Goal: Task Accomplishment & Management: Use online tool/utility

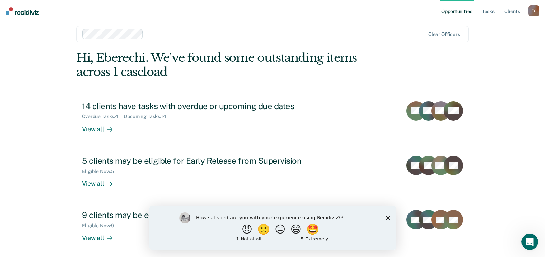
scroll to position [9, 0]
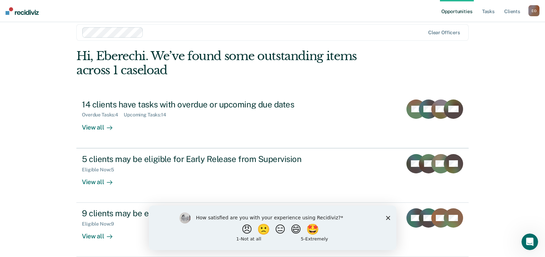
click at [387, 215] on icon "Close survey" at bounding box center [387, 217] width 4 height 4
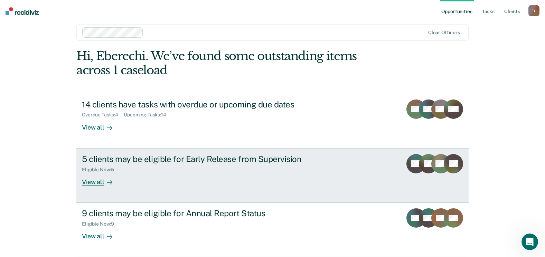
click at [104, 179] on div at bounding box center [108, 182] width 8 height 8
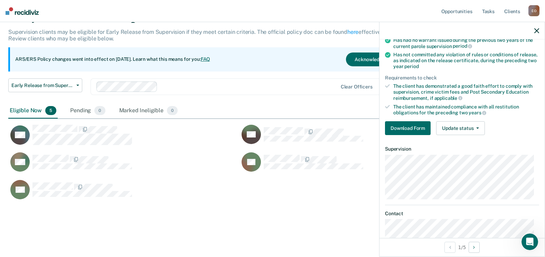
scroll to position [81, 0]
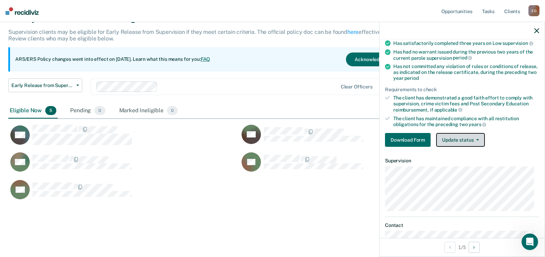
click at [457, 141] on button "Update status" at bounding box center [460, 140] width 49 height 14
click at [506, 129] on div "Requirements validated by OIMS data Has been under supervision for at least one…" at bounding box center [461, 76] width 165 height 152
click at [386, 97] on icon at bounding box center [387, 97] width 5 height 5
click at [411, 99] on div "The client has demonstrated a good faith effort to comply with supervision, cri…" at bounding box center [466, 104] width 146 height 18
click at [410, 113] on ul "Requirements validated by OIMS data Has been under supervision for at least one…" at bounding box center [462, 69] width 154 height 116
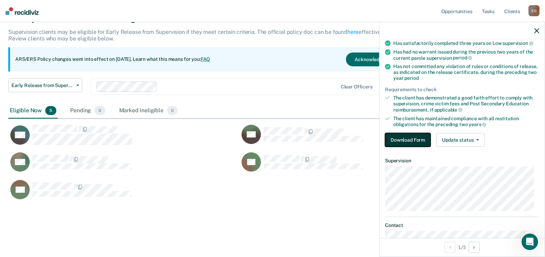
click at [412, 140] on button "Download Form" at bounding box center [408, 140] width 46 height 14
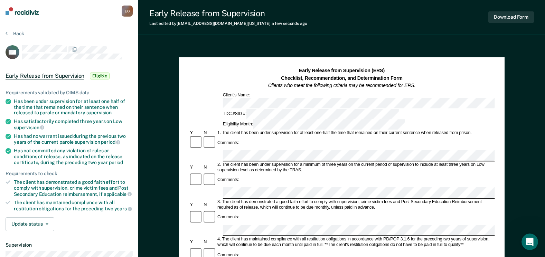
click at [133, 77] on div "Early Release from Supervision Eligible" at bounding box center [69, 76] width 138 height 22
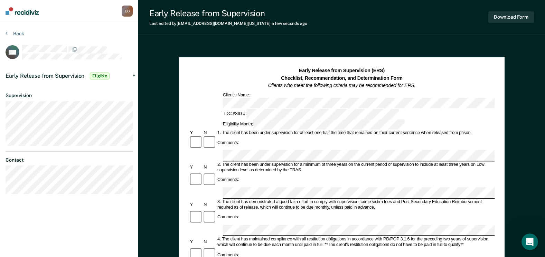
click at [133, 73] on div "Early Release from Supervision Eligible" at bounding box center [69, 76] width 138 height 22
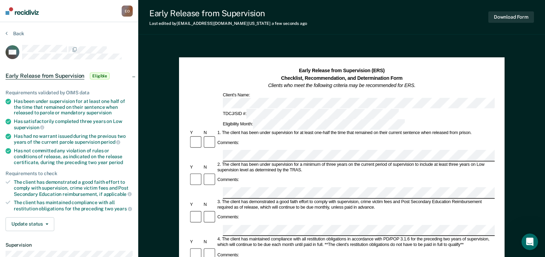
click at [94, 74] on span "Eligible" at bounding box center [100, 76] width 20 height 7
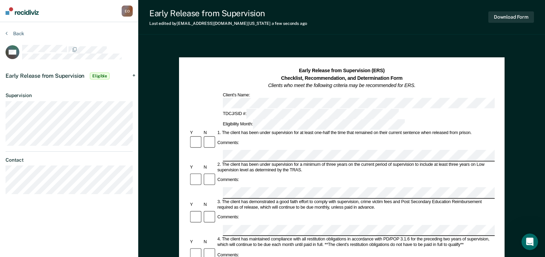
click at [94, 74] on span "Eligible" at bounding box center [100, 76] width 20 height 7
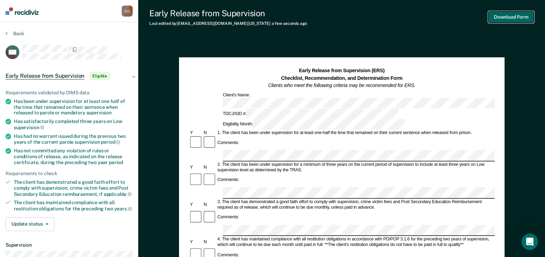
click at [523, 20] on button "Download Form" at bounding box center [511, 16] width 46 height 11
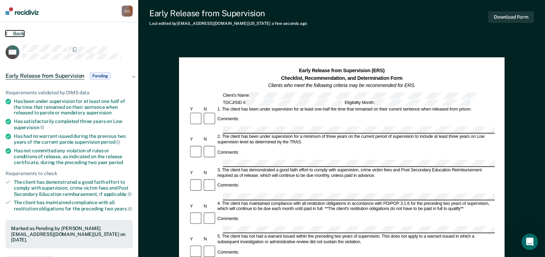
click at [7, 33] on icon at bounding box center [7, 33] width 2 height 6
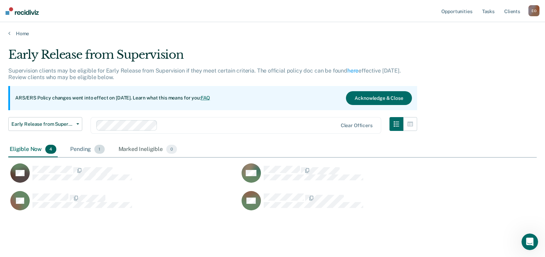
click at [93, 148] on div "Pending 1" at bounding box center [87, 149] width 37 height 15
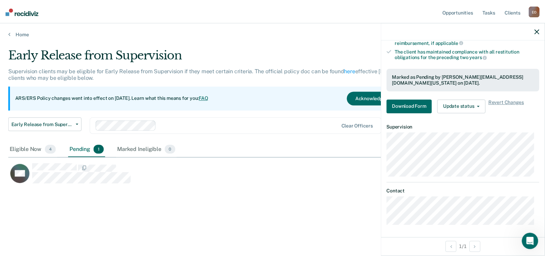
scroll to position [150, 0]
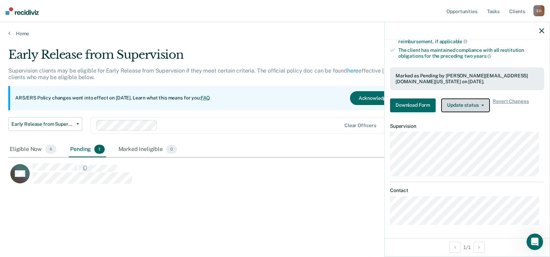
click at [477, 106] on button "Update status" at bounding box center [465, 105] width 49 height 14
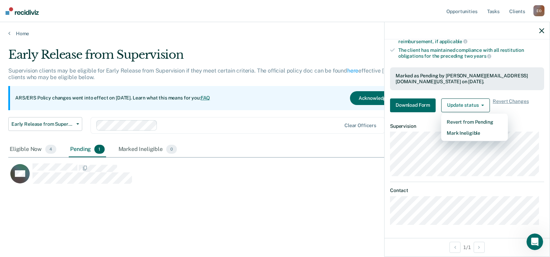
click at [298, 205] on div "Early Release from Supervision Supervision clients may be eligible for Early Re…" at bounding box center [274, 138] width 533 height 180
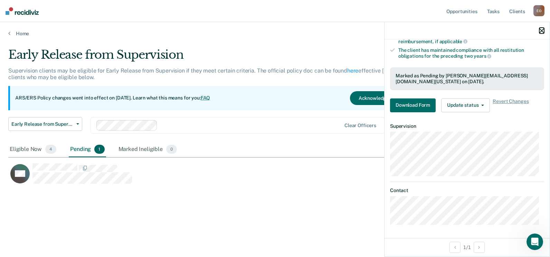
click at [540, 32] on icon "button" at bounding box center [541, 30] width 5 height 5
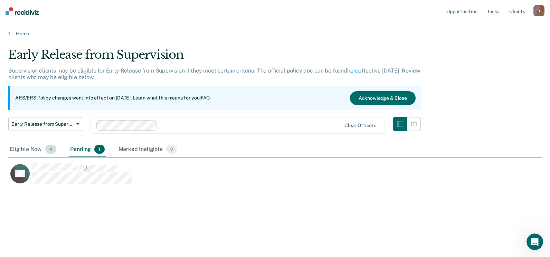
click at [45, 149] on span "4" at bounding box center [50, 149] width 11 height 9
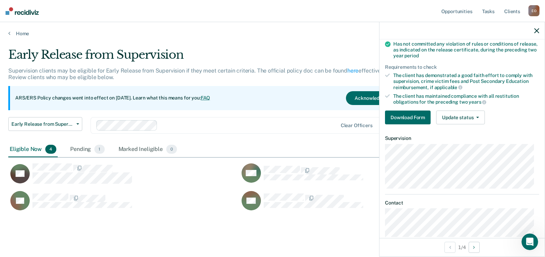
scroll to position [116, 0]
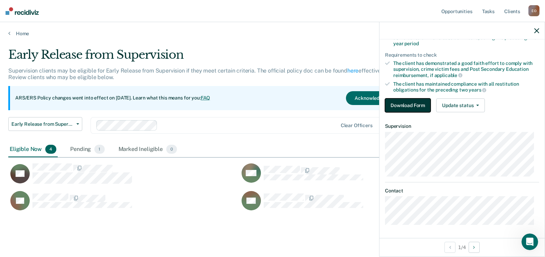
click at [401, 111] on button "Download Form" at bounding box center [408, 105] width 46 height 14
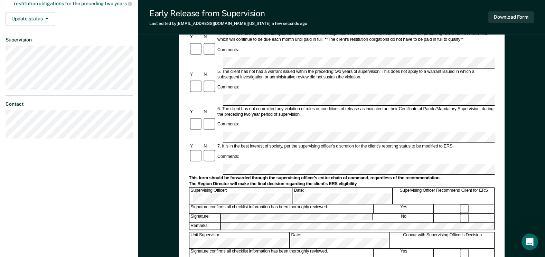
scroll to position [106, 0]
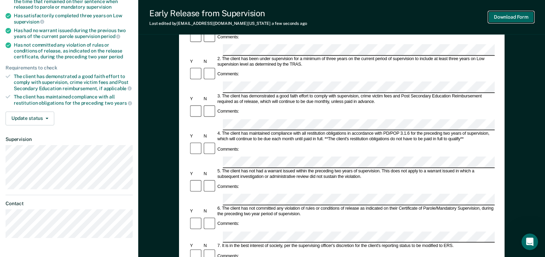
click at [509, 20] on button "Download Form" at bounding box center [511, 16] width 46 height 11
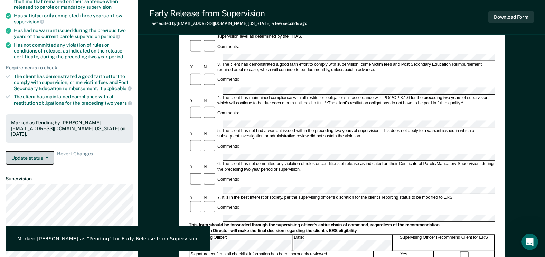
click at [50, 153] on button "Update status" at bounding box center [30, 158] width 49 height 14
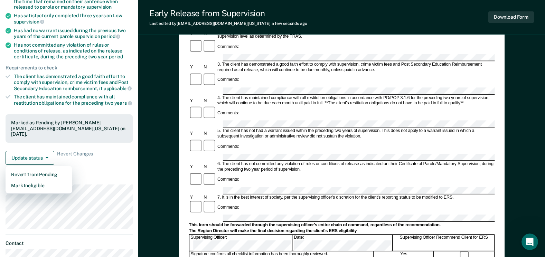
click at [121, 166] on div "Requirements validated by OIMS data Has been under supervision for at least one…" at bounding box center [69, 71] width 138 height 197
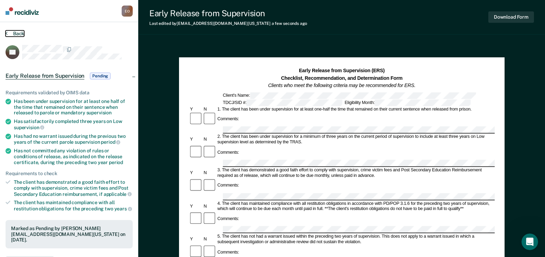
click at [6, 36] on button "Back" at bounding box center [15, 33] width 19 height 6
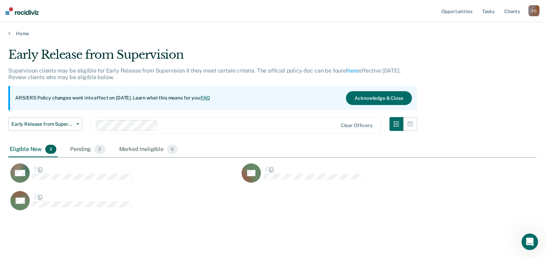
scroll to position [163, 523]
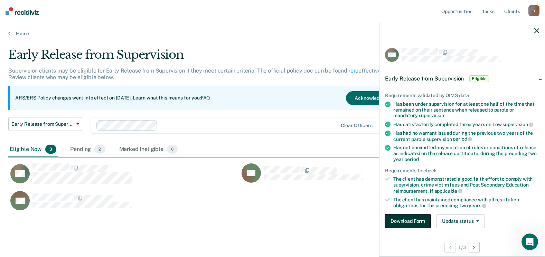
click at [415, 218] on button "Download Form" at bounding box center [408, 221] width 46 height 14
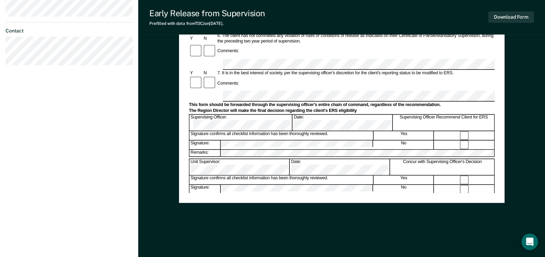
scroll to position [175, 0]
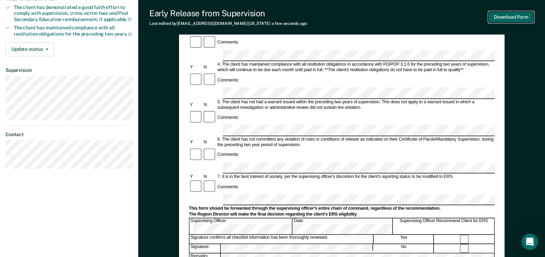
click at [526, 16] on button "Download Form" at bounding box center [511, 16] width 46 height 11
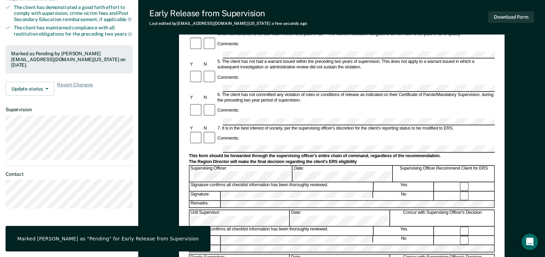
click at [149, 81] on div "Early Release from Supervision (ERS) Checklist, Recommendation, and Determinati…" at bounding box center [341, 114] width 406 height 492
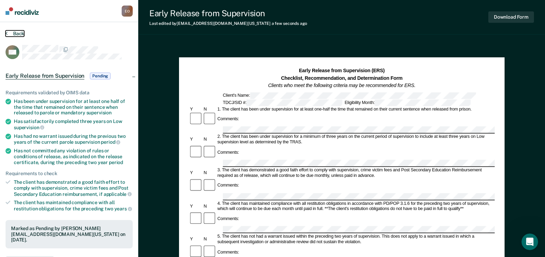
click at [8, 32] on button "Back" at bounding box center [15, 33] width 19 height 6
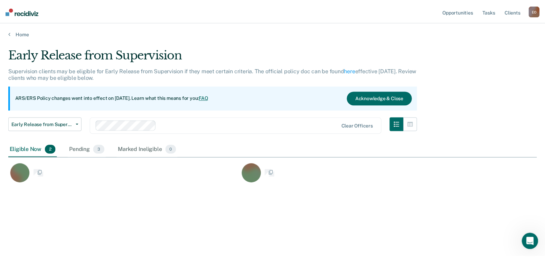
scroll to position [152, 528]
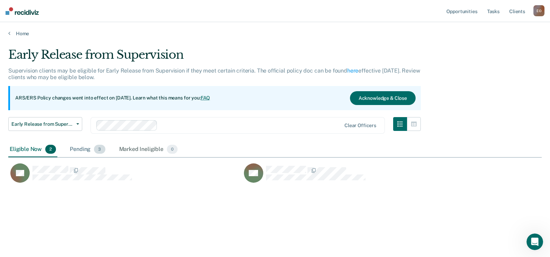
click at [92, 149] on div "Pending 3" at bounding box center [87, 149] width 38 height 15
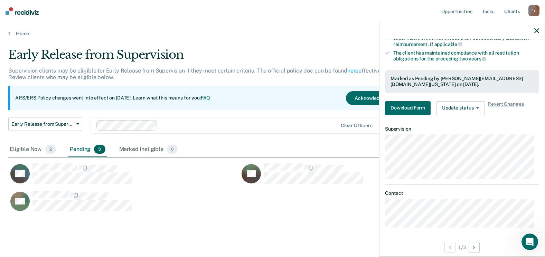
scroll to position [150, 0]
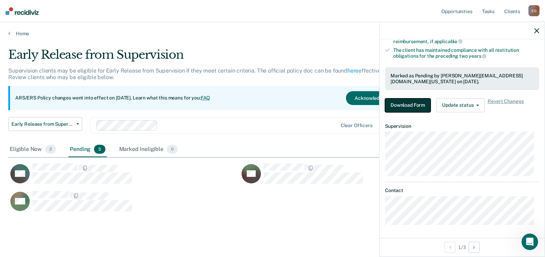
click at [412, 107] on button "Download Form" at bounding box center [408, 105] width 46 height 14
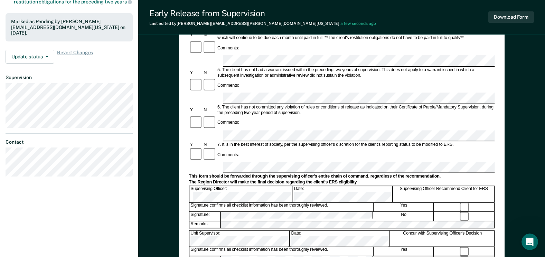
scroll to position [207, 0]
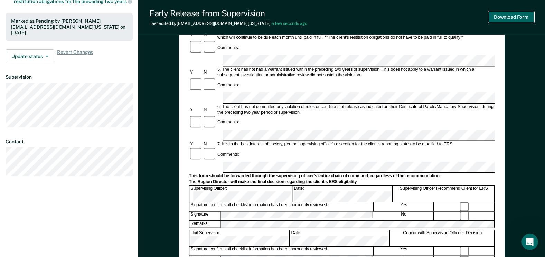
click at [503, 20] on button "Download Form" at bounding box center [511, 16] width 46 height 11
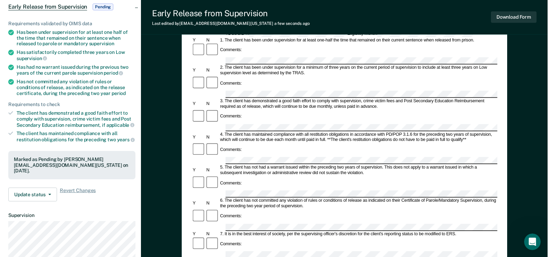
scroll to position [0, 0]
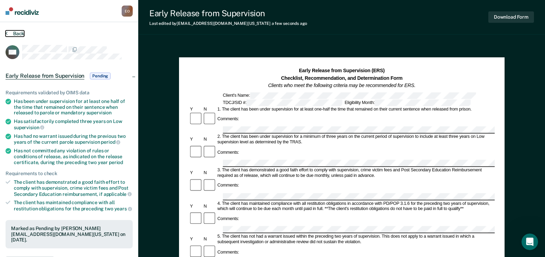
click at [16, 32] on button "Back" at bounding box center [15, 33] width 19 height 6
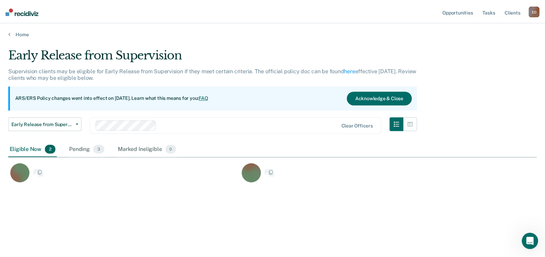
scroll to position [152, 528]
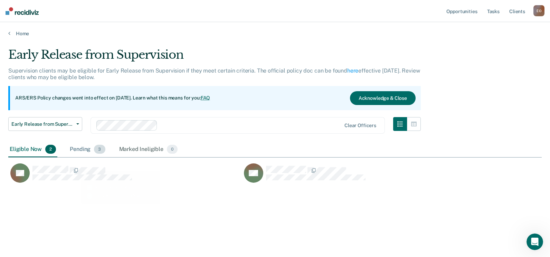
click at [88, 148] on div "Pending 3" at bounding box center [87, 149] width 38 height 15
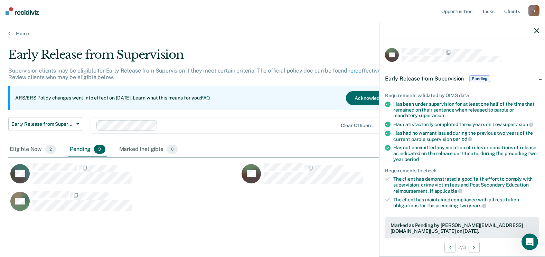
scroll to position [150, 0]
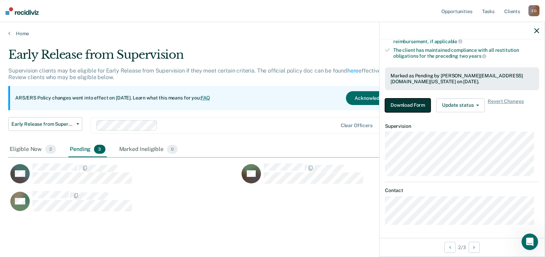
click at [415, 101] on button "Download Form" at bounding box center [408, 105] width 46 height 14
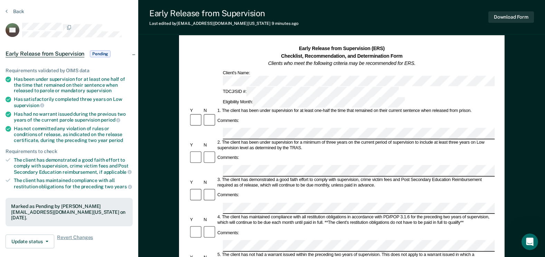
scroll to position [242, 0]
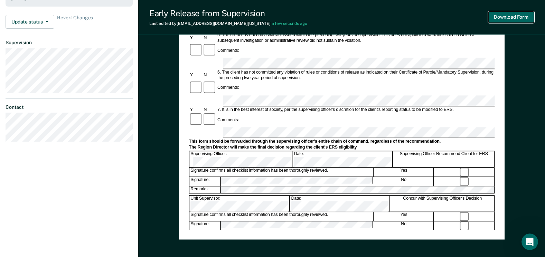
click at [517, 15] on button "Download Form" at bounding box center [511, 16] width 46 height 11
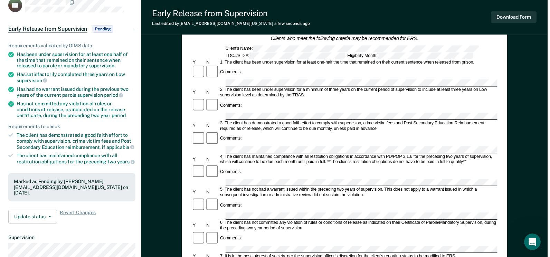
scroll to position [0, 0]
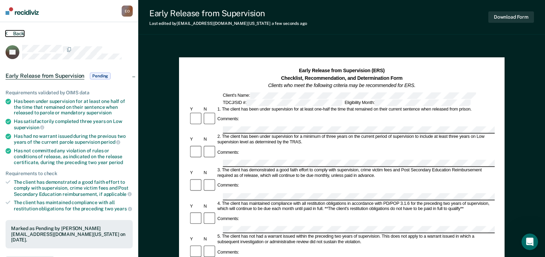
click at [6, 36] on icon at bounding box center [7, 33] width 2 height 6
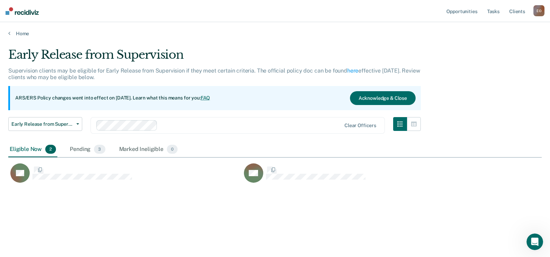
scroll to position [152, 528]
click at [35, 155] on div "Eligible Now 2" at bounding box center [32, 149] width 49 height 15
click at [36, 148] on div "Eligible Now 2" at bounding box center [32, 149] width 49 height 15
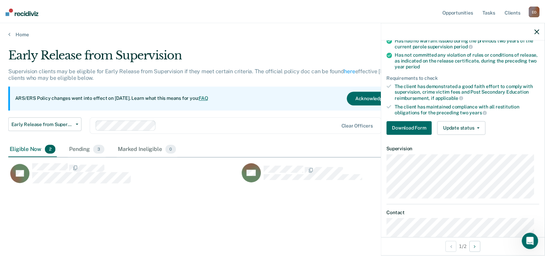
scroll to position [81, 0]
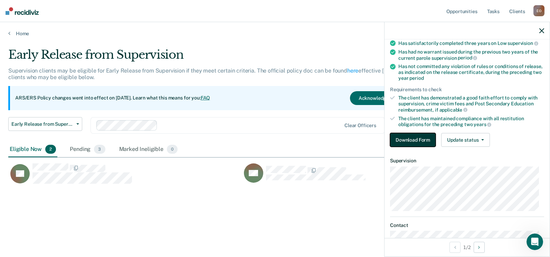
click at [418, 138] on button "Download Form" at bounding box center [413, 140] width 46 height 14
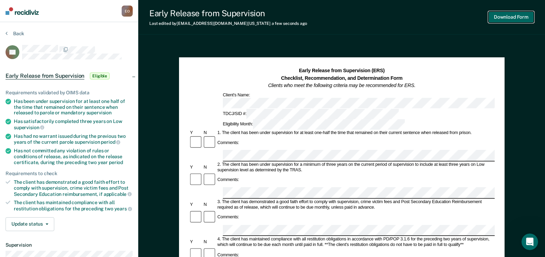
click at [503, 18] on button "Download Form" at bounding box center [511, 16] width 46 height 11
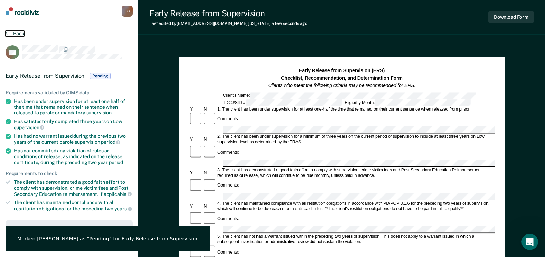
click at [10, 31] on button "Back" at bounding box center [15, 33] width 19 height 6
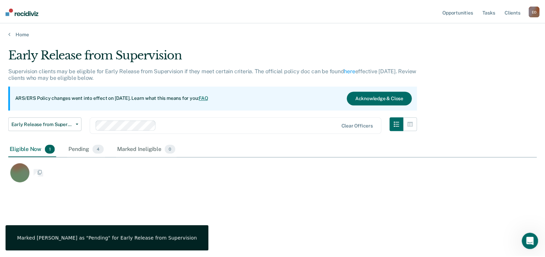
scroll to position [152, 528]
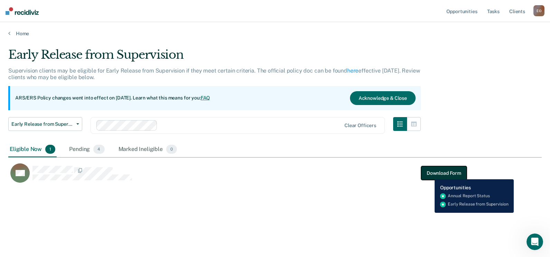
click at [429, 174] on button "Download Form" at bounding box center [444, 173] width 46 height 14
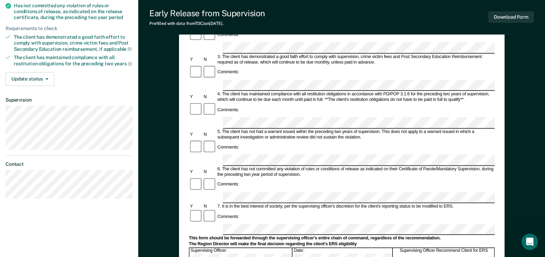
scroll to position [173, 0]
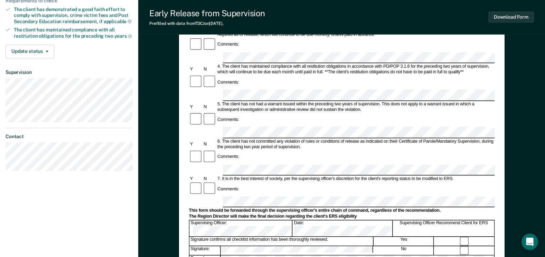
click at [340, 153] on form "Early Release from Supervision (ERS) Checklist, Recommendation, and Determinati…" at bounding box center [342, 170] width 306 height 550
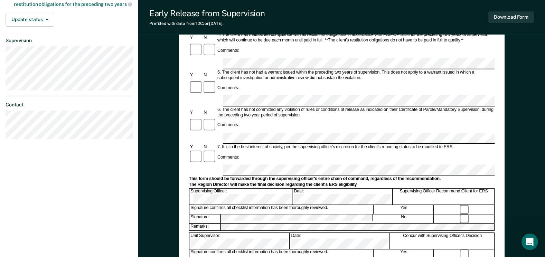
scroll to position [207, 0]
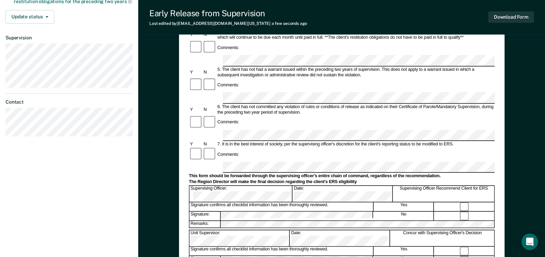
click at [467, 186] on div "Supervising Officer Recommend Client for ERS" at bounding box center [443, 194] width 101 height 16
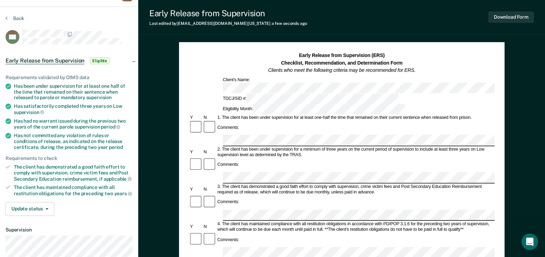
scroll to position [0, 0]
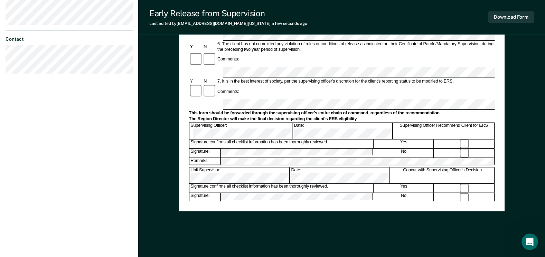
scroll to position [209, 0]
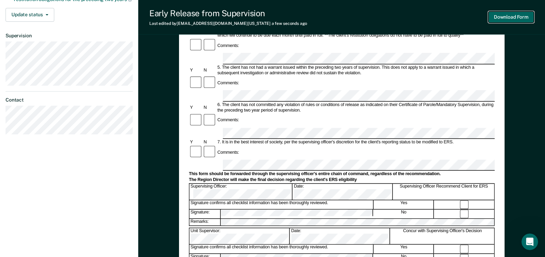
click at [513, 19] on button "Download Form" at bounding box center [511, 16] width 46 height 11
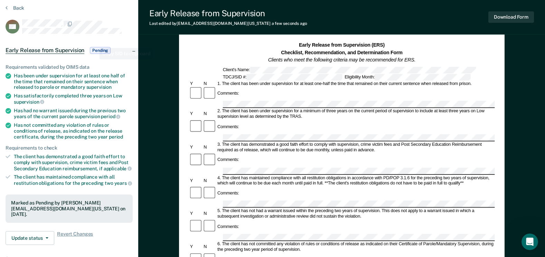
scroll to position [0, 0]
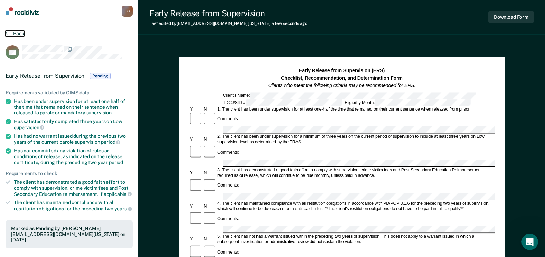
click at [7, 32] on icon at bounding box center [7, 33] width 2 height 6
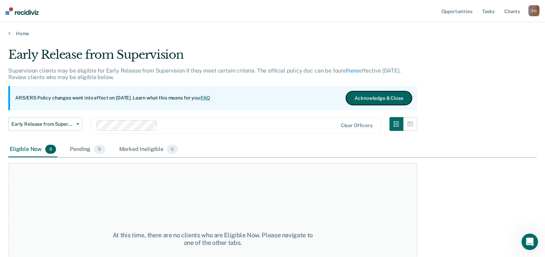
click at [381, 97] on button "Acknowledge & Close" at bounding box center [379, 98] width 66 height 14
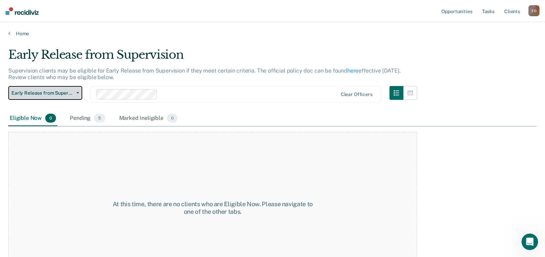
click at [56, 90] on span "Early Release from Supervision" at bounding box center [42, 93] width 62 height 6
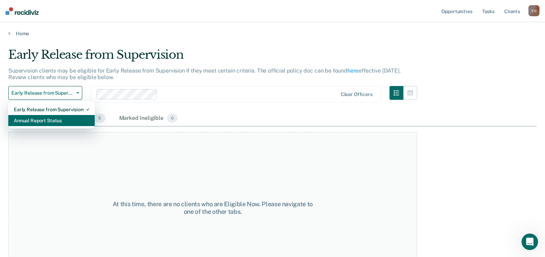
click at [56, 121] on div "Annual Report Status" at bounding box center [51, 120] width 75 height 11
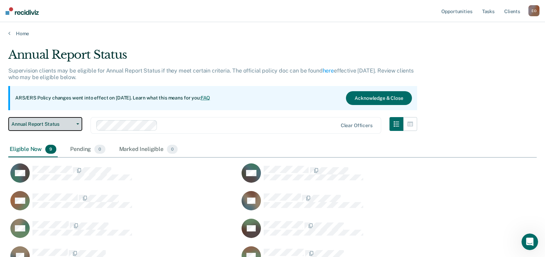
scroll to position [94, 0]
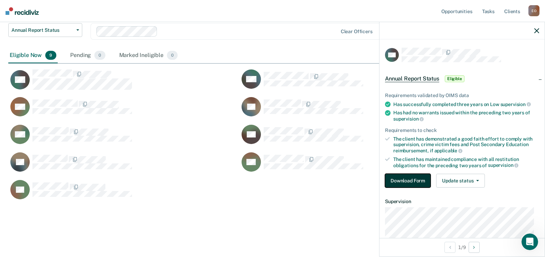
click at [408, 181] on button "Download Form" at bounding box center [408, 181] width 46 height 14
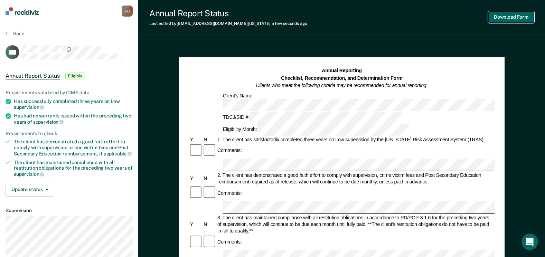
click at [503, 19] on button "Download Form" at bounding box center [511, 16] width 46 height 11
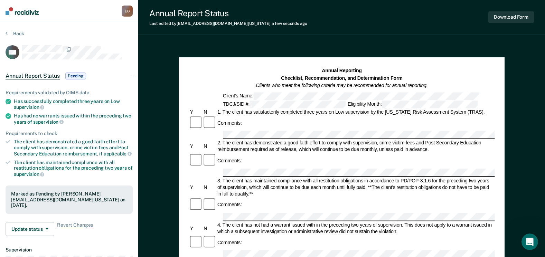
click at [59, 34] on div "Back" at bounding box center [69, 37] width 127 height 15
click at [8, 36] on button "Back" at bounding box center [15, 33] width 19 height 6
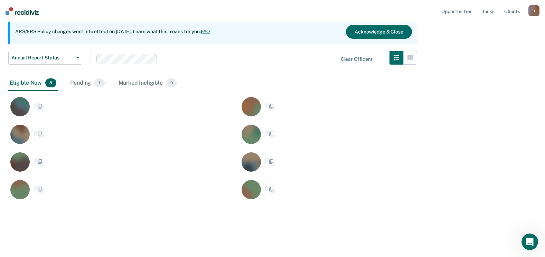
scroll to position [218, 523]
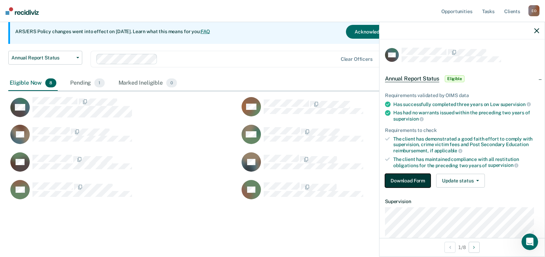
click at [402, 181] on button "Download Form" at bounding box center [408, 181] width 46 height 14
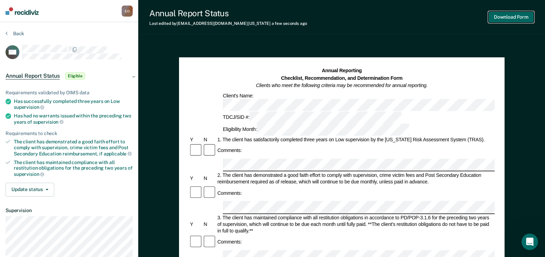
click at [502, 20] on button "Download Form" at bounding box center [511, 16] width 46 height 11
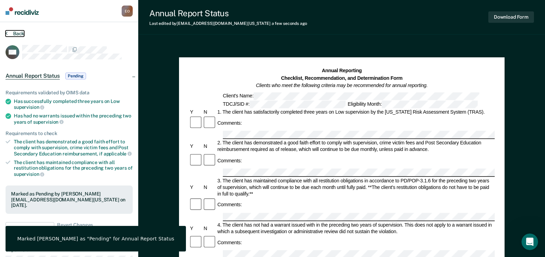
click at [6, 31] on icon at bounding box center [7, 33] width 2 height 6
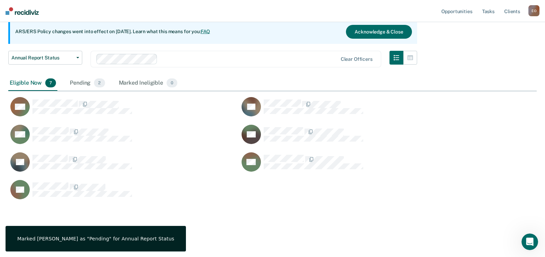
scroll to position [218, 523]
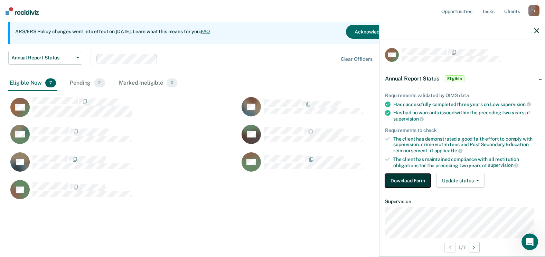
click at [392, 178] on button "Download Form" at bounding box center [408, 181] width 46 height 14
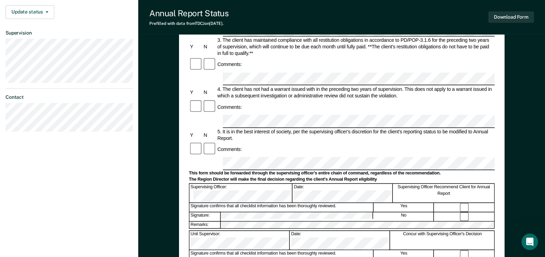
scroll to position [173, 0]
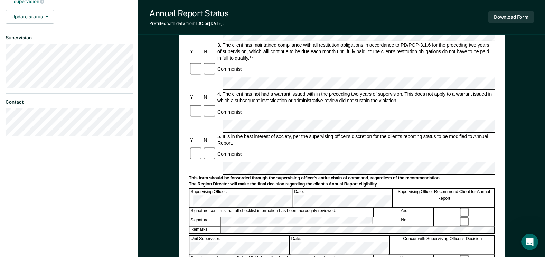
click at [299, 189] on div "Date:" at bounding box center [342, 198] width 100 height 19
click at [469, 208] on div at bounding box center [464, 212] width 60 height 9
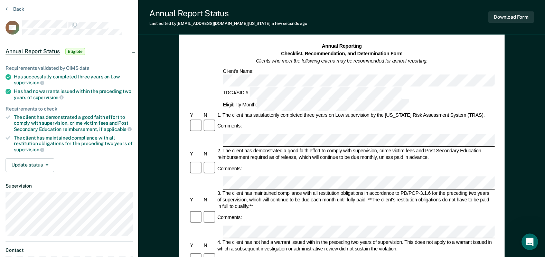
scroll to position [0, 0]
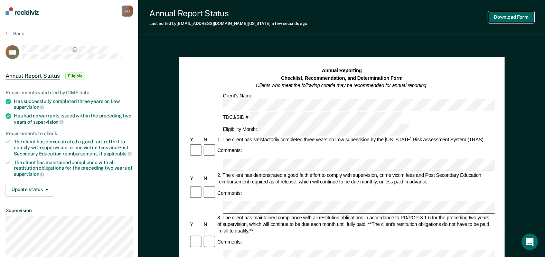
click at [503, 16] on button "Download Form" at bounding box center [511, 16] width 46 height 11
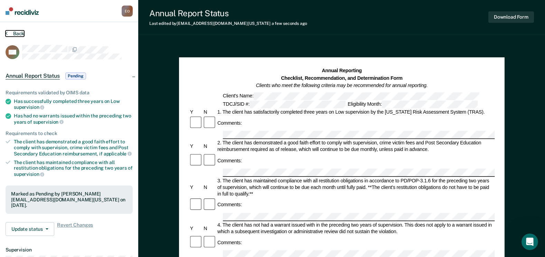
click at [9, 32] on button "Back" at bounding box center [15, 33] width 19 height 6
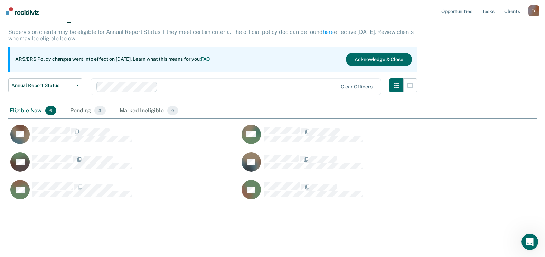
scroll to position [191, 523]
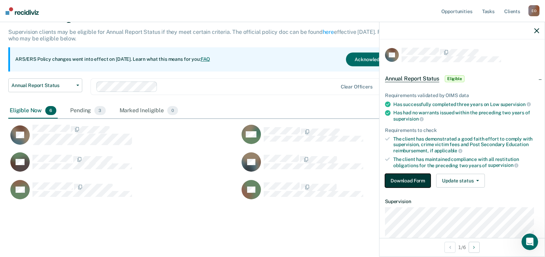
click at [395, 179] on button "Download Form" at bounding box center [408, 181] width 46 height 14
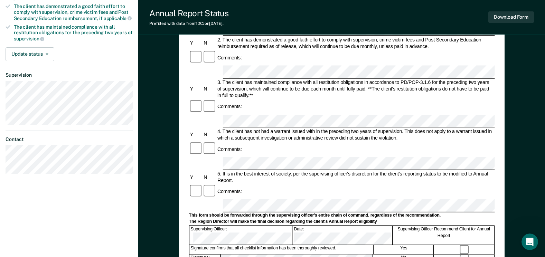
scroll to position [138, 0]
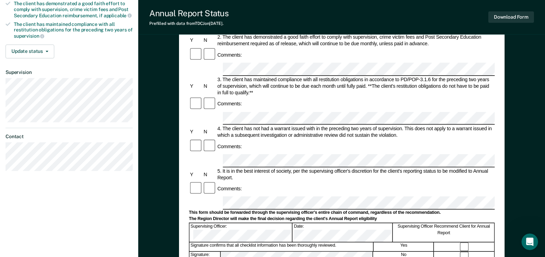
click at [296, 222] on div "Supervising Officer: Date: Supervising Officer Recommend Client for Annual Repo…" at bounding box center [342, 231] width 306 height 19
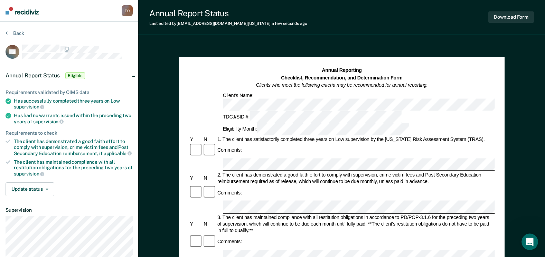
scroll to position [0, 0]
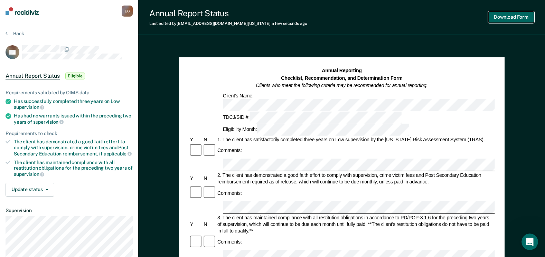
click at [502, 20] on button "Download Form" at bounding box center [511, 16] width 46 height 11
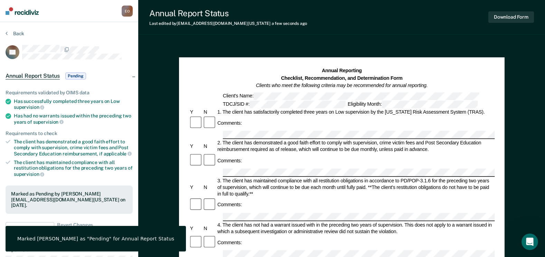
click at [338, 25] on div "Annual Report Status Last edited by [PERSON_NAME][EMAIL_ADDRESS][DOMAIN_NAME][U…" at bounding box center [341, 17] width 406 height 35
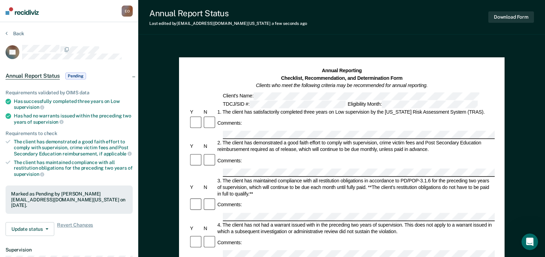
click at [328, 39] on div "Annual Report Status Last edited by Eberechi.Okwubodu@tdcj.texas.gov a few seco…" at bounding box center [341, 251] width 406 height 503
click at [7, 35] on icon at bounding box center [7, 33] width 2 height 6
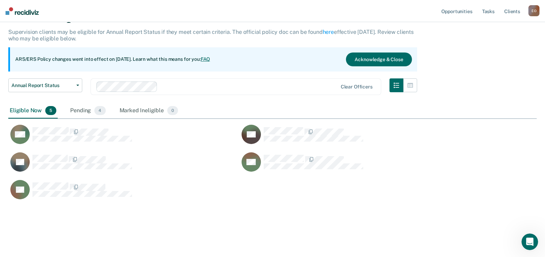
scroll to position [191, 523]
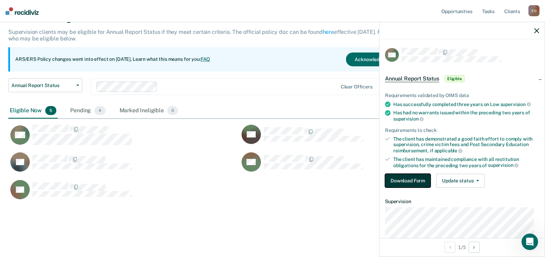
click at [422, 183] on button "Download Form" at bounding box center [408, 181] width 46 height 14
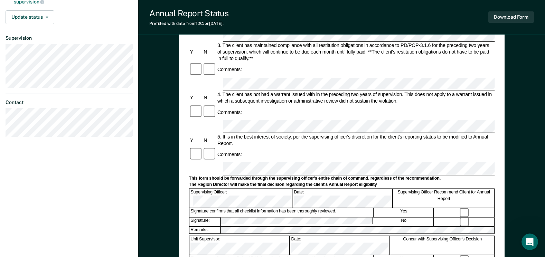
scroll to position [173, 0]
click at [307, 189] on div "Date:" at bounding box center [342, 198] width 100 height 19
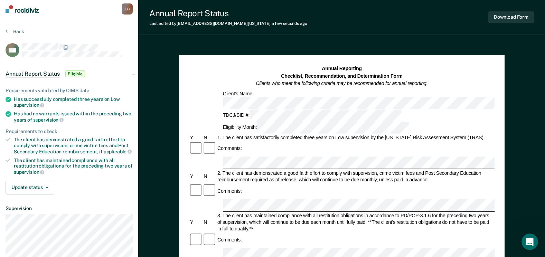
scroll to position [0, 0]
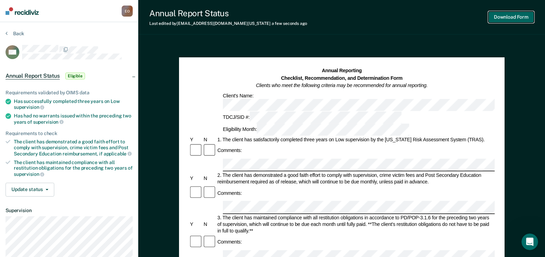
click at [512, 14] on button "Download Form" at bounding box center [511, 16] width 46 height 11
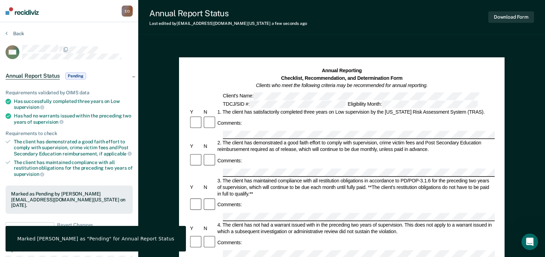
click at [5, 32] on section "Back MO Annual Report Status Pending Requirements validated by OIMS data Has su…" at bounding box center [69, 192] width 138 height 340
click at [9, 32] on button "Back" at bounding box center [15, 33] width 19 height 6
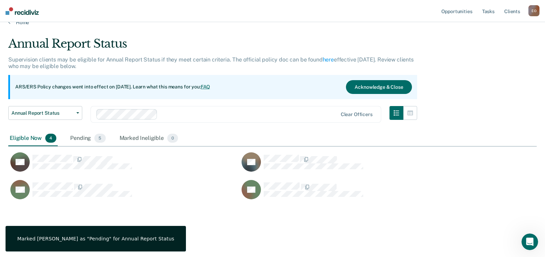
scroll to position [163, 523]
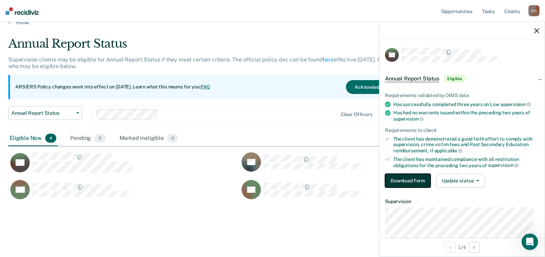
click at [412, 181] on button "Download Form" at bounding box center [408, 181] width 46 height 14
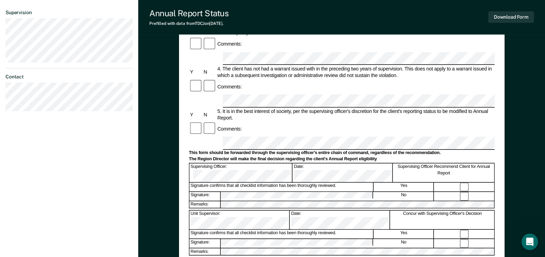
scroll to position [138, 0]
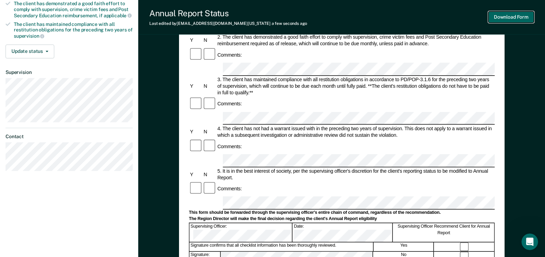
click at [507, 18] on button "Download Form" at bounding box center [511, 16] width 46 height 11
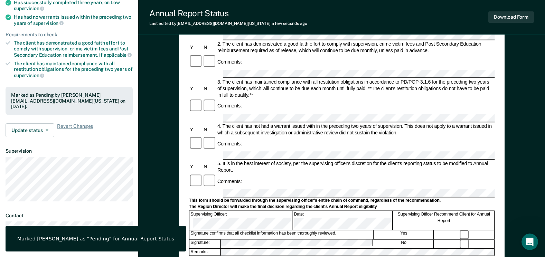
scroll to position [0, 0]
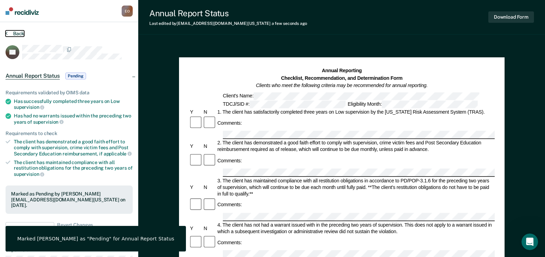
click at [9, 32] on button "Back" at bounding box center [15, 33] width 19 height 6
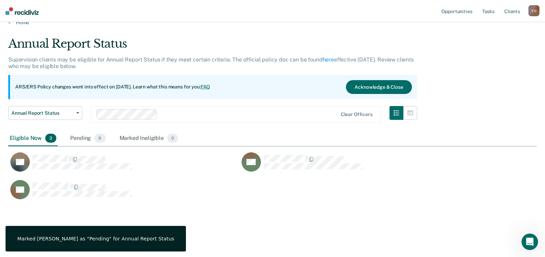
scroll to position [163, 523]
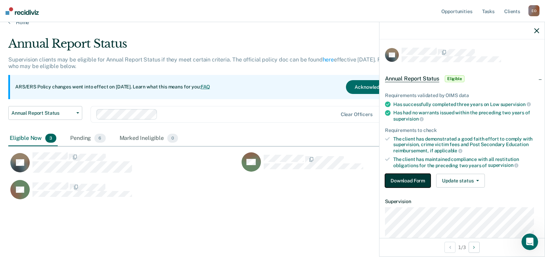
click at [395, 182] on button "Download Form" at bounding box center [408, 181] width 46 height 14
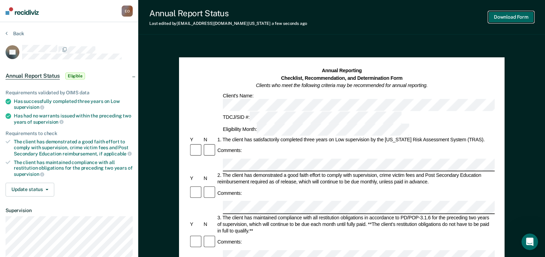
click at [507, 20] on button "Download Form" at bounding box center [511, 16] width 46 height 11
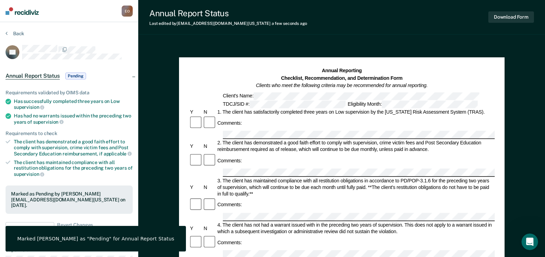
click at [263, 41] on div "Annual Report Status Last edited by Eberechi.Okwubodu@tdcj.texas.gov a few seco…" at bounding box center [341, 251] width 406 height 503
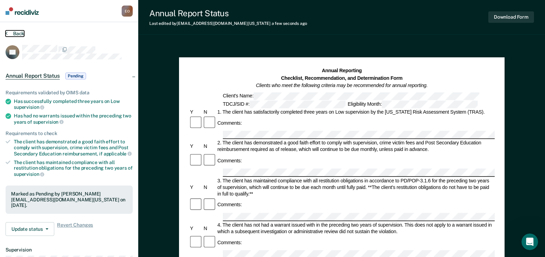
click at [6, 32] on icon at bounding box center [7, 33] width 2 height 6
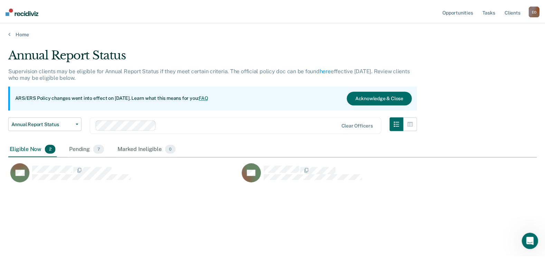
scroll to position [152, 528]
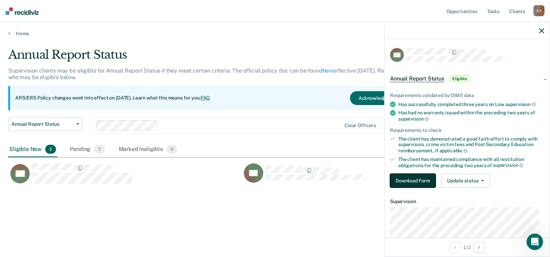
click at [407, 178] on button "Download Form" at bounding box center [413, 181] width 46 height 14
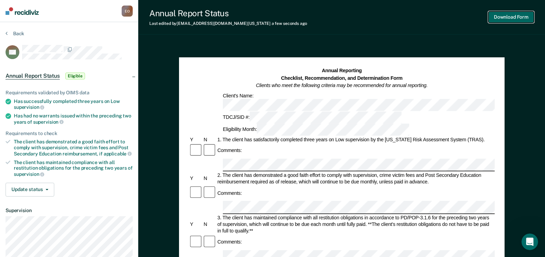
click at [501, 18] on button "Download Form" at bounding box center [511, 16] width 46 height 11
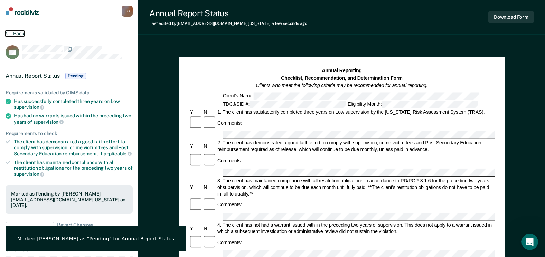
click at [11, 33] on button "Back" at bounding box center [15, 33] width 19 height 6
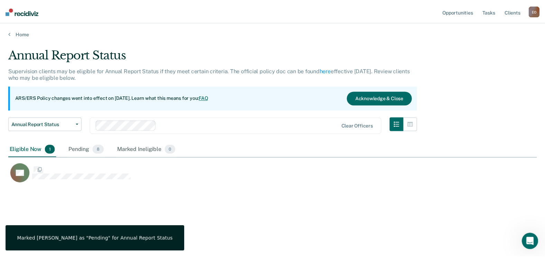
scroll to position [152, 528]
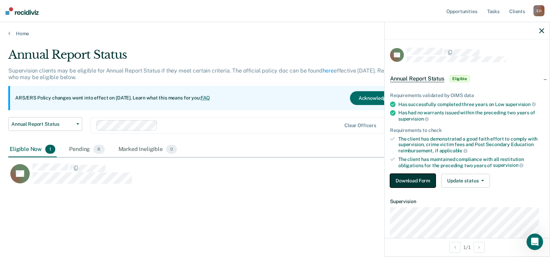
click at [415, 180] on button "Download Form" at bounding box center [413, 181] width 46 height 14
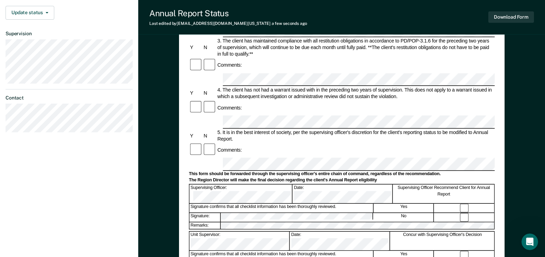
scroll to position [207, 0]
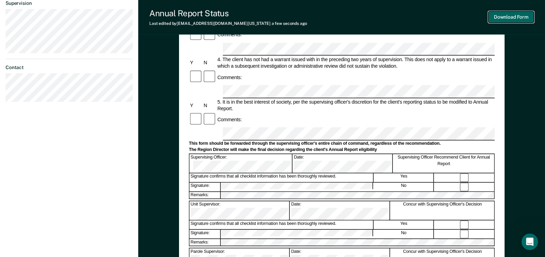
click at [507, 16] on button "Download Form" at bounding box center [511, 16] width 46 height 11
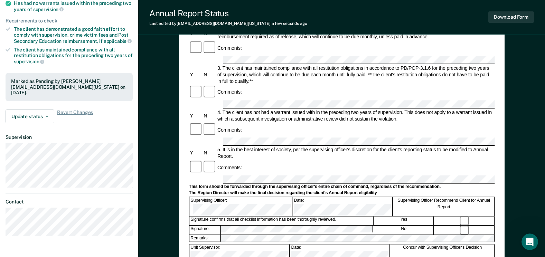
scroll to position [143, 0]
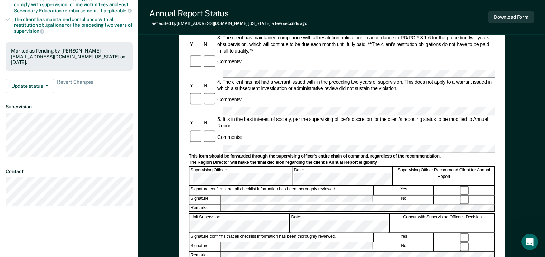
click at [531, 80] on div "Annual Reporting Checklist, Recommendation, and Determination Form Clients who …" at bounding box center [341, 146] width 406 height 492
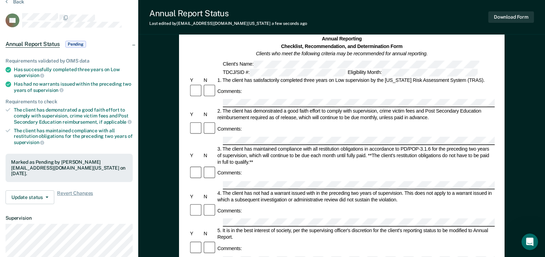
scroll to position [0, 0]
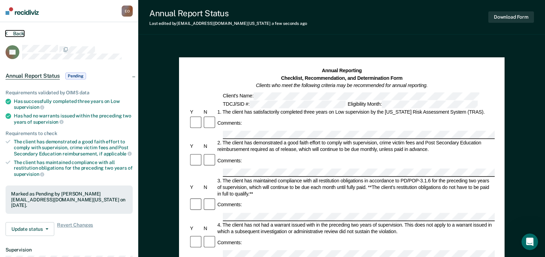
click at [6, 36] on icon at bounding box center [7, 33] width 2 height 6
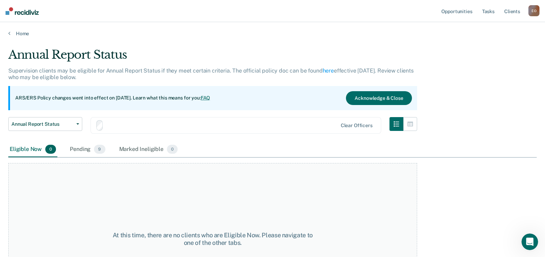
scroll to position [11, 0]
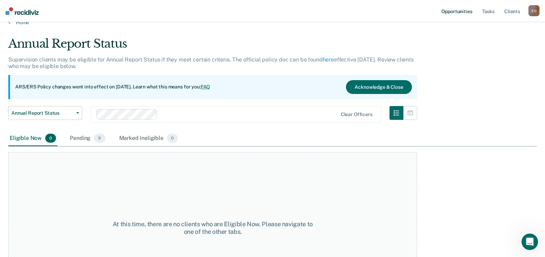
click at [443, 9] on link "Opportunities" at bounding box center [456, 11] width 33 height 22
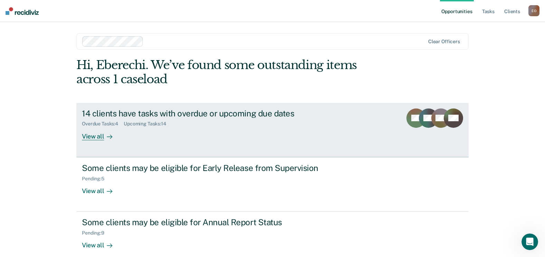
click at [97, 139] on div "View all" at bounding box center [101, 133] width 39 height 13
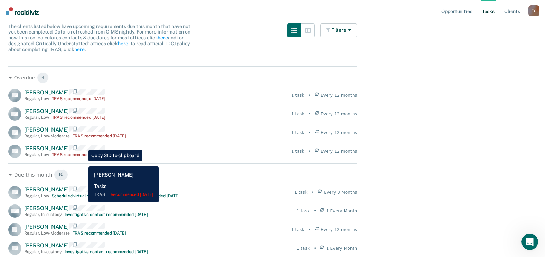
scroll to position [69, 0]
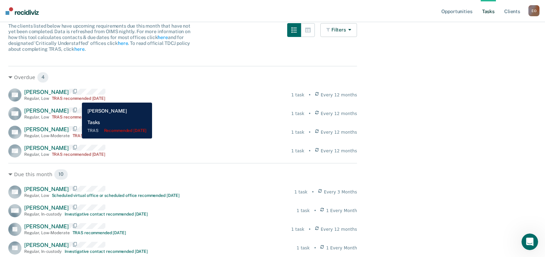
click at [77, 97] on div "TRAS recommended 2 months ago" at bounding box center [79, 98] width 54 height 5
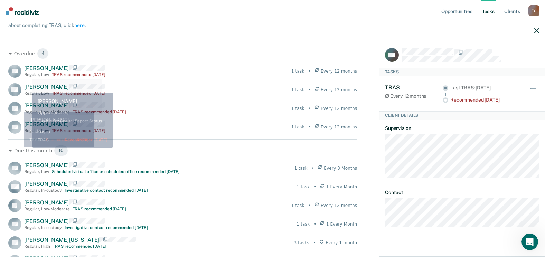
scroll to position [0, 0]
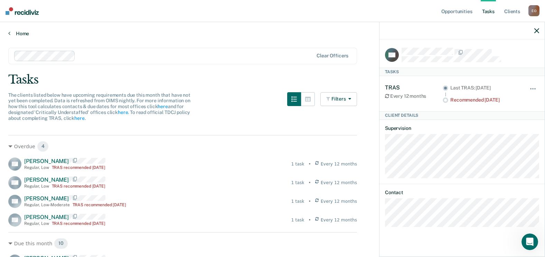
click at [12, 32] on link "Home" at bounding box center [272, 33] width 528 height 6
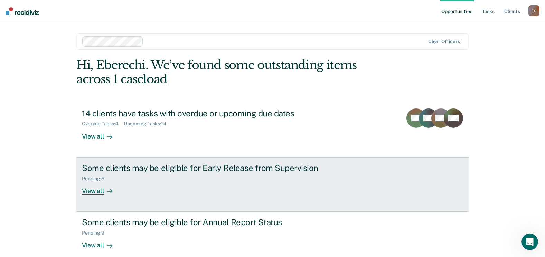
click at [97, 192] on div "View all" at bounding box center [101, 187] width 39 height 13
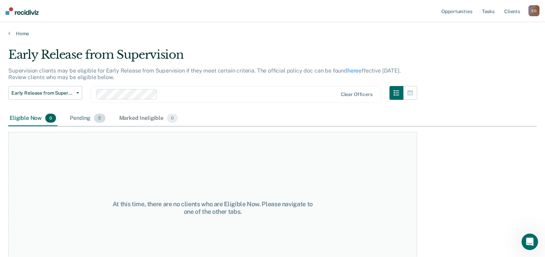
click at [89, 117] on div "Pending 5" at bounding box center [87, 118] width 38 height 15
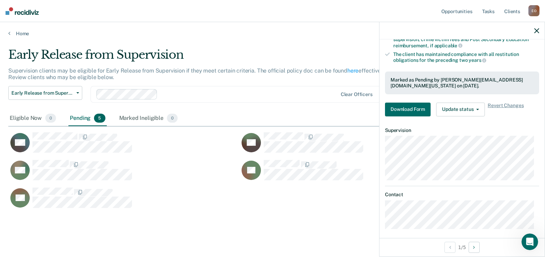
scroll to position [150, 0]
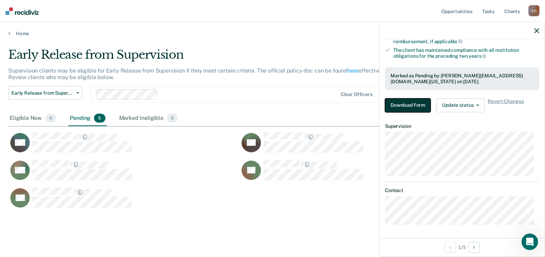
click at [400, 103] on button "Download Form" at bounding box center [408, 105] width 46 height 14
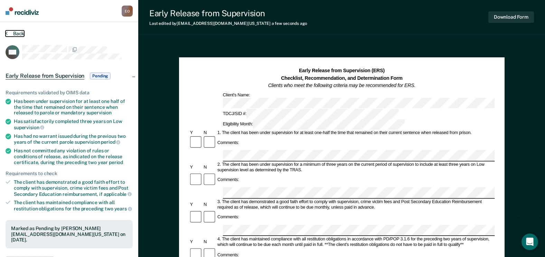
click at [9, 32] on button "Back" at bounding box center [15, 33] width 19 height 6
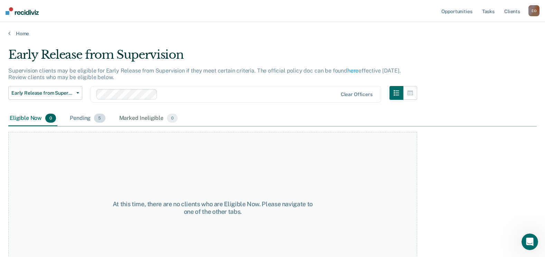
click at [80, 119] on div "Pending 5" at bounding box center [87, 118] width 38 height 15
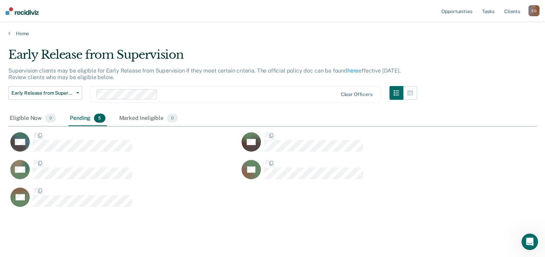
scroll to position [160, 523]
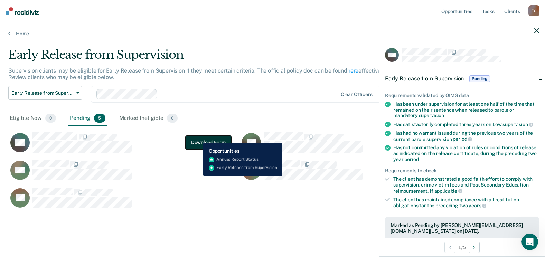
click at [198, 137] on button "Download Form" at bounding box center [208, 142] width 46 height 14
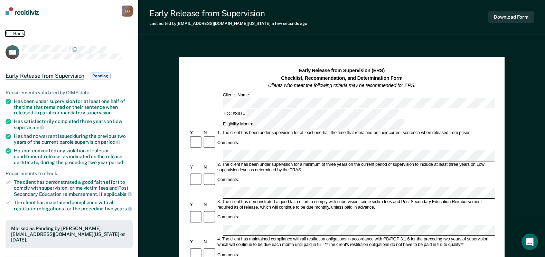
click at [8, 33] on button "Back" at bounding box center [15, 33] width 19 height 6
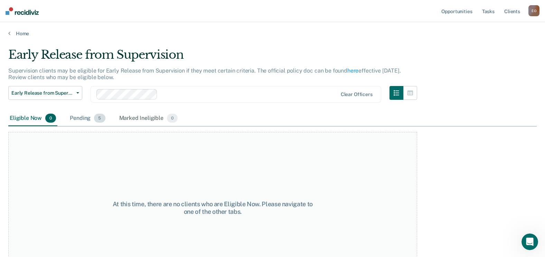
click at [77, 121] on div "Pending 5" at bounding box center [87, 118] width 38 height 15
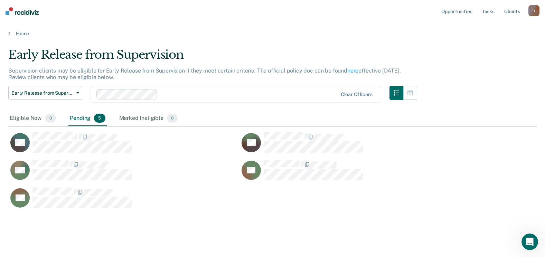
scroll to position [160, 523]
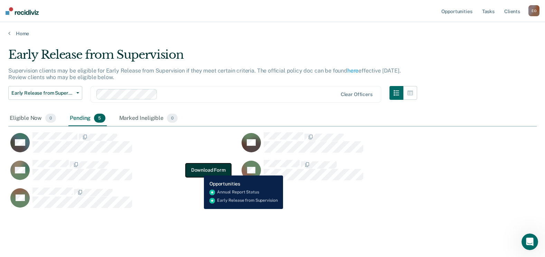
click at [199, 170] on button "Download Form" at bounding box center [208, 170] width 46 height 14
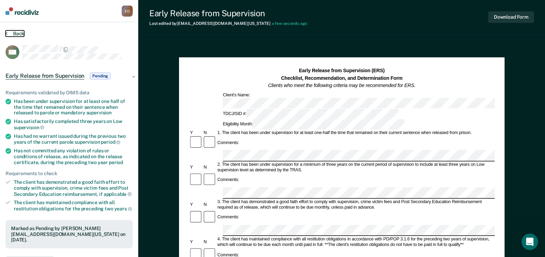
click at [15, 35] on button "Back" at bounding box center [15, 33] width 19 height 6
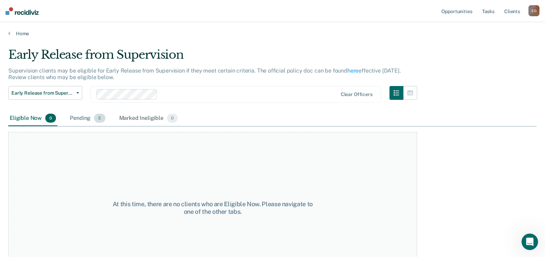
click at [86, 119] on div "Pending 5" at bounding box center [87, 118] width 38 height 15
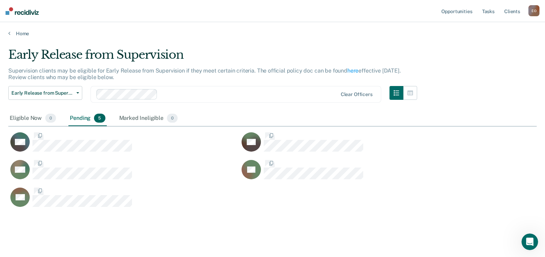
scroll to position [160, 523]
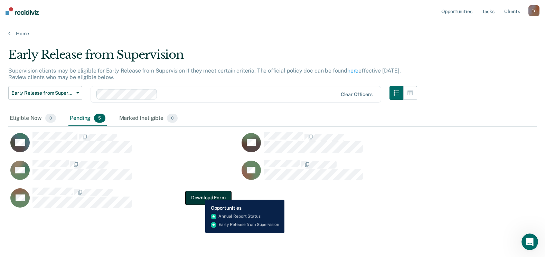
click at [200, 194] on button "Download Form" at bounding box center [208, 198] width 46 height 14
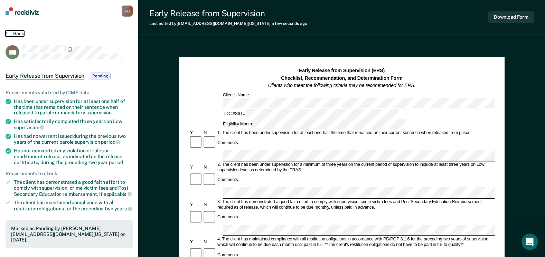
click at [13, 33] on button "Back" at bounding box center [15, 33] width 19 height 6
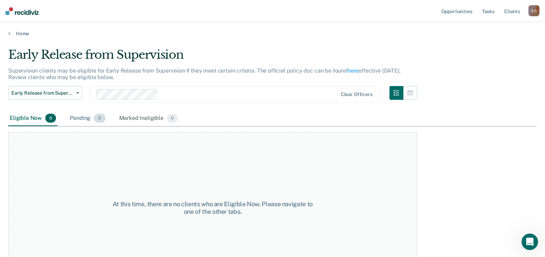
click at [89, 119] on div "Pending 5" at bounding box center [87, 118] width 38 height 15
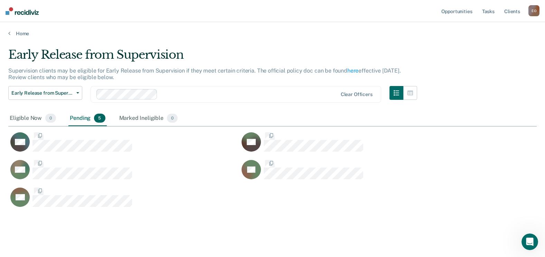
scroll to position [160, 523]
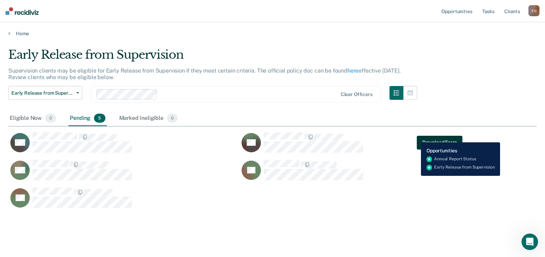
drag, startPoint x: 414, startPoint y: 136, endPoint x: 419, endPoint y: 139, distance: 5.7
click at [415, 137] on div "JW Download Form" at bounding box center [350, 142] width 223 height 21
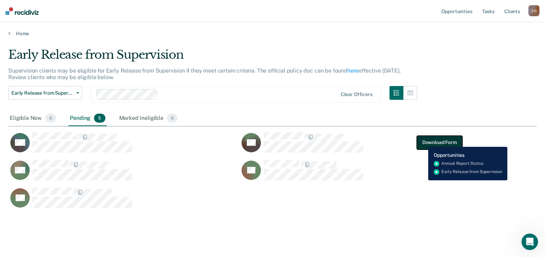
click at [423, 142] on button "Download Form" at bounding box center [439, 142] width 46 height 14
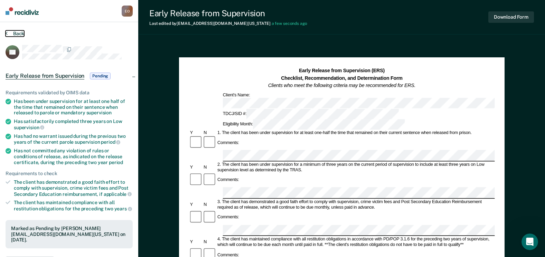
click at [8, 31] on button "Back" at bounding box center [15, 33] width 19 height 6
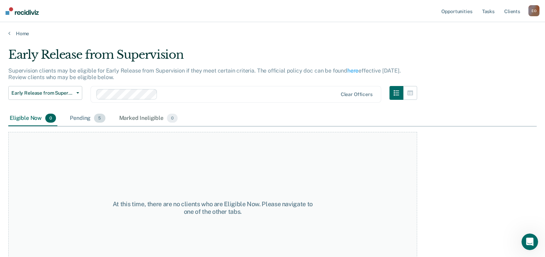
click at [86, 122] on div "Pending 5" at bounding box center [87, 118] width 38 height 15
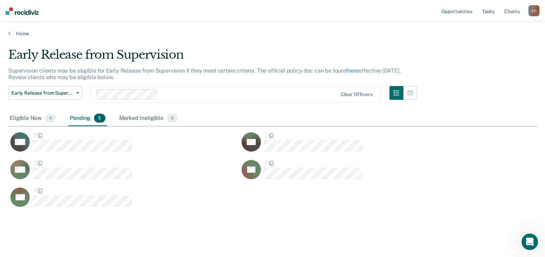
scroll to position [160, 523]
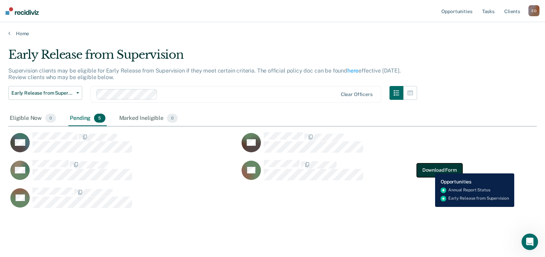
click at [430, 168] on button "Download Form" at bounding box center [439, 170] width 46 height 14
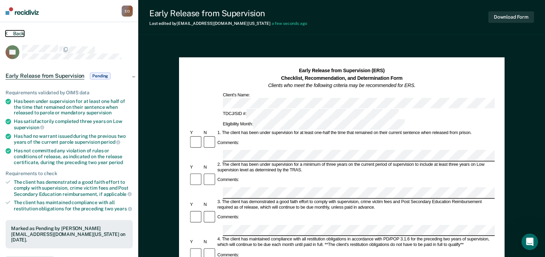
click at [14, 35] on button "Back" at bounding box center [15, 33] width 19 height 6
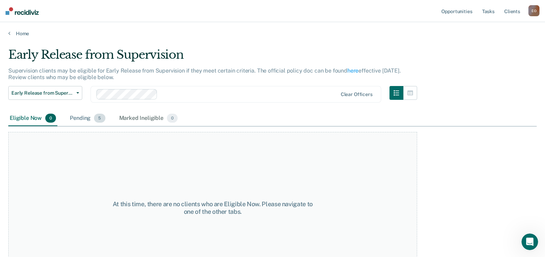
click at [86, 120] on div "Pending 5" at bounding box center [87, 118] width 38 height 15
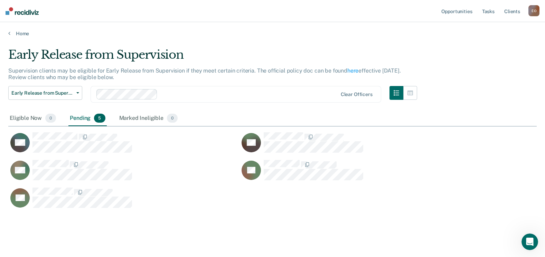
scroll to position [160, 523]
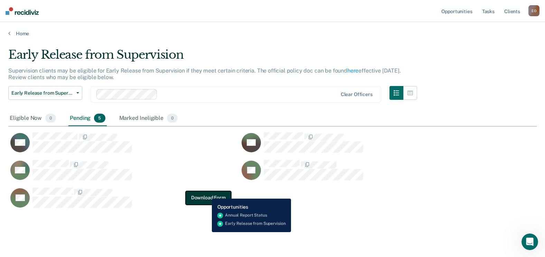
click at [207, 193] on button "Download Form" at bounding box center [208, 198] width 46 height 14
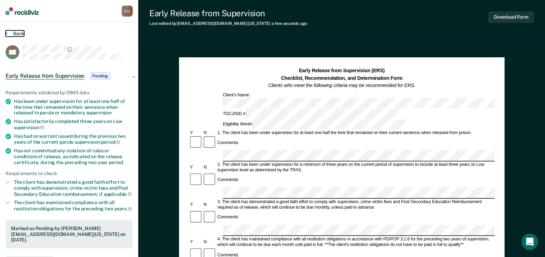
click at [14, 35] on button "Back" at bounding box center [15, 33] width 19 height 6
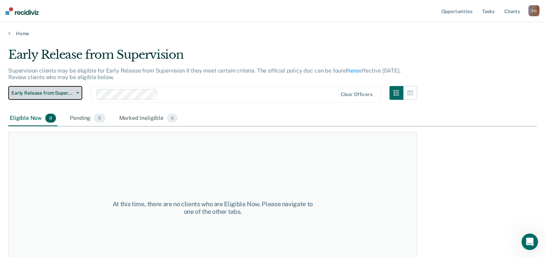
click at [51, 98] on button "Early Release from Supervision" at bounding box center [45, 93] width 74 height 14
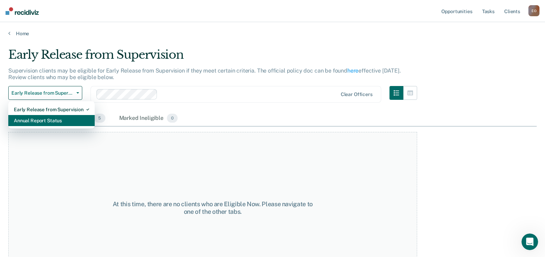
click at [56, 124] on div "Annual Report Status" at bounding box center [51, 120] width 75 height 11
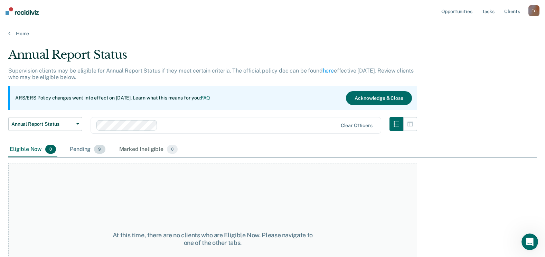
click at [98, 152] on span "9" at bounding box center [99, 149] width 11 height 9
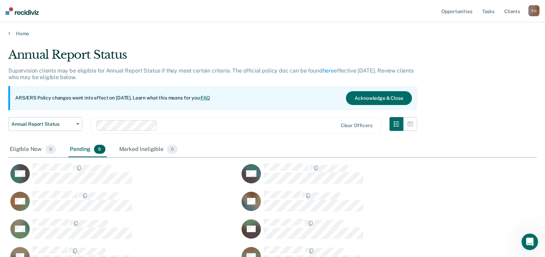
scroll to position [246, 523]
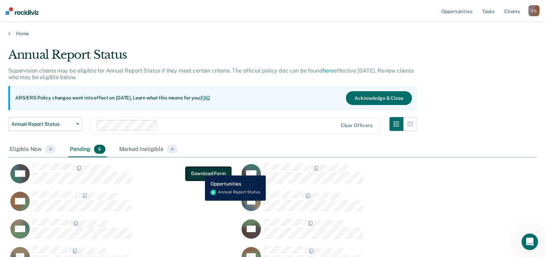
click at [200, 170] on button "Download Form" at bounding box center [208, 173] width 46 height 14
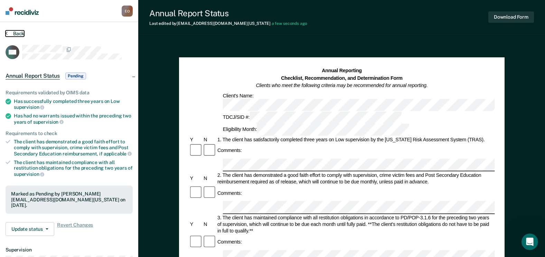
click at [15, 34] on button "Back" at bounding box center [15, 33] width 19 height 6
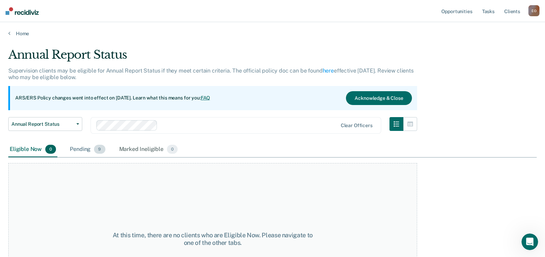
click at [81, 148] on div "Pending 9" at bounding box center [87, 149] width 38 height 15
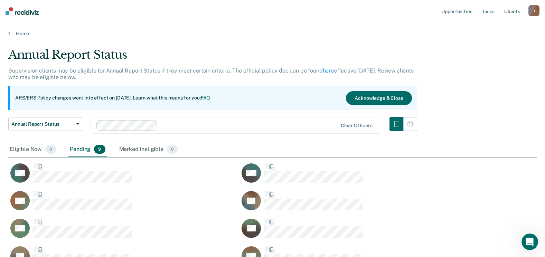
scroll to position [246, 523]
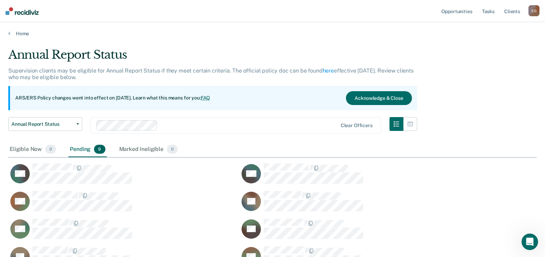
click at [177, 125] on div at bounding box center [248, 125] width 177 height 8
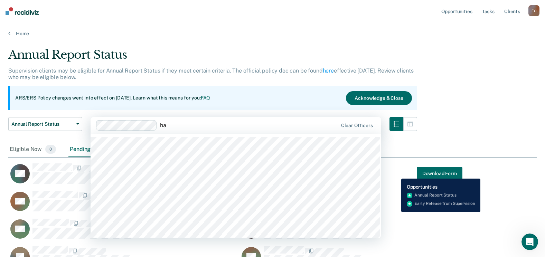
type input "h"
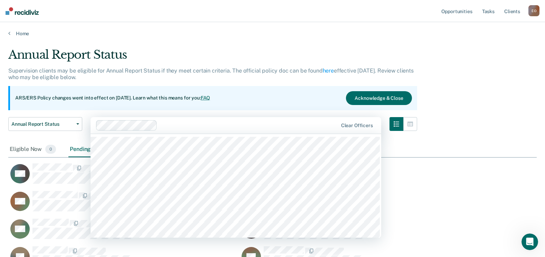
click at [492, 116] on div "Annual Report Status Supervision clients may be eligible for Annual Report Stat…" at bounding box center [272, 173] width 528 height 251
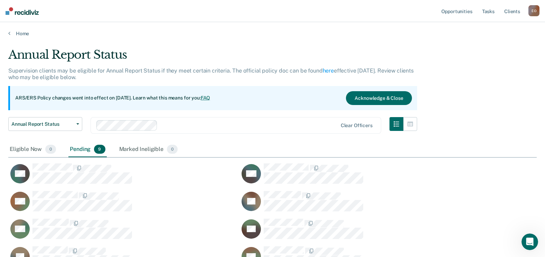
scroll to position [35, 0]
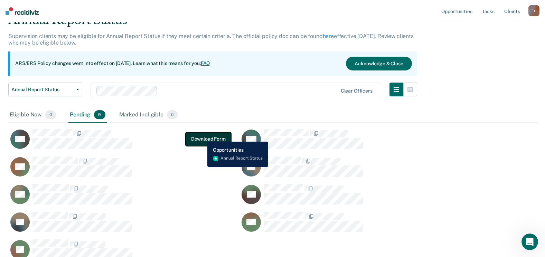
click at [202, 136] on button "Download Form" at bounding box center [208, 139] width 46 height 14
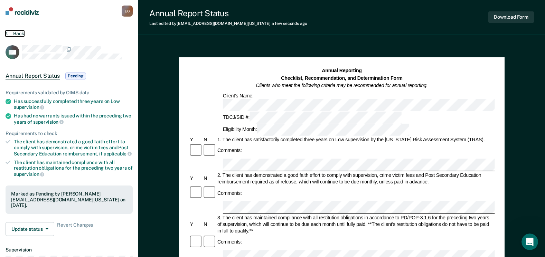
click at [10, 31] on button "Back" at bounding box center [15, 33] width 19 height 6
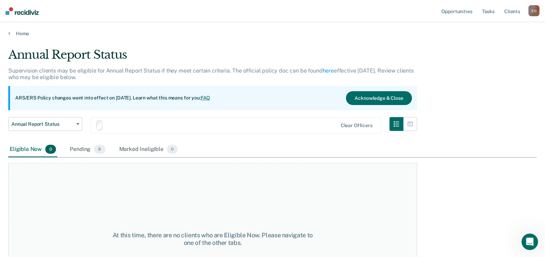
scroll to position [35, 0]
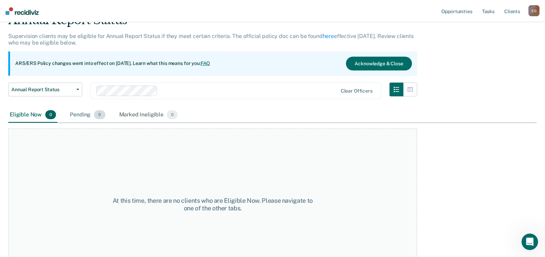
click at [89, 113] on div "Pending 9" at bounding box center [87, 114] width 38 height 15
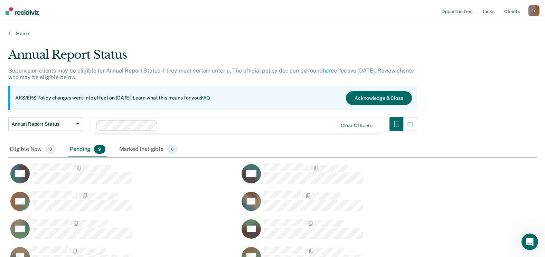
scroll to position [246, 523]
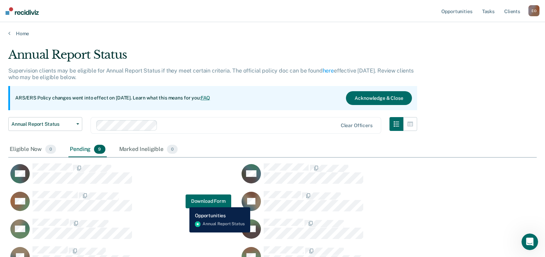
click at [184, 202] on div "DM Download Form" at bounding box center [119, 201] width 223 height 21
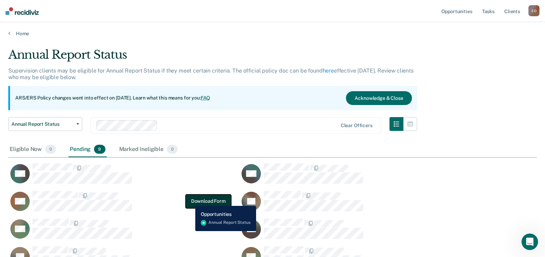
click at [190, 201] on button "Download Form" at bounding box center [208, 201] width 46 height 14
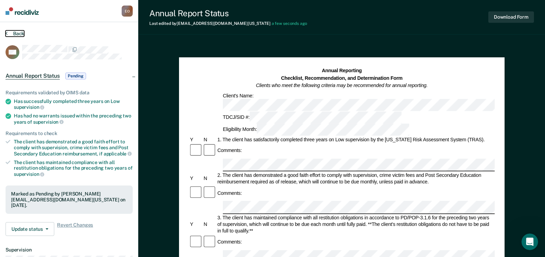
click at [9, 35] on button "Back" at bounding box center [15, 33] width 19 height 6
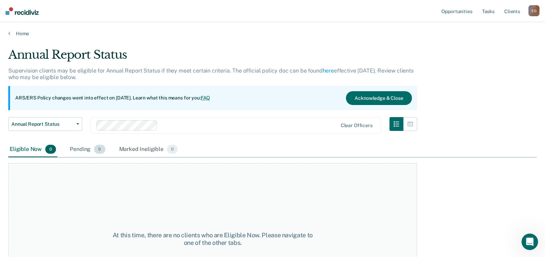
click at [80, 151] on div "Pending 9" at bounding box center [87, 149] width 38 height 15
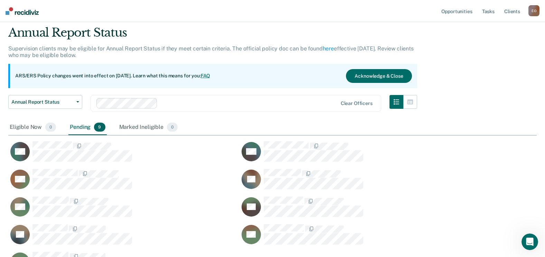
scroll to position [35, 0]
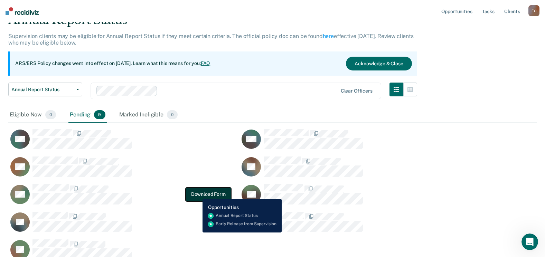
click at [198, 194] on button "Download Form" at bounding box center [208, 194] width 46 height 14
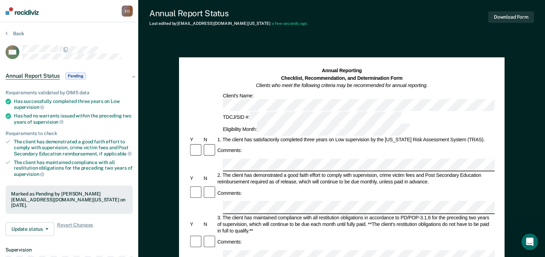
click at [9, 30] on section "Back MO Annual Report Status Pending Requirements validated by OIMS data Has su…" at bounding box center [69, 192] width 138 height 340
click at [15, 35] on button "Back" at bounding box center [15, 33] width 19 height 6
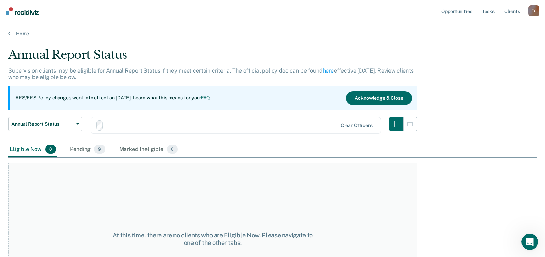
scroll to position [35, 0]
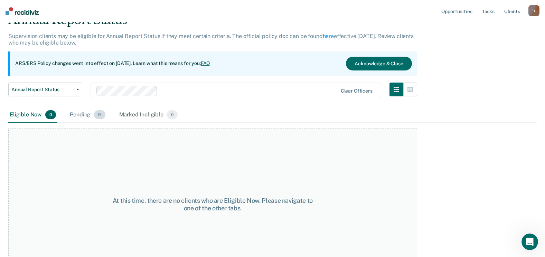
click at [90, 113] on div "Pending 9" at bounding box center [87, 114] width 38 height 15
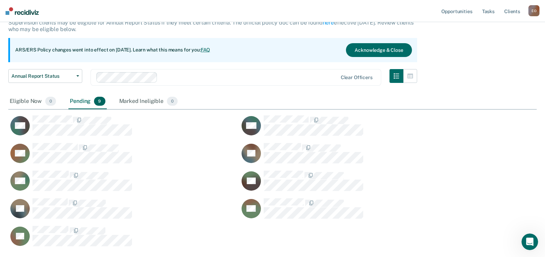
scroll to position [69, 0]
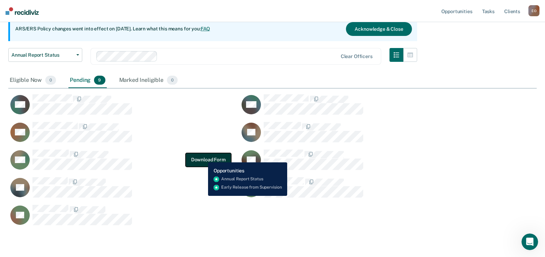
click at [203, 157] on button "Download Form" at bounding box center [208, 160] width 46 height 14
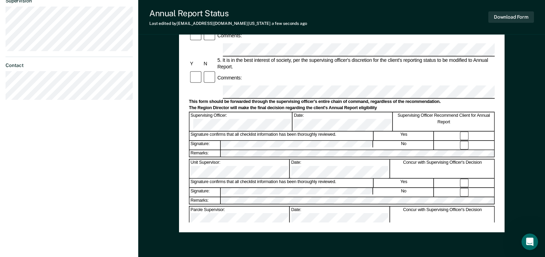
scroll to position [173, 0]
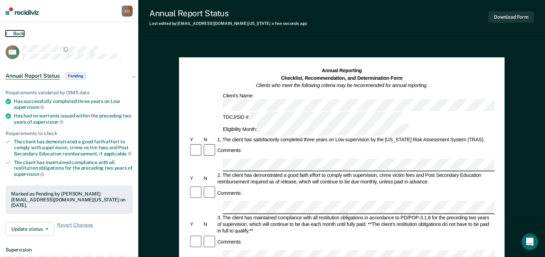
click at [11, 34] on button "Back" at bounding box center [15, 33] width 19 height 6
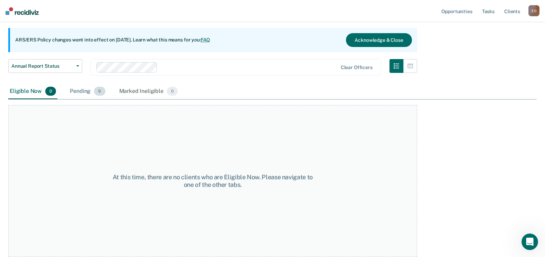
click at [83, 87] on div "Pending 9" at bounding box center [87, 91] width 38 height 15
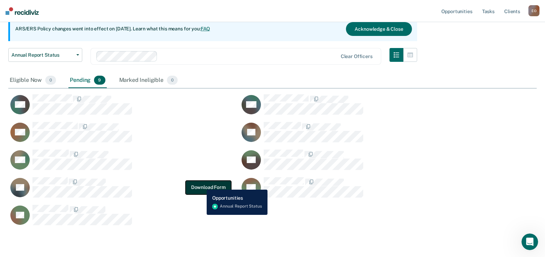
click at [201, 184] on button "Download Form" at bounding box center [208, 187] width 46 height 14
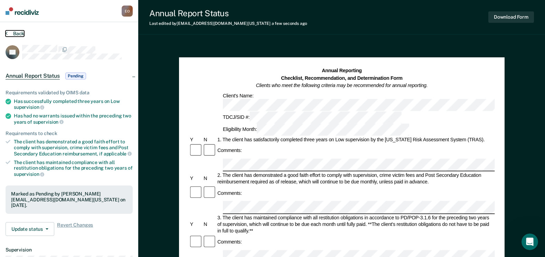
click at [11, 33] on button "Back" at bounding box center [15, 33] width 19 height 6
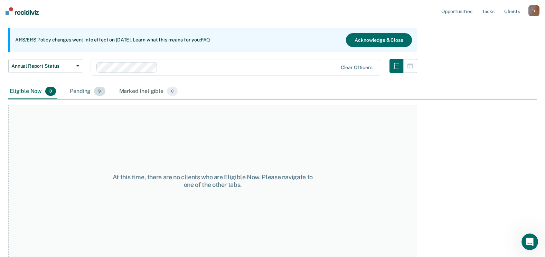
click at [75, 97] on div "Pending 9" at bounding box center [87, 91] width 38 height 15
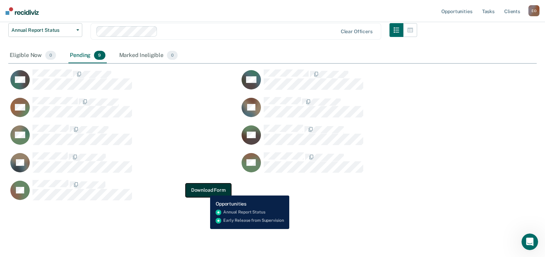
click at [205, 190] on button "Download Form" at bounding box center [208, 190] width 46 height 14
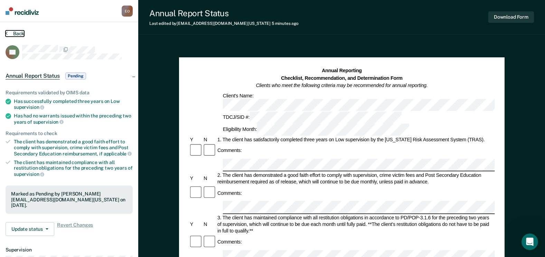
click at [20, 33] on button "Back" at bounding box center [15, 33] width 19 height 6
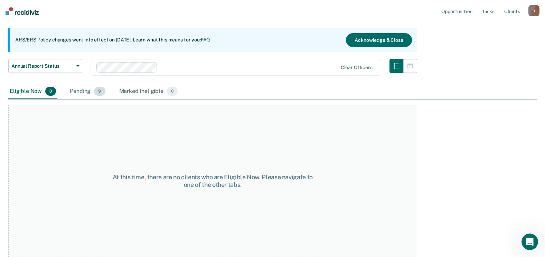
click at [92, 91] on div "Pending 9" at bounding box center [87, 91] width 38 height 15
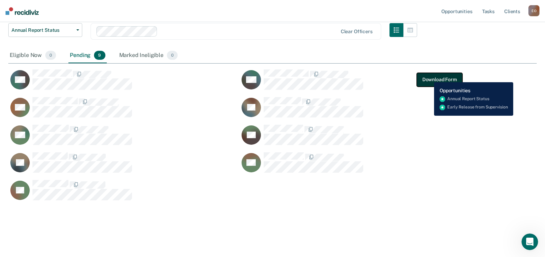
click at [429, 78] on button "Download Form" at bounding box center [439, 80] width 46 height 14
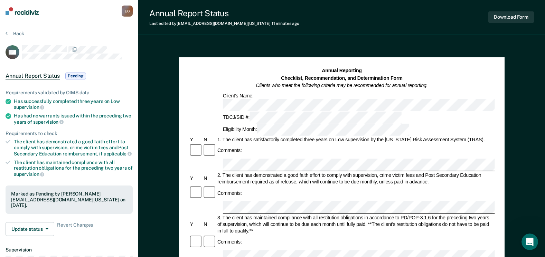
click at [11, 37] on div "Back" at bounding box center [69, 37] width 127 height 15
click at [17, 32] on button "Back" at bounding box center [15, 33] width 19 height 6
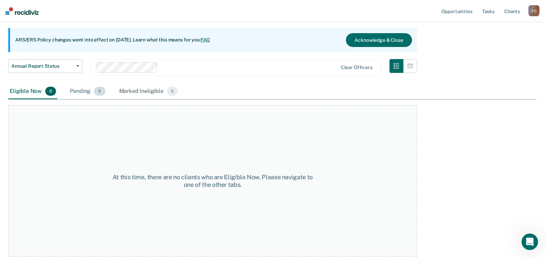
click at [86, 92] on div "Pending 9" at bounding box center [87, 91] width 38 height 15
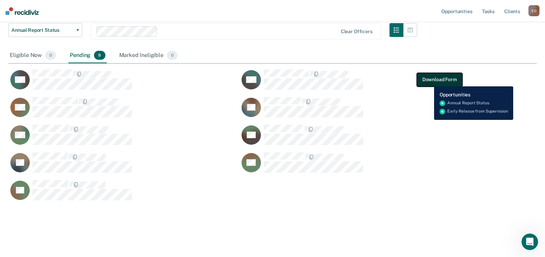
click at [429, 81] on button "Download Form" at bounding box center [439, 80] width 46 height 14
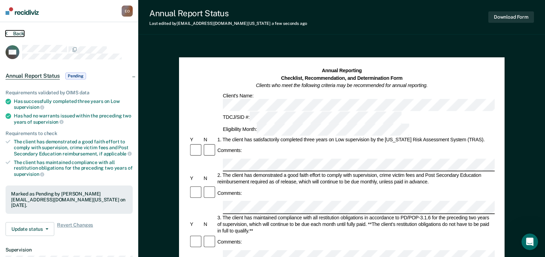
click at [12, 31] on button "Back" at bounding box center [15, 33] width 19 height 6
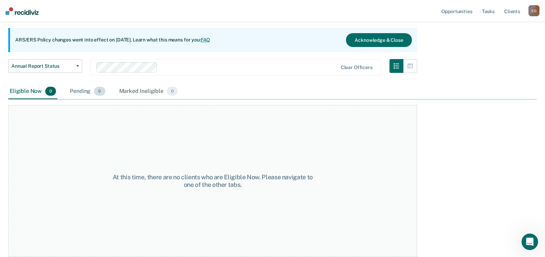
click at [79, 89] on div "Pending 9" at bounding box center [87, 91] width 38 height 15
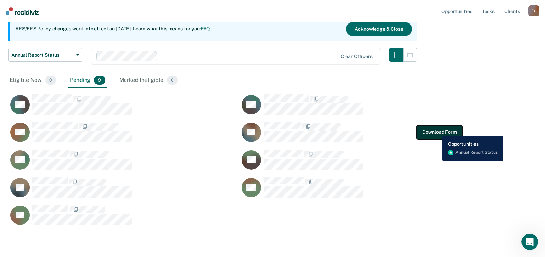
click at [437, 131] on button "Download Form" at bounding box center [439, 132] width 46 height 14
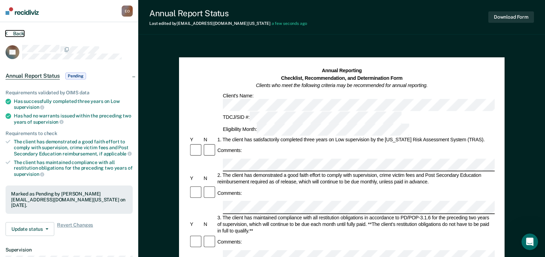
click at [9, 33] on button "Back" at bounding box center [15, 33] width 19 height 6
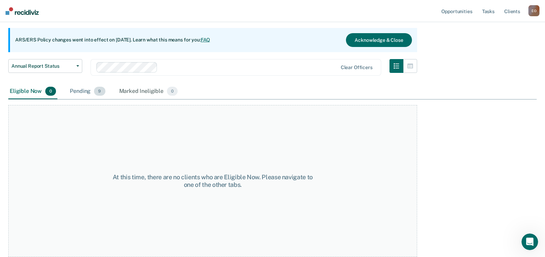
click at [88, 91] on div "Pending 9" at bounding box center [87, 91] width 38 height 15
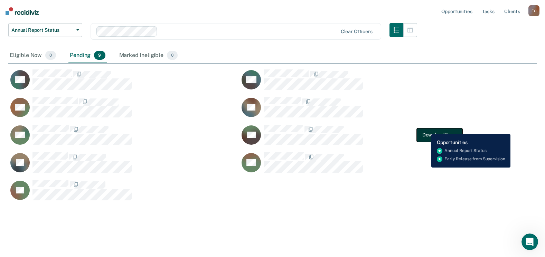
click at [426, 129] on button "Download Form" at bounding box center [439, 135] width 46 height 14
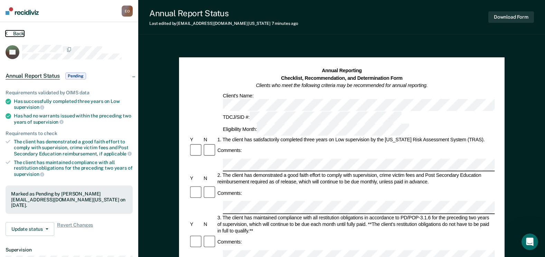
click at [9, 34] on button "Back" at bounding box center [15, 33] width 19 height 6
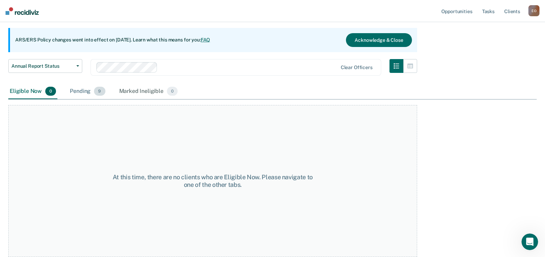
click at [93, 92] on div "Pending 9" at bounding box center [87, 91] width 38 height 15
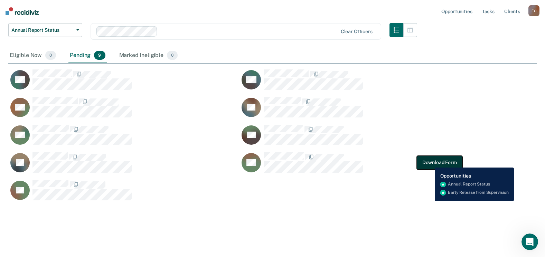
click at [429, 162] on button "Download Form" at bounding box center [439, 162] width 46 height 14
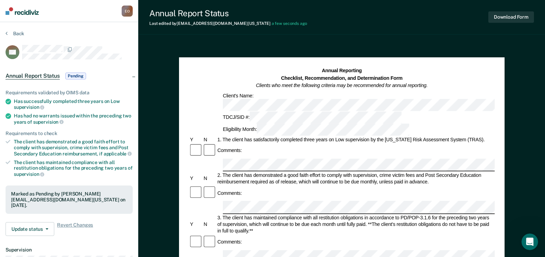
click at [6, 38] on div "Back" at bounding box center [69, 37] width 127 height 15
click at [10, 34] on button "Back" at bounding box center [15, 33] width 19 height 6
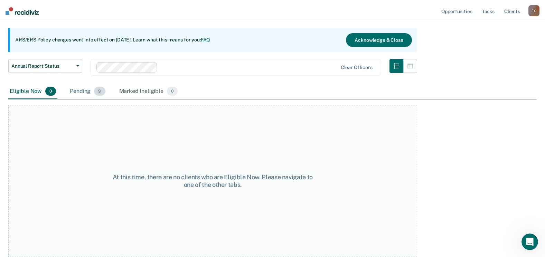
click at [78, 88] on div "Pending 9" at bounding box center [87, 91] width 38 height 15
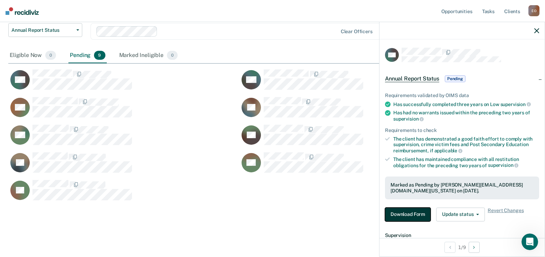
click at [411, 213] on button "Download Form" at bounding box center [408, 215] width 46 height 14
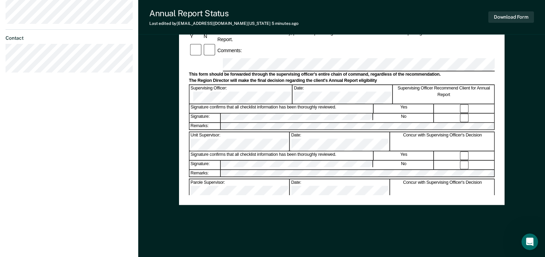
scroll to position [173, 0]
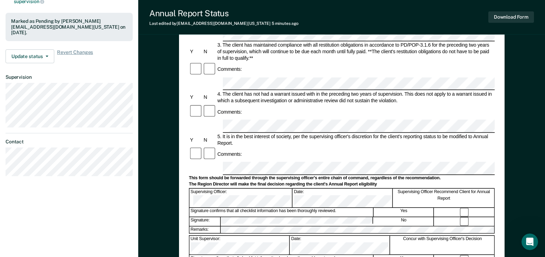
click at [199, 137] on form "Annual Reporting Checklist, Recommendation, and Determination Form Clients who …" at bounding box center [342, 162] width 306 height 534
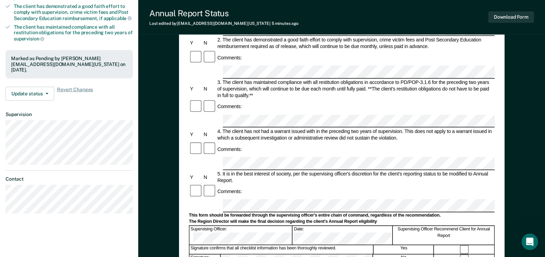
scroll to position [0, 0]
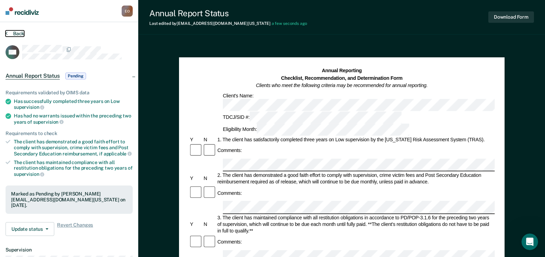
click at [13, 34] on button "Back" at bounding box center [15, 33] width 19 height 6
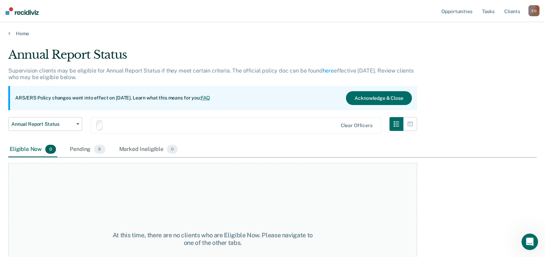
scroll to position [58, 0]
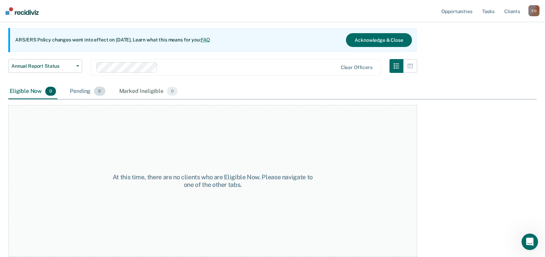
click at [83, 93] on div "Pending 9" at bounding box center [87, 91] width 38 height 15
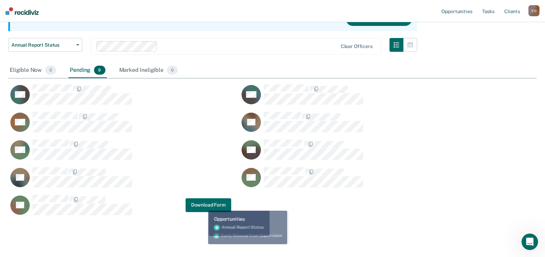
scroll to position [94, 0]
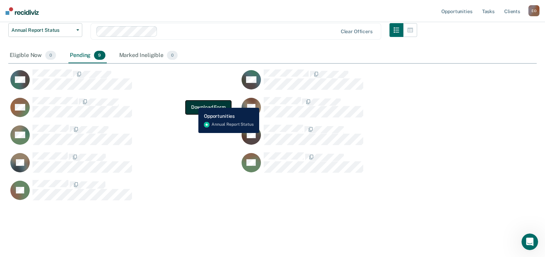
click at [193, 103] on button "Download Form" at bounding box center [208, 107] width 46 height 14
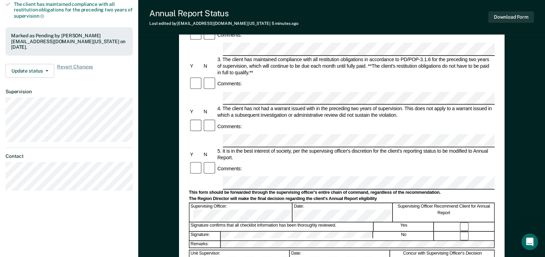
scroll to position [207, 0]
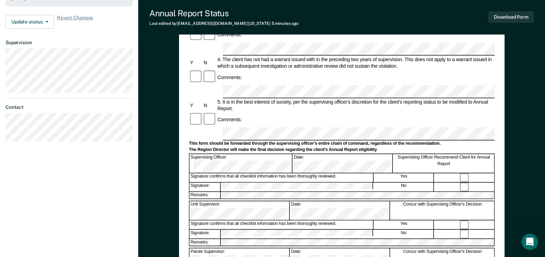
click at [186, 93] on div "Annual Reporting Checklist, Recommendation, and Determination Form Clients who …" at bounding box center [341, 62] width 325 height 424
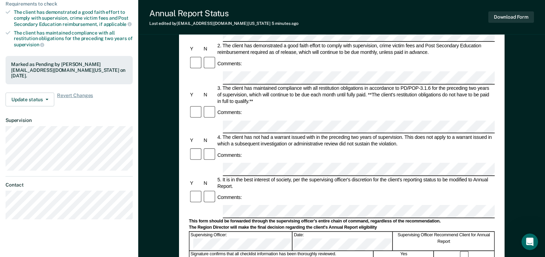
scroll to position [0, 0]
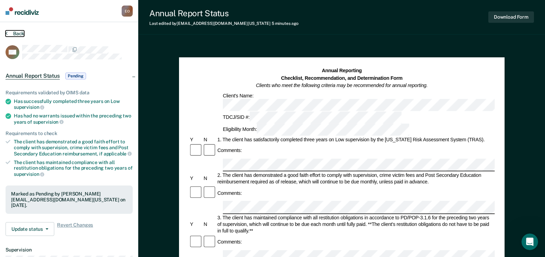
click at [8, 34] on button "Back" at bounding box center [15, 33] width 19 height 6
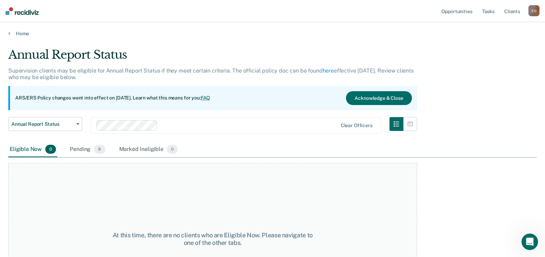
scroll to position [58, 0]
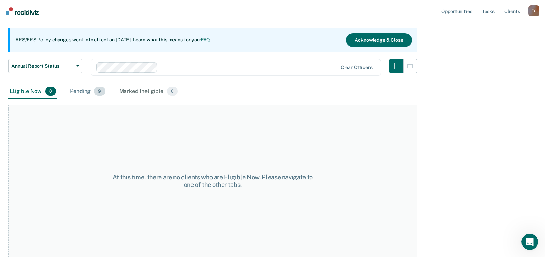
click at [91, 93] on div "Pending 9" at bounding box center [87, 91] width 38 height 15
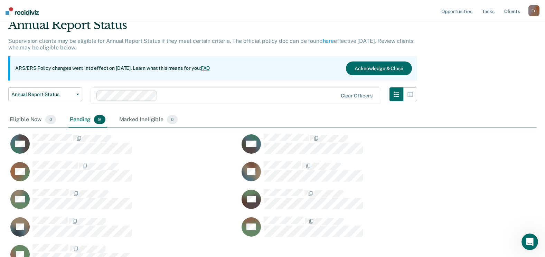
scroll to position [94, 0]
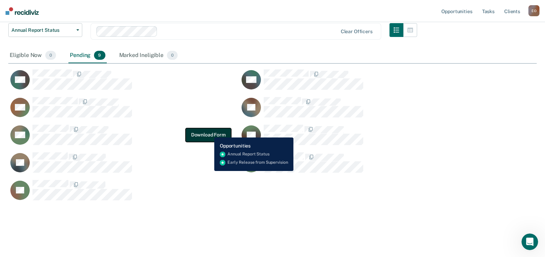
click at [209, 132] on button "Download Form" at bounding box center [208, 135] width 46 height 14
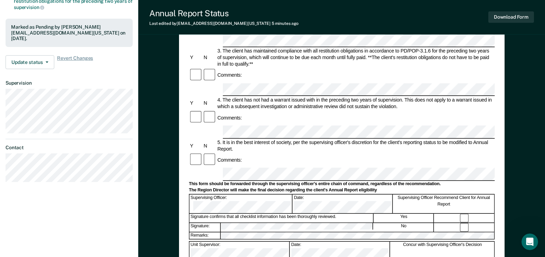
scroll to position [242, 0]
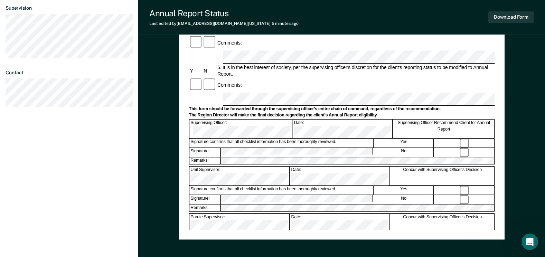
click at [212, 147] on div "Signature: No" at bounding box center [342, 151] width 306 height 9
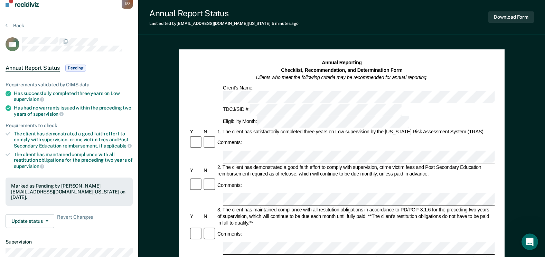
scroll to position [0, 0]
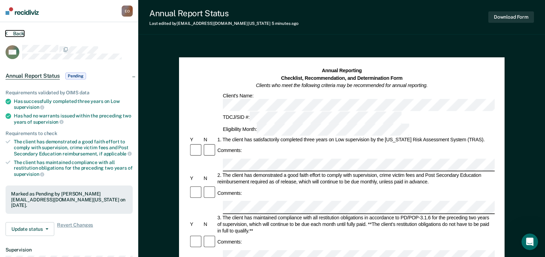
click at [10, 35] on button "Back" at bounding box center [15, 33] width 19 height 6
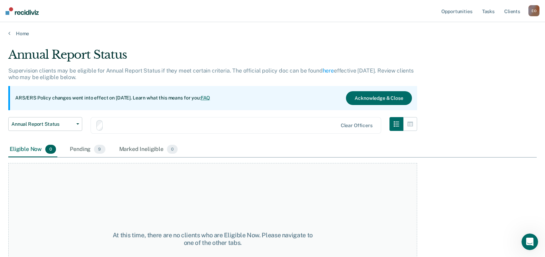
scroll to position [58, 0]
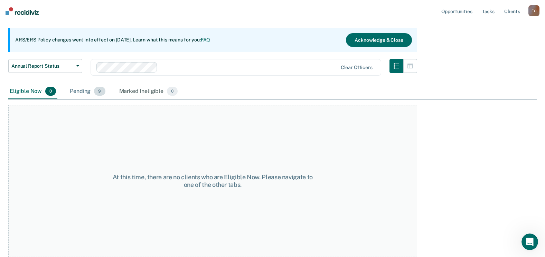
click at [87, 87] on div "Pending 9" at bounding box center [87, 91] width 38 height 15
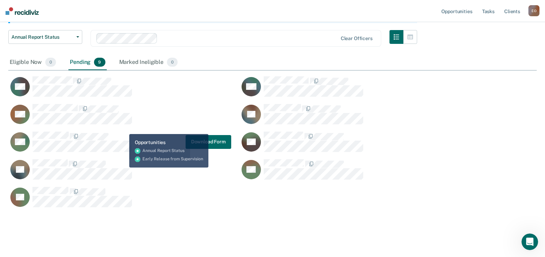
scroll to position [94, 0]
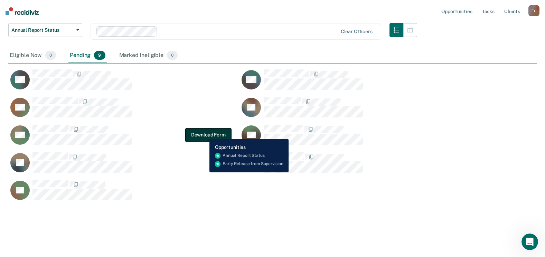
click at [204, 134] on button "Download Form" at bounding box center [208, 135] width 46 height 14
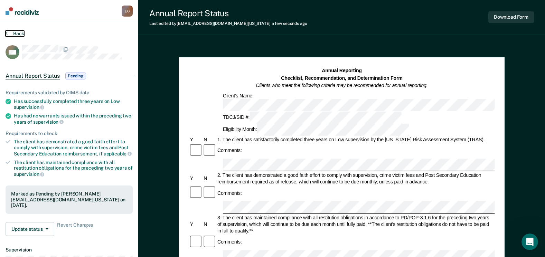
click at [10, 35] on button "Back" at bounding box center [15, 33] width 19 height 6
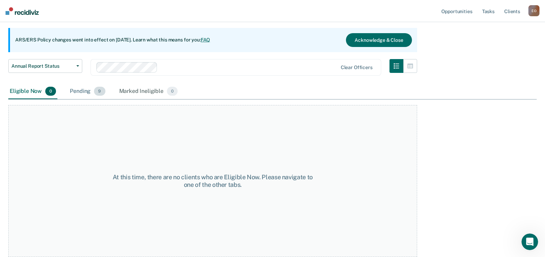
click at [73, 97] on div "Pending 9" at bounding box center [87, 91] width 38 height 15
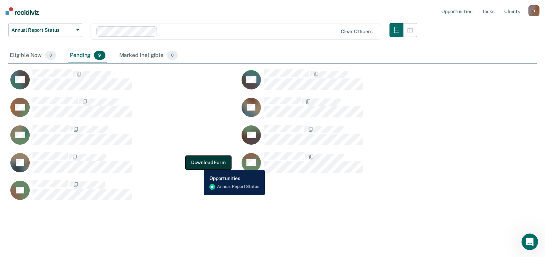
click at [199, 165] on button "Download Form" at bounding box center [208, 162] width 46 height 14
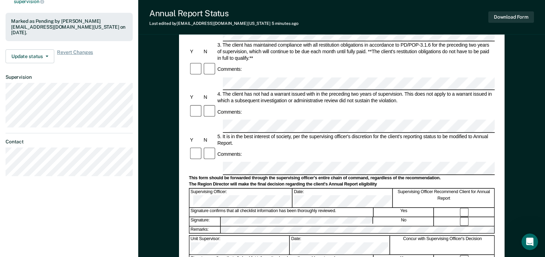
click at [220, 217] on div "Signature: No" at bounding box center [342, 221] width 306 height 9
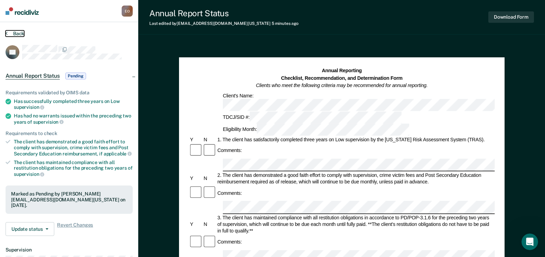
click at [20, 32] on button "Back" at bounding box center [15, 33] width 19 height 6
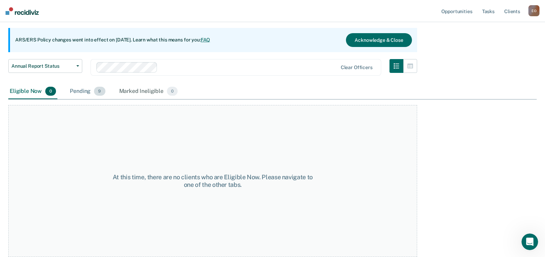
click at [86, 95] on div "Pending 9" at bounding box center [87, 91] width 38 height 15
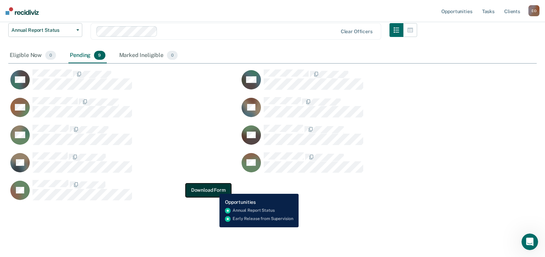
click at [214, 189] on button "Download Form" at bounding box center [208, 190] width 46 height 14
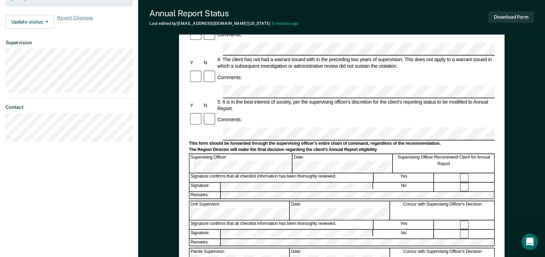
click at [219, 182] on div "Signature: No" at bounding box center [342, 186] width 306 height 9
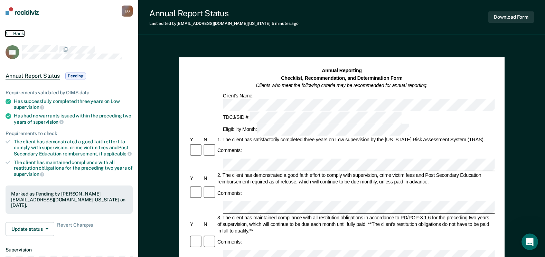
click at [21, 33] on button "Back" at bounding box center [15, 33] width 19 height 6
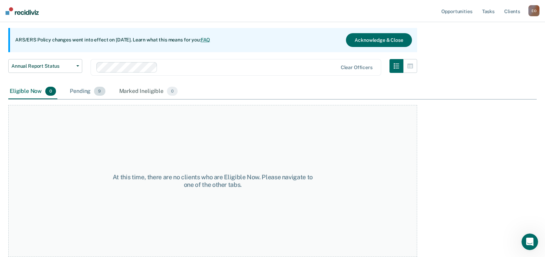
click at [91, 89] on div "Pending 9" at bounding box center [87, 91] width 38 height 15
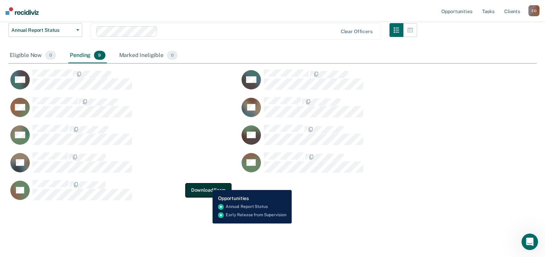
click at [207, 185] on button "Download Form" at bounding box center [208, 190] width 46 height 14
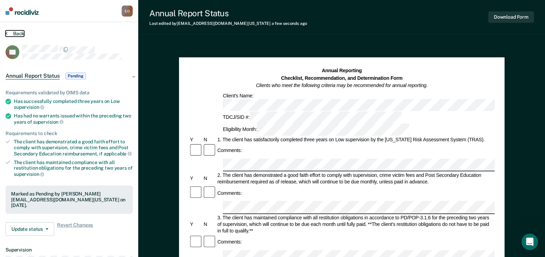
click at [14, 34] on button "Back" at bounding box center [15, 33] width 19 height 6
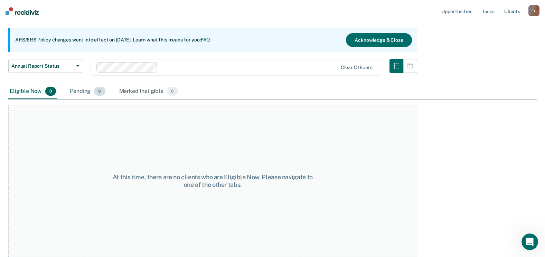
click at [104, 93] on span "9" at bounding box center [99, 91] width 11 height 9
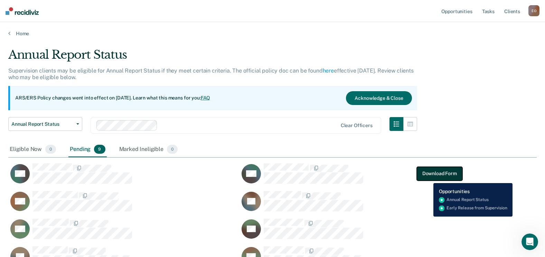
click at [428, 178] on button "Download Form" at bounding box center [439, 173] width 46 height 14
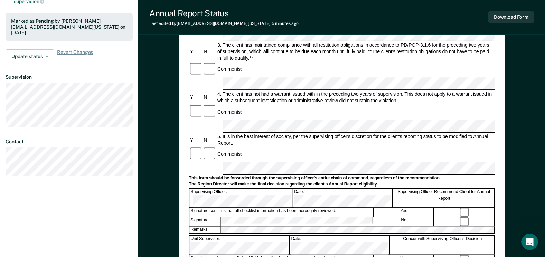
click at [182, 129] on div "Annual Reporting Checklist, Recommendation, and Determination Form Clients who …" at bounding box center [341, 97] width 325 height 424
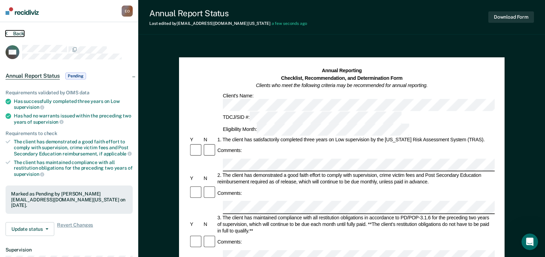
click at [9, 32] on button "Back" at bounding box center [15, 33] width 19 height 6
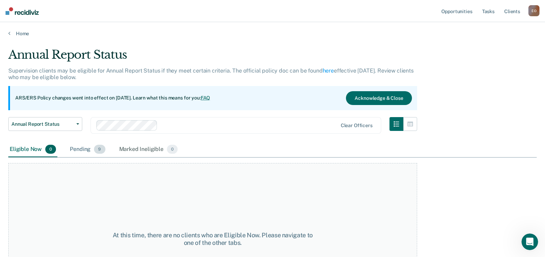
click at [79, 152] on div "Pending 9" at bounding box center [87, 149] width 38 height 15
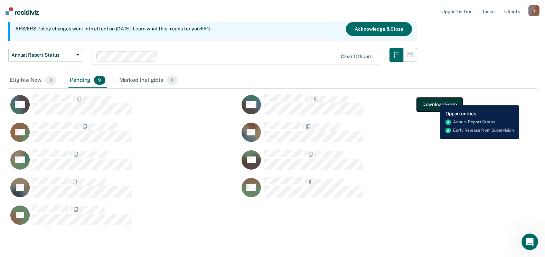
click at [434, 100] on button "Download Form" at bounding box center [439, 104] width 46 height 14
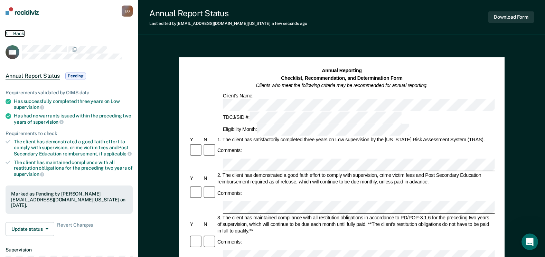
click at [7, 33] on icon at bounding box center [7, 33] width 2 height 6
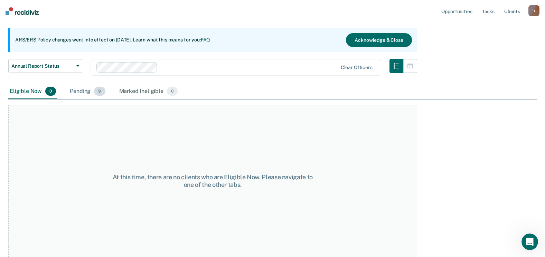
click at [87, 86] on div "Pending 9" at bounding box center [87, 91] width 38 height 15
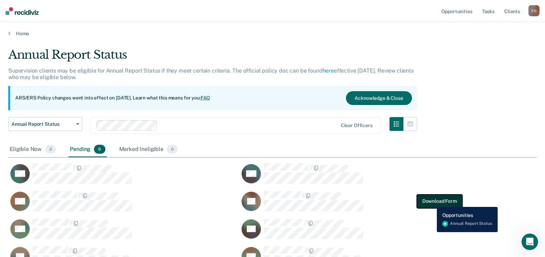
click at [431, 202] on button "Download Form" at bounding box center [439, 201] width 46 height 14
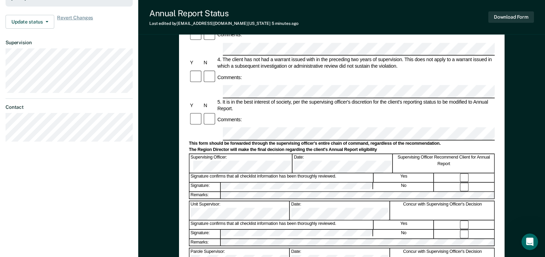
click at [214, 182] on div "Signature: No" at bounding box center [342, 186] width 306 height 9
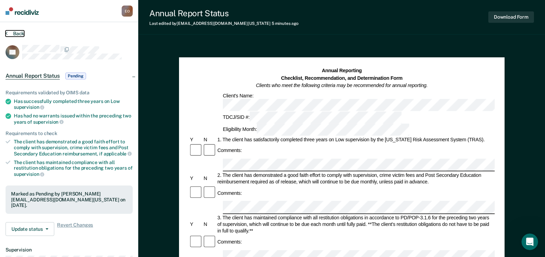
click at [14, 31] on button "Back" at bounding box center [15, 33] width 19 height 6
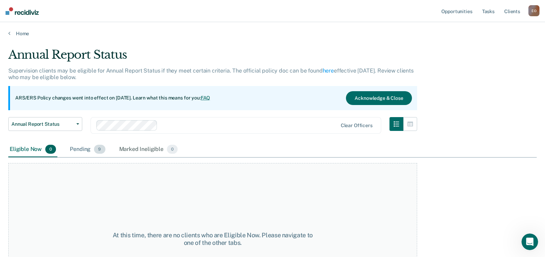
click at [90, 153] on div "Pending 9" at bounding box center [87, 149] width 38 height 15
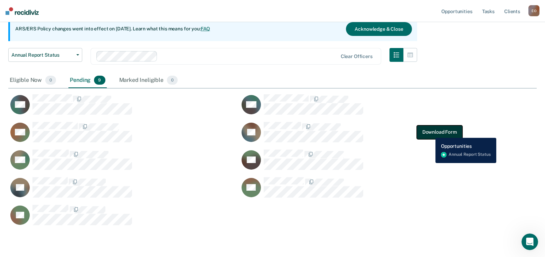
click at [430, 133] on button "Download Form" at bounding box center [439, 132] width 46 height 14
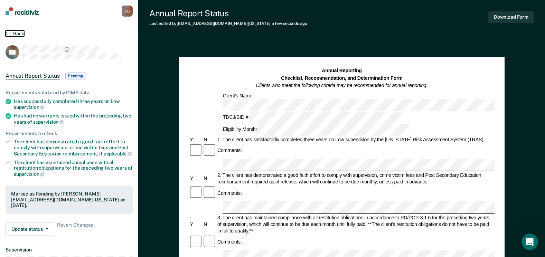
click at [15, 33] on button "Back" at bounding box center [15, 33] width 19 height 6
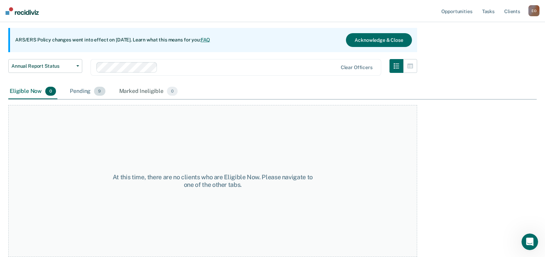
click at [82, 92] on div "Pending 9" at bounding box center [87, 91] width 38 height 15
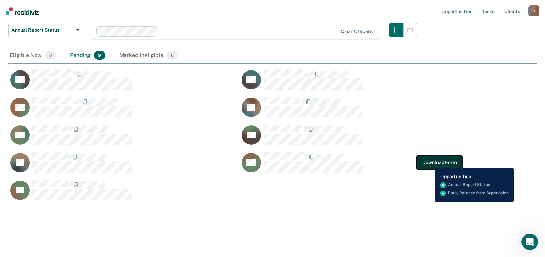
click at [429, 163] on button "Download Form" at bounding box center [439, 162] width 46 height 14
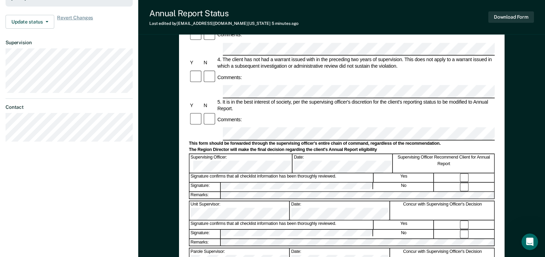
click at [197, 182] on div "Signature: No" at bounding box center [342, 186] width 306 height 9
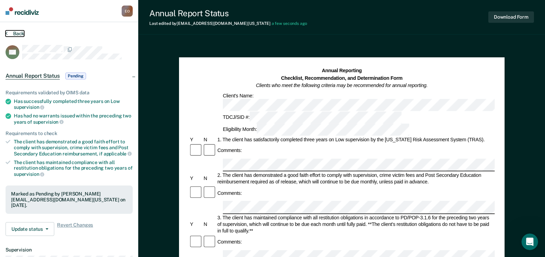
click at [15, 35] on button "Back" at bounding box center [15, 33] width 19 height 6
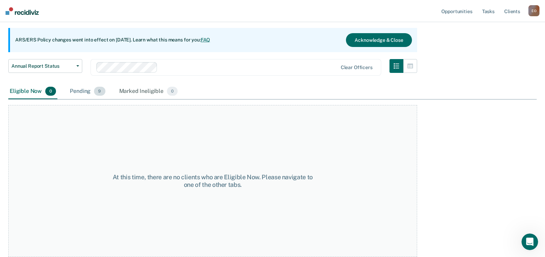
click at [83, 94] on div "Pending 9" at bounding box center [87, 91] width 38 height 15
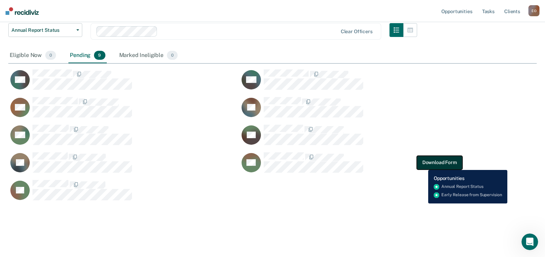
click at [423, 165] on button "Download Form" at bounding box center [439, 162] width 46 height 14
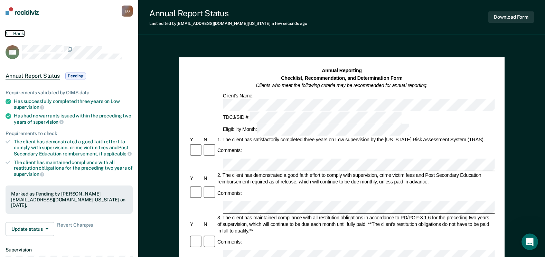
click at [17, 34] on button "Back" at bounding box center [15, 33] width 19 height 6
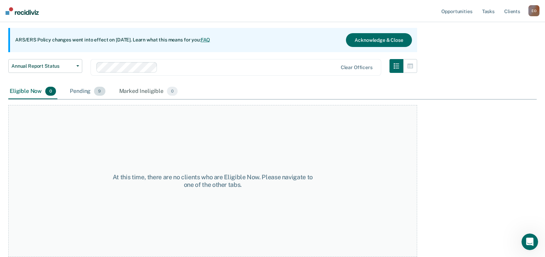
click at [97, 91] on span "9" at bounding box center [99, 91] width 11 height 9
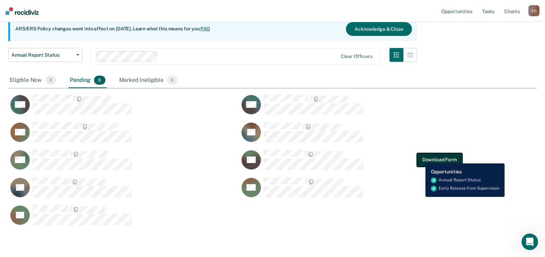
click at [420, 158] on button "Download Form" at bounding box center [439, 160] width 46 height 14
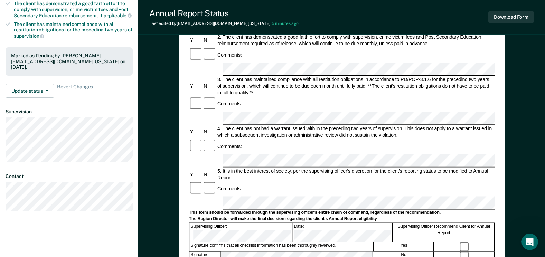
click at [205, 251] on div "Signature: No" at bounding box center [342, 255] width 306 height 9
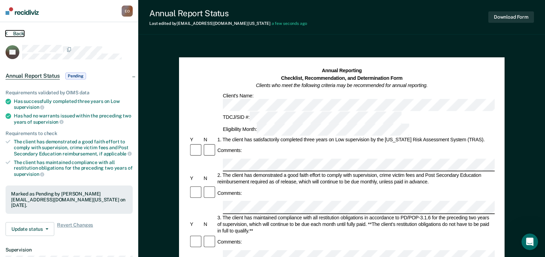
click at [13, 36] on button "Back" at bounding box center [15, 33] width 19 height 6
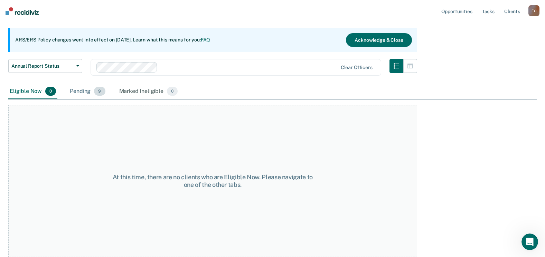
click at [96, 92] on span "9" at bounding box center [99, 91] width 11 height 9
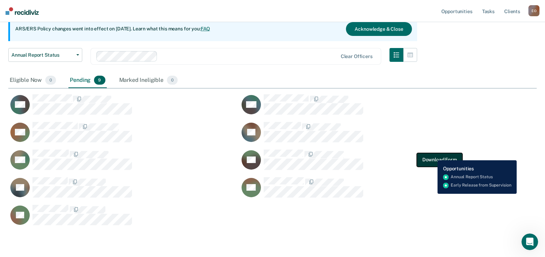
click at [432, 155] on button "Download Form" at bounding box center [439, 160] width 46 height 14
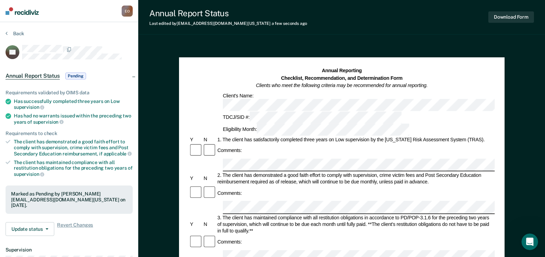
click at [8, 30] on section "Back JW Annual Report Status Pending Requirements validated by OIMS data Has su…" at bounding box center [69, 192] width 138 height 340
click at [11, 34] on button "Back" at bounding box center [15, 33] width 19 height 6
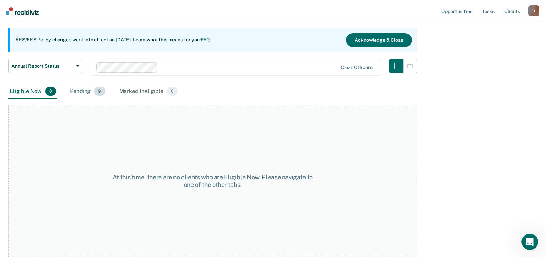
click at [80, 90] on div "Pending 9" at bounding box center [87, 91] width 38 height 15
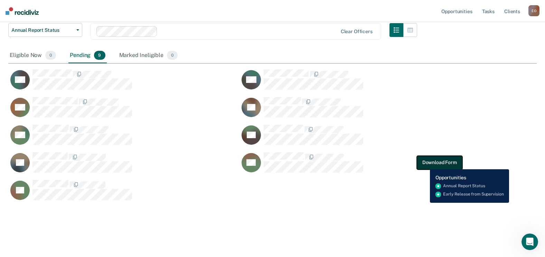
click at [424, 164] on button "Download Form" at bounding box center [439, 162] width 46 height 14
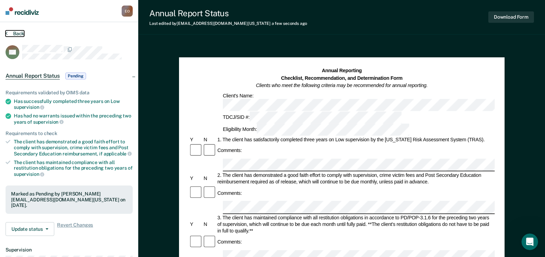
click at [16, 35] on button "Back" at bounding box center [15, 33] width 19 height 6
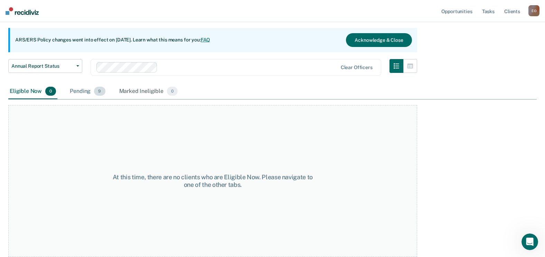
click at [93, 95] on div "Pending 9" at bounding box center [87, 91] width 38 height 15
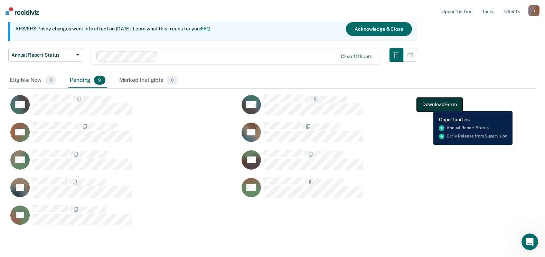
click at [429, 105] on button "Download Form" at bounding box center [439, 104] width 46 height 14
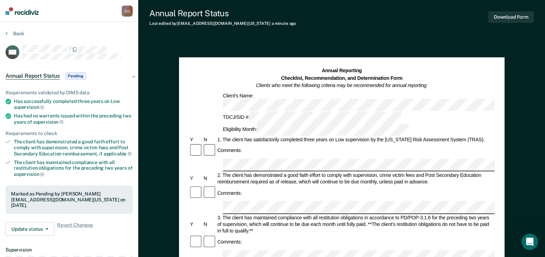
click at [4, 34] on section "Back AM Annual Report Status Pending Requirements validated by OIMS data Has su…" at bounding box center [69, 192] width 138 height 340
click at [11, 33] on button "Back" at bounding box center [15, 33] width 19 height 6
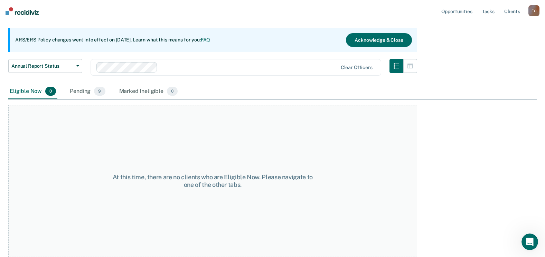
click at [67, 95] on div "Eligible Now 0 Pending 9 Marked Ineligible 0" at bounding box center [93, 91] width 171 height 15
click at [88, 89] on div "Pending 9" at bounding box center [87, 91] width 38 height 15
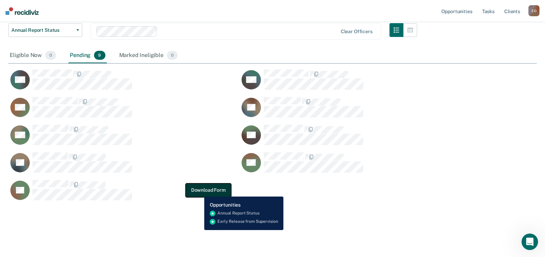
click at [198, 191] on button "Download Form" at bounding box center [208, 190] width 46 height 14
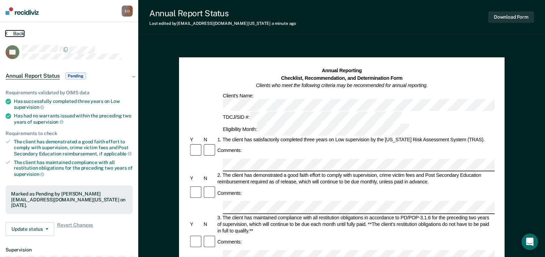
click at [18, 34] on button "Back" at bounding box center [15, 33] width 19 height 6
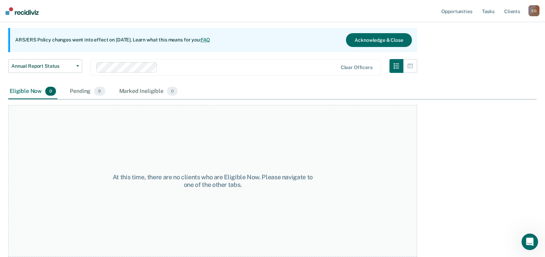
click at [93, 92] on div "Pending 9" at bounding box center [87, 91] width 38 height 15
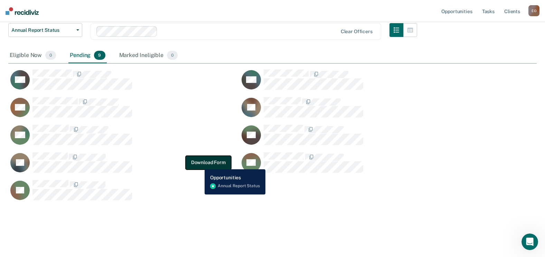
click at [199, 164] on button "Download Form" at bounding box center [208, 162] width 46 height 14
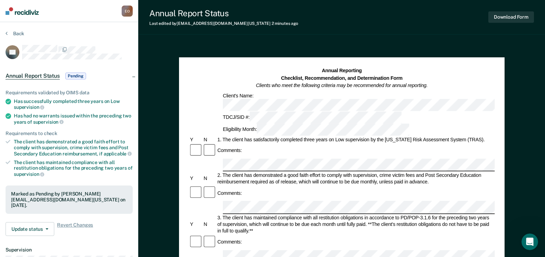
click at [20, 37] on div "Back" at bounding box center [69, 37] width 127 height 15
click at [20, 32] on button "Back" at bounding box center [15, 33] width 19 height 6
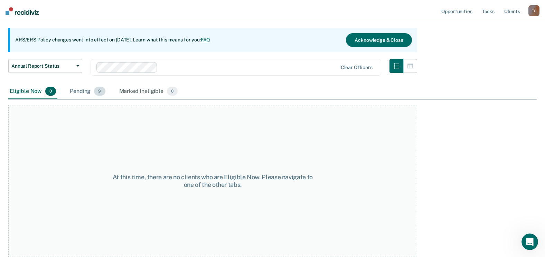
click at [85, 98] on div "Pending 9" at bounding box center [87, 91] width 38 height 15
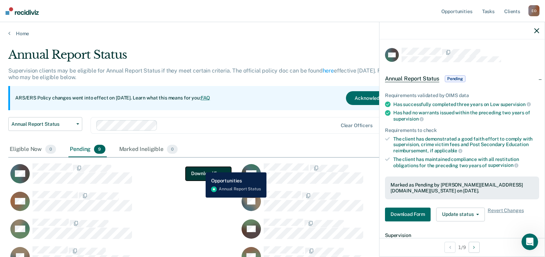
click at [200, 167] on button "Download Form" at bounding box center [208, 173] width 46 height 14
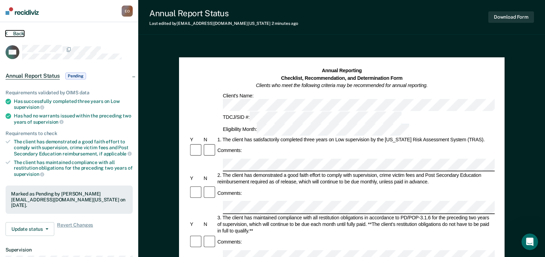
click at [7, 35] on icon at bounding box center [7, 33] width 2 height 6
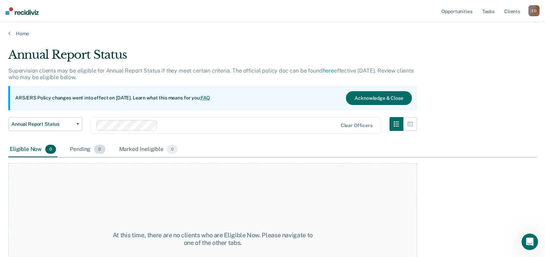
click at [83, 150] on div "Pending 9" at bounding box center [87, 149] width 38 height 15
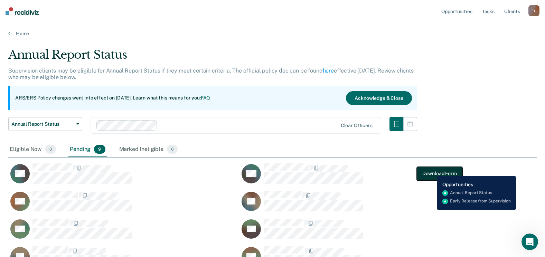
click at [431, 171] on button "Download Form" at bounding box center [439, 173] width 46 height 14
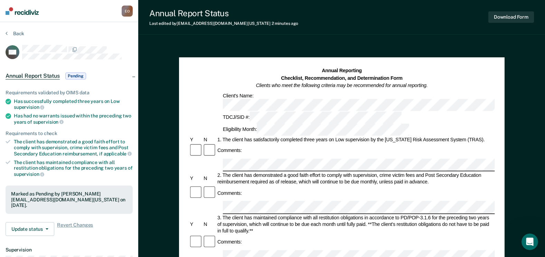
click at [15, 28] on section "Back AM Annual Report Status Pending Requirements validated by OIMS data Has su…" at bounding box center [69, 192] width 138 height 340
click at [14, 33] on button "Back" at bounding box center [15, 33] width 19 height 6
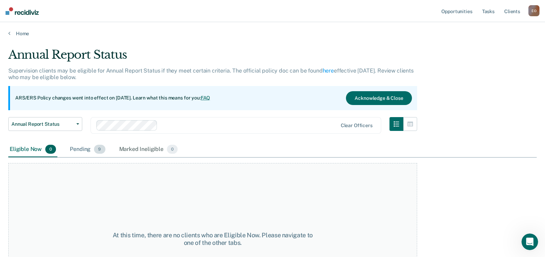
click at [91, 148] on div "Pending 9" at bounding box center [87, 149] width 38 height 15
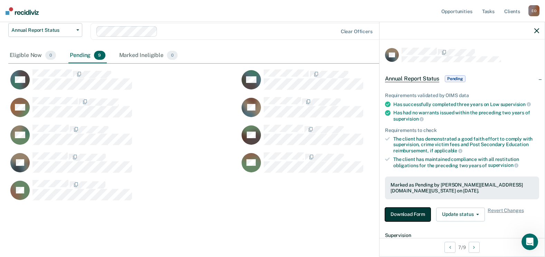
click at [404, 209] on button "Download Form" at bounding box center [408, 215] width 46 height 14
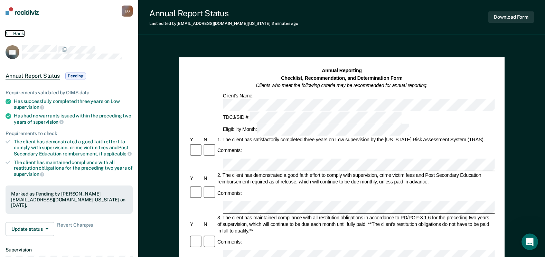
click at [11, 35] on button "Back" at bounding box center [15, 33] width 19 height 6
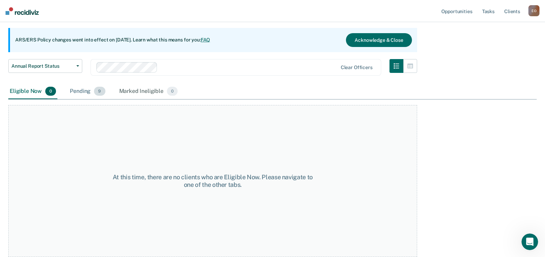
click at [78, 90] on div "Pending 9" at bounding box center [87, 91] width 38 height 15
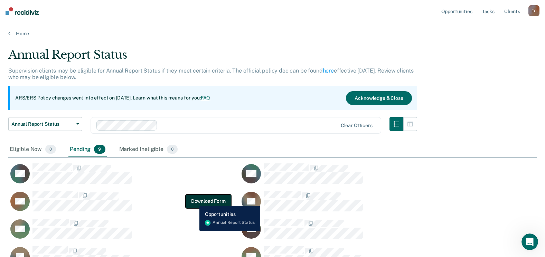
click at [194, 200] on button "Download Form" at bounding box center [208, 201] width 46 height 14
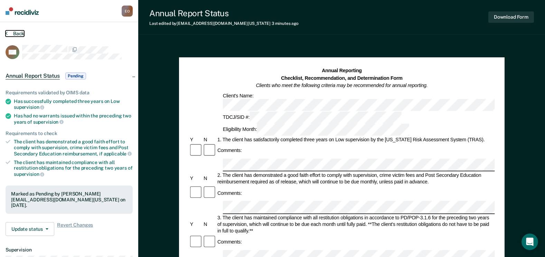
click at [15, 33] on button "Back" at bounding box center [15, 33] width 19 height 6
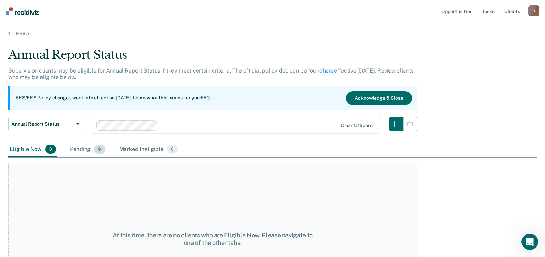
click at [86, 149] on div "Pending 9" at bounding box center [87, 149] width 38 height 15
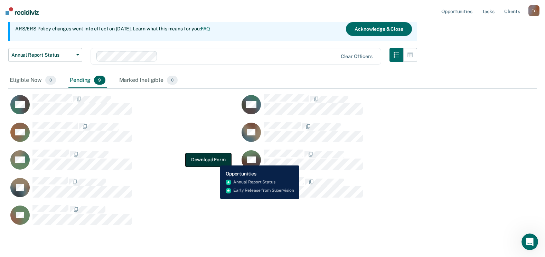
click at [215, 160] on button "Download Form" at bounding box center [208, 160] width 46 height 14
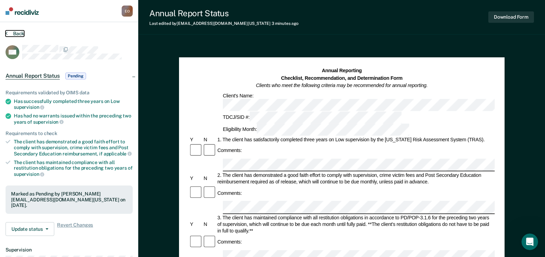
click at [20, 35] on button "Back" at bounding box center [15, 33] width 19 height 6
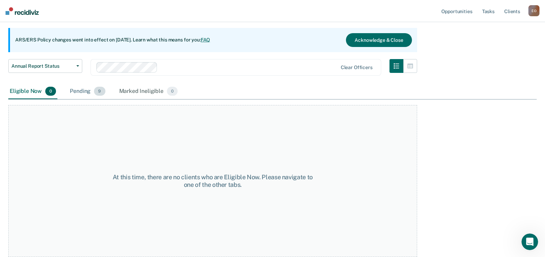
click at [86, 89] on div "Pending 9" at bounding box center [87, 91] width 38 height 15
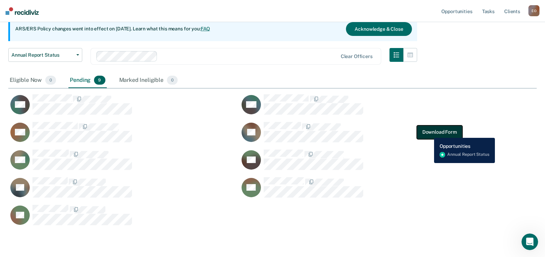
click at [428, 133] on button "Download Form" at bounding box center [439, 132] width 46 height 14
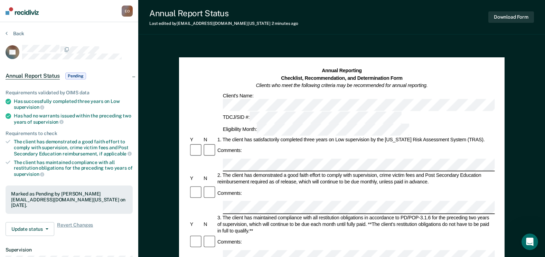
click at [17, 29] on section "Back AL Annual Report Status Pending Requirements validated by OIMS data Has su…" at bounding box center [69, 192] width 138 height 340
click at [18, 30] on section "Back AL Annual Report Status Pending Requirements validated by OIMS data Has su…" at bounding box center [69, 192] width 138 height 340
click at [18, 32] on button "Back" at bounding box center [15, 33] width 19 height 6
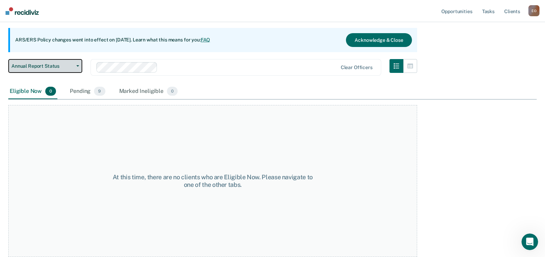
click at [57, 67] on span "Annual Report Status" at bounding box center [42, 66] width 62 height 6
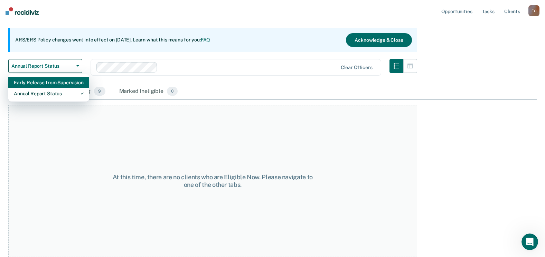
click at [56, 82] on div "Early Release from Supervision" at bounding box center [49, 82] width 70 height 11
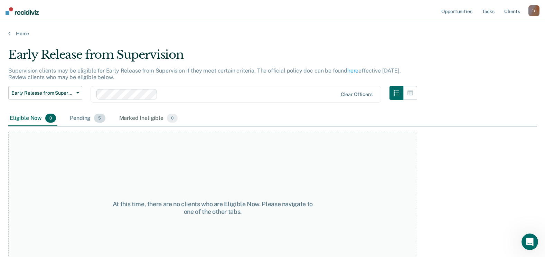
click at [84, 118] on div "Pending 5" at bounding box center [87, 118] width 38 height 15
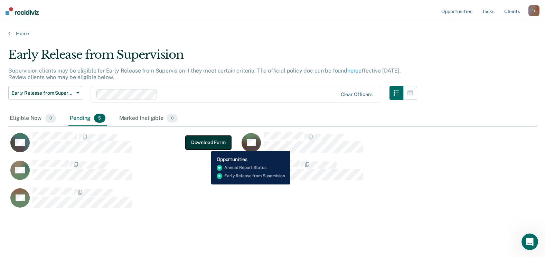
click at [206, 146] on button "Download Form" at bounding box center [208, 142] width 46 height 14
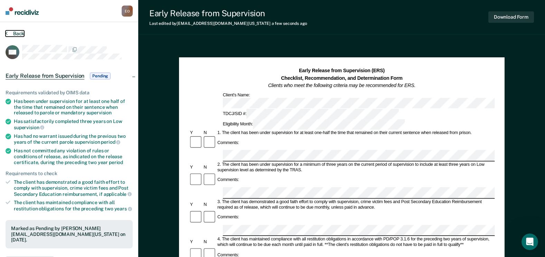
click at [11, 34] on button "Back" at bounding box center [15, 33] width 19 height 6
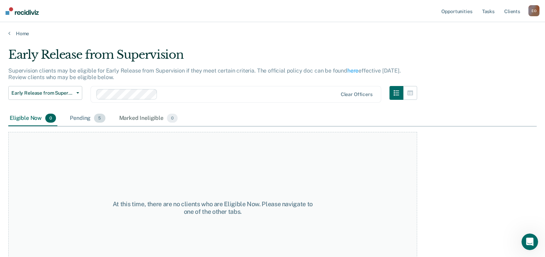
click at [95, 122] on div "Pending 5" at bounding box center [87, 118] width 38 height 15
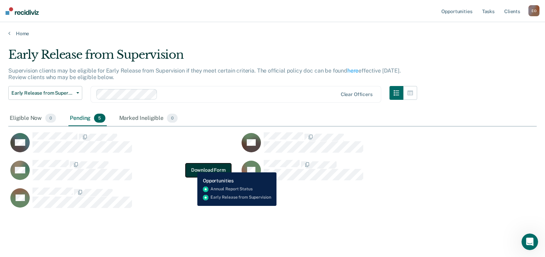
click at [192, 167] on button "Download Form" at bounding box center [208, 170] width 46 height 14
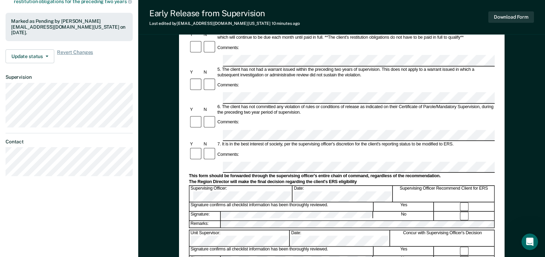
click at [203, 211] on div "Signature: No" at bounding box center [342, 215] width 306 height 9
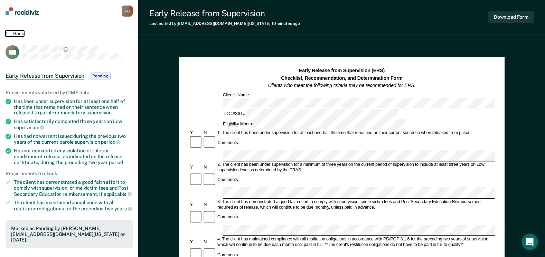
click at [8, 32] on button "Back" at bounding box center [15, 33] width 19 height 6
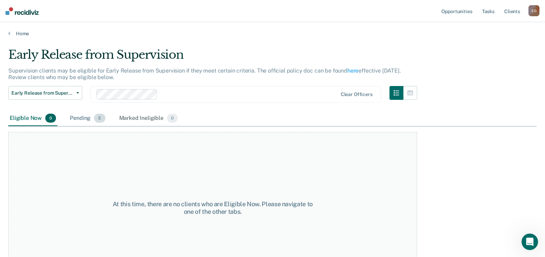
click at [89, 119] on div "Pending 5" at bounding box center [87, 118] width 38 height 15
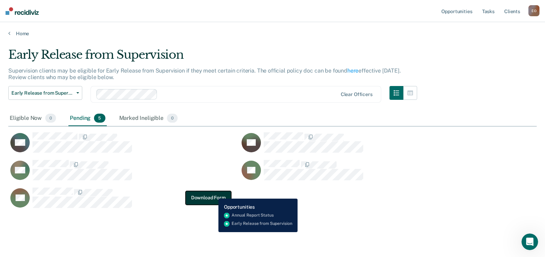
click at [213, 193] on button "Download Form" at bounding box center [208, 198] width 46 height 14
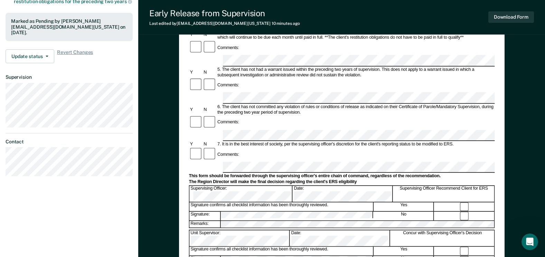
click at [190, 211] on div "Signature: No" at bounding box center [342, 215] width 306 height 9
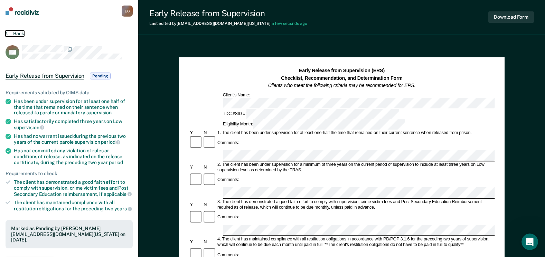
click at [17, 32] on button "Back" at bounding box center [15, 33] width 19 height 6
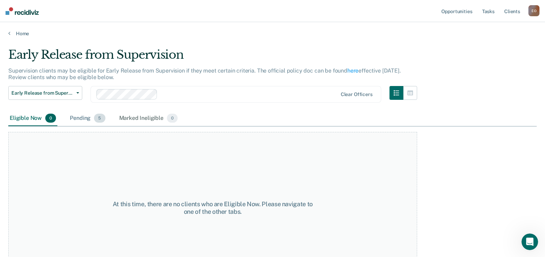
click at [73, 114] on div "Pending 5" at bounding box center [87, 118] width 38 height 15
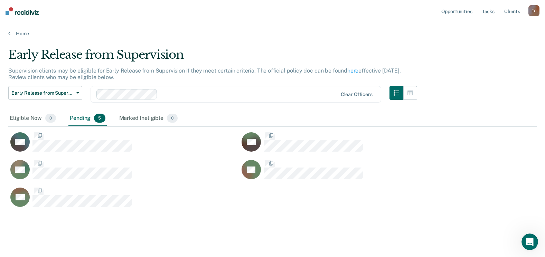
scroll to position [6, 6]
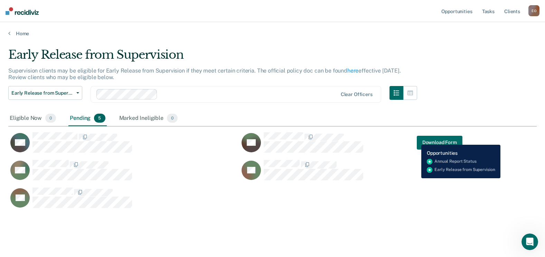
click at [415, 140] on div "JW Download Form" at bounding box center [350, 142] width 223 height 21
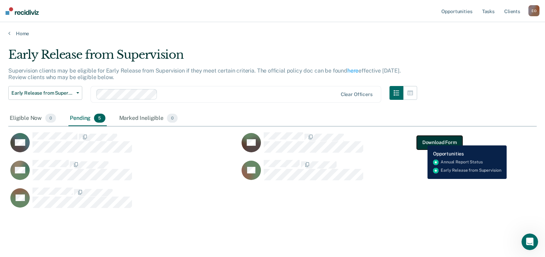
click at [422, 140] on button "Download Form" at bounding box center [439, 142] width 46 height 14
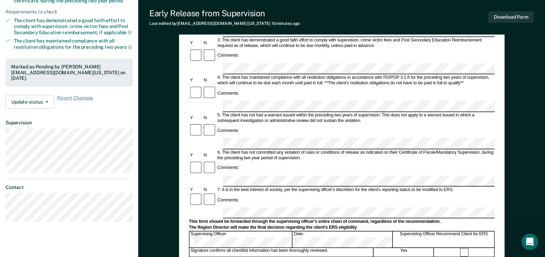
scroll to position [173, 0]
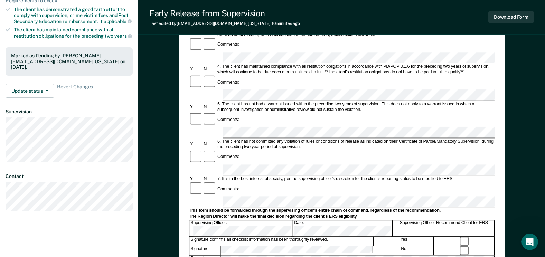
click at [218, 246] on div "Signature: No" at bounding box center [342, 250] width 306 height 9
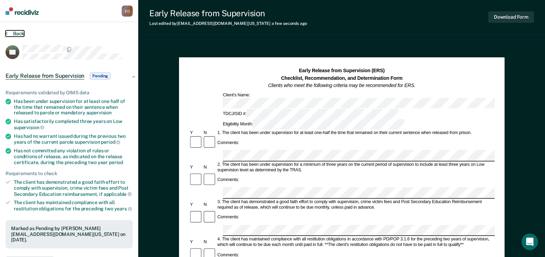
click at [16, 35] on button "Back" at bounding box center [15, 33] width 19 height 6
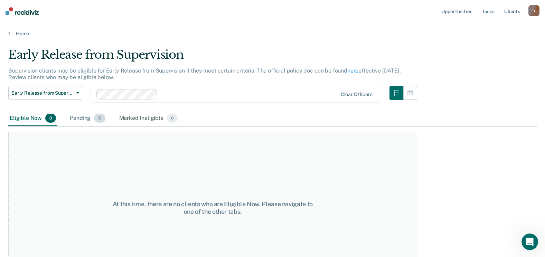
click at [84, 119] on div "Pending 5" at bounding box center [87, 118] width 38 height 15
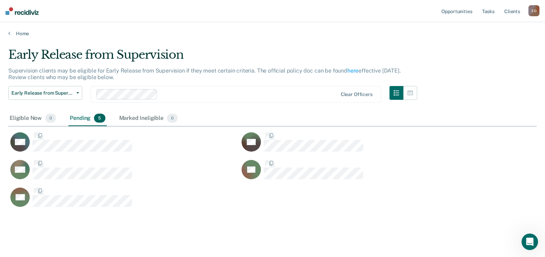
scroll to position [160, 523]
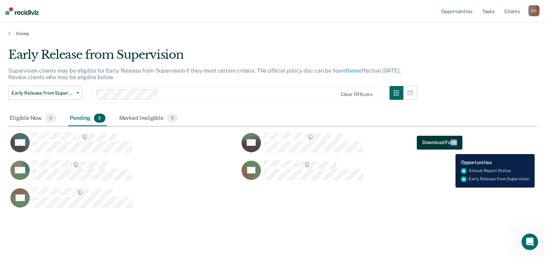
click at [450, 148] on div "JW Download Form" at bounding box center [350, 142] width 223 height 21
drag, startPoint x: 450, startPoint y: 148, endPoint x: 443, endPoint y: 142, distance: 9.0
click at [443, 142] on button "Download Form" at bounding box center [439, 142] width 46 height 14
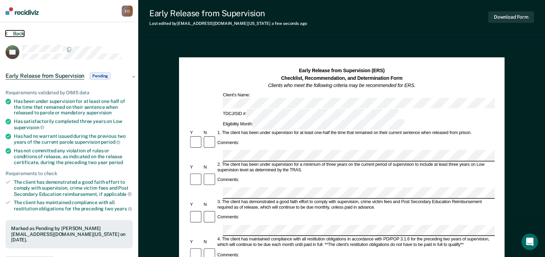
click at [19, 32] on button "Back" at bounding box center [15, 33] width 19 height 6
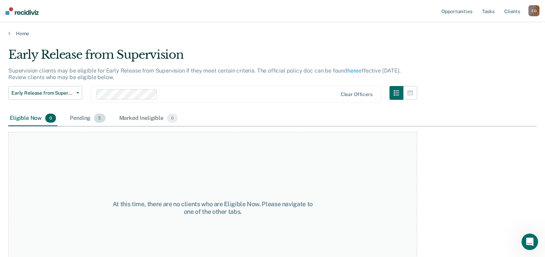
click at [84, 123] on div "Pending 5" at bounding box center [87, 118] width 38 height 15
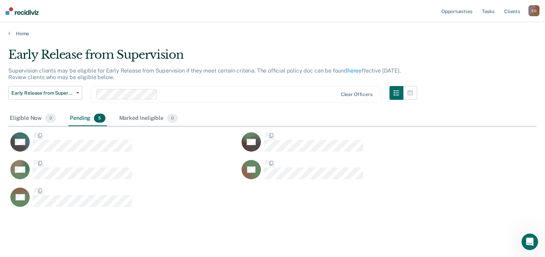
scroll to position [160, 523]
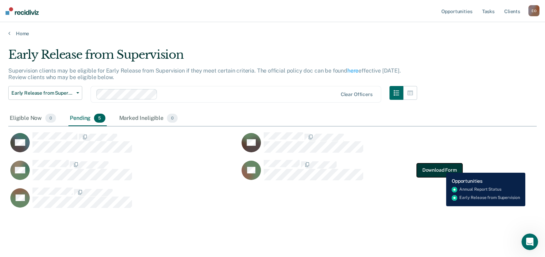
click at [441, 167] on button "Download Form" at bounding box center [439, 170] width 46 height 14
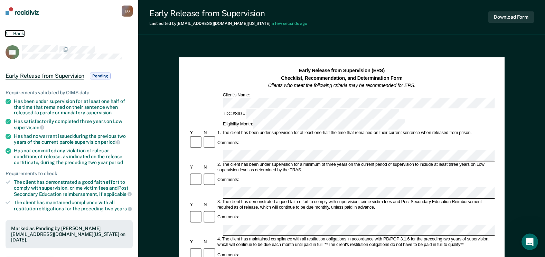
click at [17, 32] on button "Back" at bounding box center [15, 33] width 19 height 6
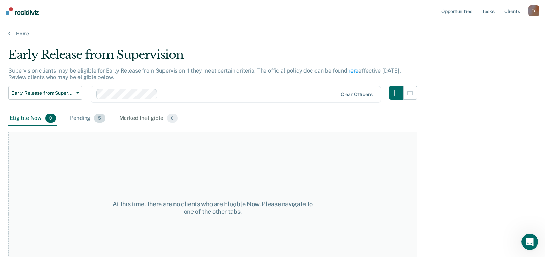
click at [94, 118] on span "5" at bounding box center [99, 118] width 11 height 9
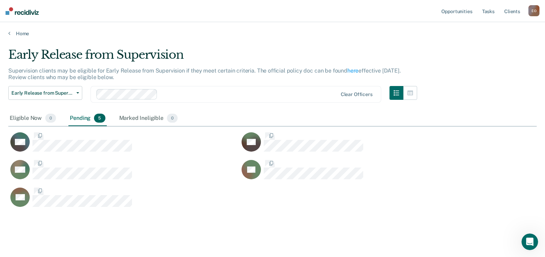
scroll to position [160, 523]
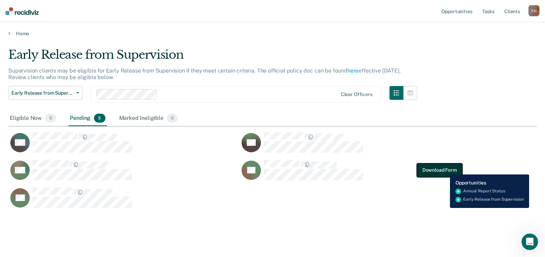
click at [444, 169] on button "Download Form" at bounding box center [439, 170] width 46 height 14
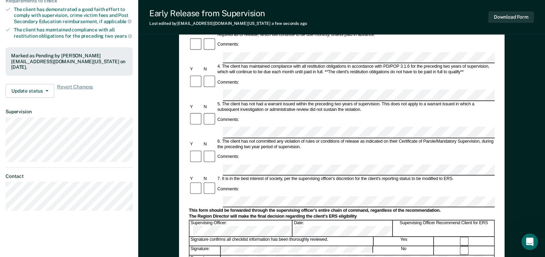
scroll to position [54, 0]
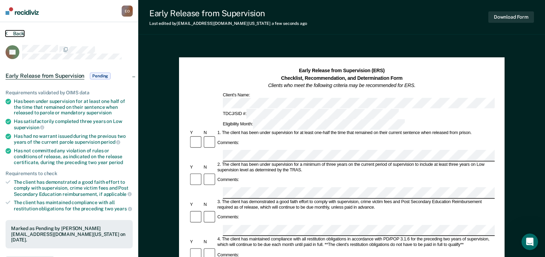
click at [10, 35] on button "Back" at bounding box center [15, 33] width 19 height 6
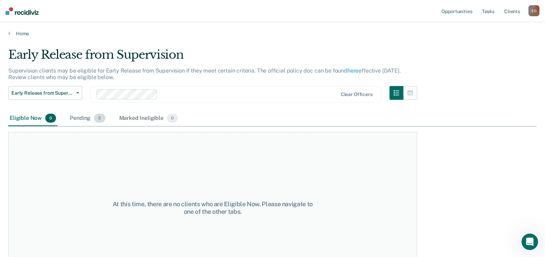
click at [83, 122] on div "Pending 5" at bounding box center [87, 118] width 38 height 15
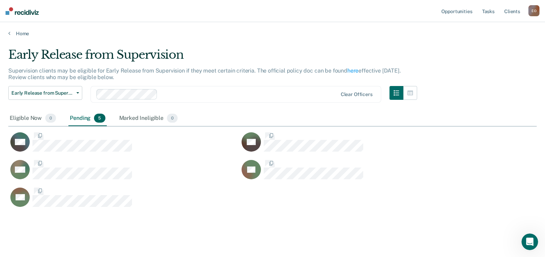
scroll to position [6, 6]
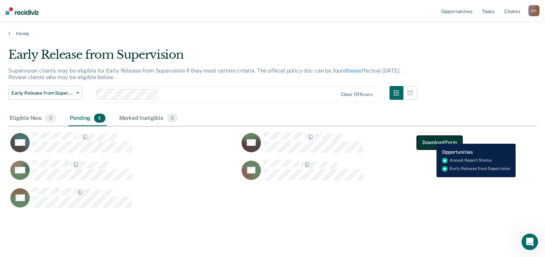
click at [431, 138] on button "Download Form" at bounding box center [439, 142] width 46 height 14
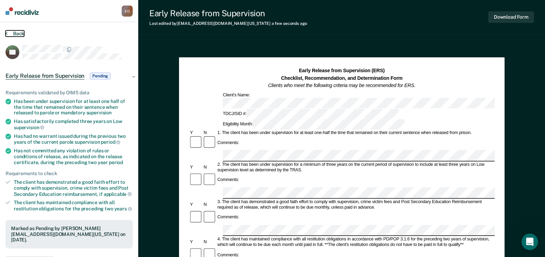
click at [14, 32] on button "Back" at bounding box center [15, 33] width 19 height 6
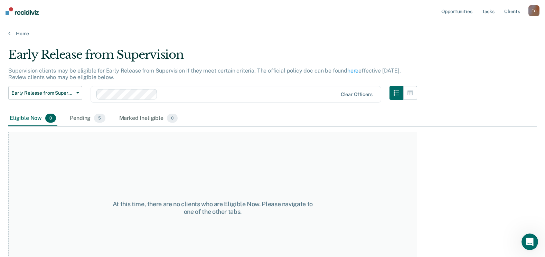
click at [80, 127] on div "At this time, there are no clients who are Eligible Now. Please navigate to one…" at bounding box center [212, 204] width 409 height 157
click at [83, 118] on div "Pending 5" at bounding box center [87, 118] width 38 height 15
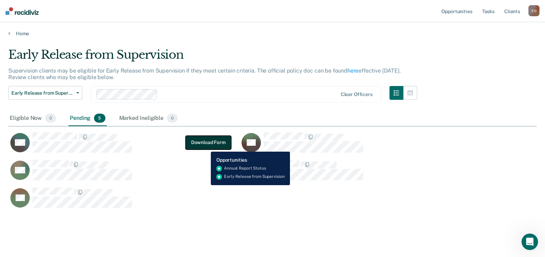
click at [205, 146] on button "Download Form" at bounding box center [208, 142] width 46 height 14
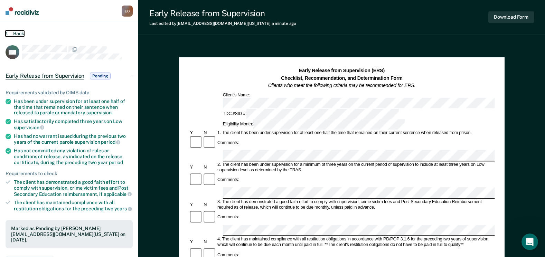
click at [19, 35] on button "Back" at bounding box center [15, 33] width 19 height 6
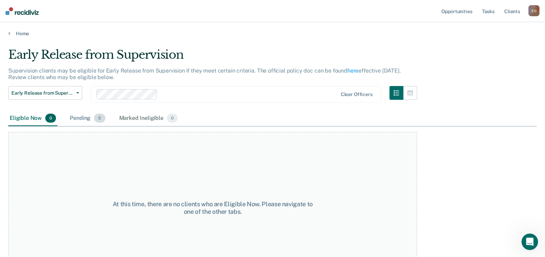
drag, startPoint x: 85, startPoint y: 112, endPoint x: 84, endPoint y: 117, distance: 4.5
click at [85, 114] on div "Pending 5" at bounding box center [87, 118] width 38 height 15
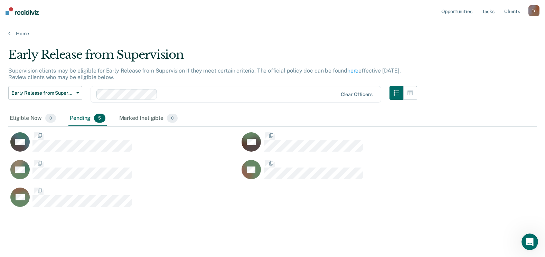
scroll to position [160, 523]
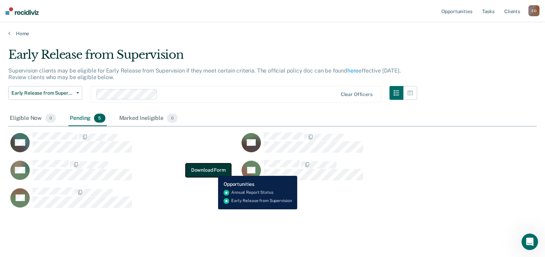
click at [213, 171] on button "Download Form" at bounding box center [208, 170] width 46 height 14
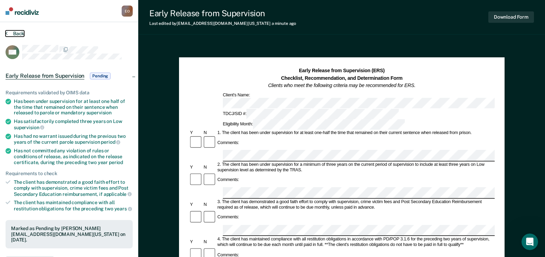
click at [10, 31] on button "Back" at bounding box center [15, 33] width 19 height 6
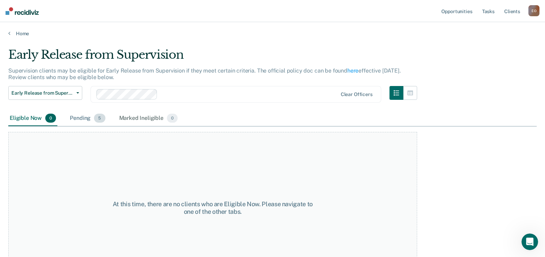
click at [78, 119] on div "Pending 5" at bounding box center [87, 118] width 38 height 15
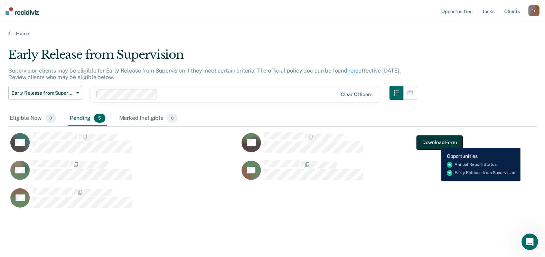
click at [436, 143] on button "Download Form" at bounding box center [439, 142] width 46 height 14
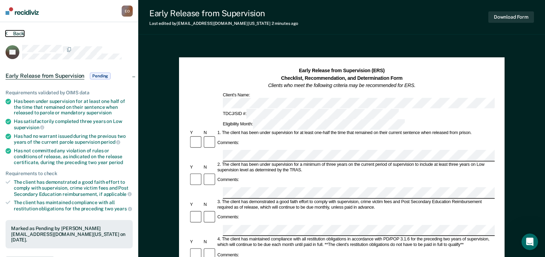
click at [13, 33] on button "Back" at bounding box center [15, 33] width 19 height 6
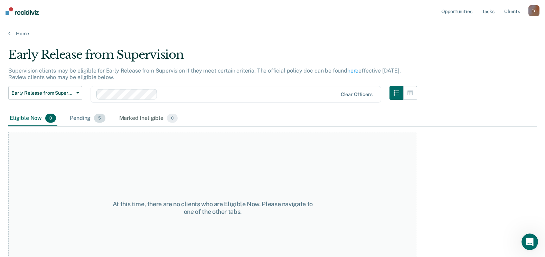
click at [90, 122] on div "Pending 5" at bounding box center [87, 118] width 38 height 15
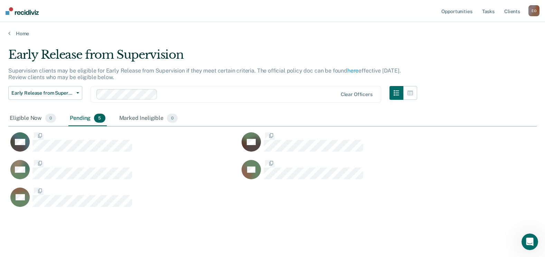
scroll to position [160, 523]
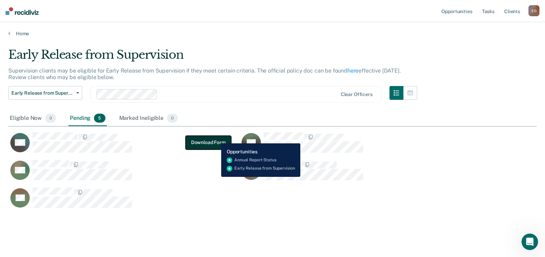
click at [216, 138] on button "Download Form" at bounding box center [208, 142] width 46 height 14
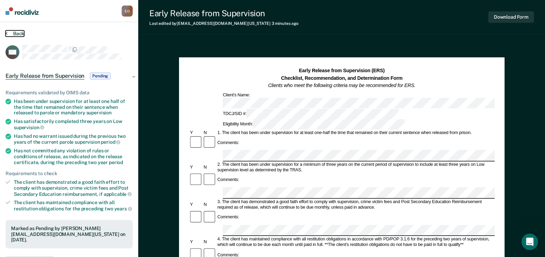
click at [12, 32] on button "Back" at bounding box center [15, 33] width 19 height 6
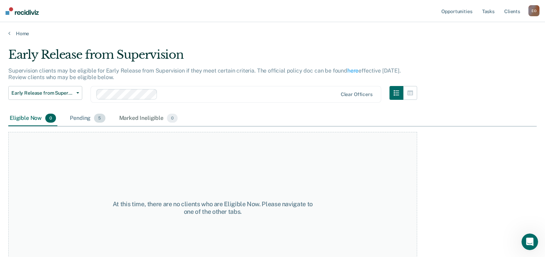
click at [79, 119] on div "Pending 5" at bounding box center [87, 118] width 38 height 15
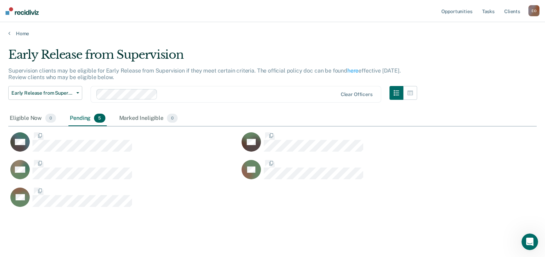
scroll to position [160, 523]
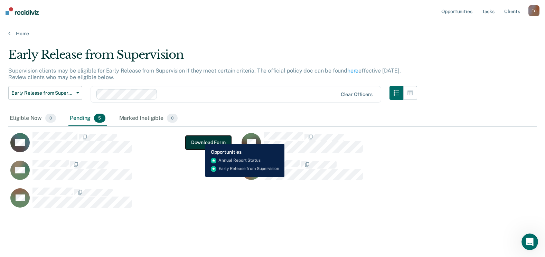
click at [200, 138] on button "Download Form" at bounding box center [208, 142] width 46 height 14
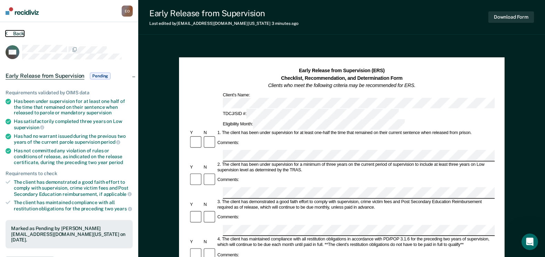
click at [12, 34] on button "Back" at bounding box center [15, 33] width 19 height 6
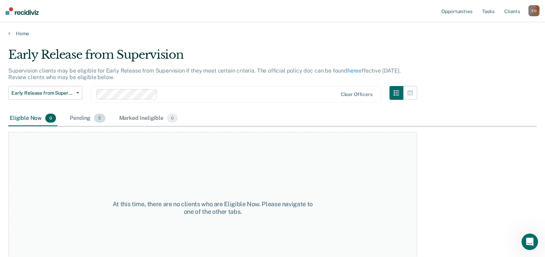
click at [86, 118] on div "Pending 5" at bounding box center [87, 118] width 38 height 15
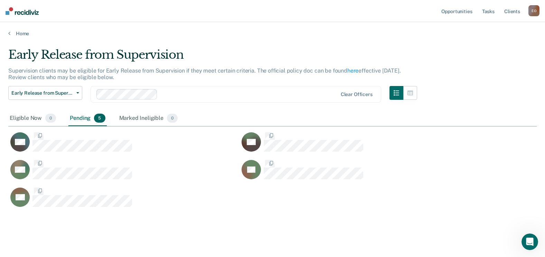
scroll to position [160, 523]
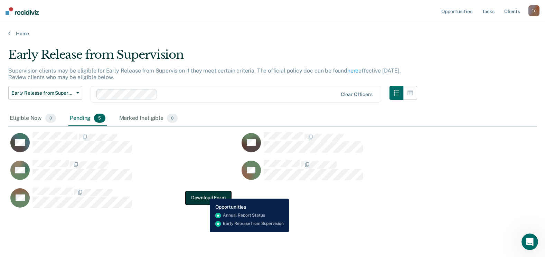
click at [204, 193] on button "Download Form" at bounding box center [208, 198] width 46 height 14
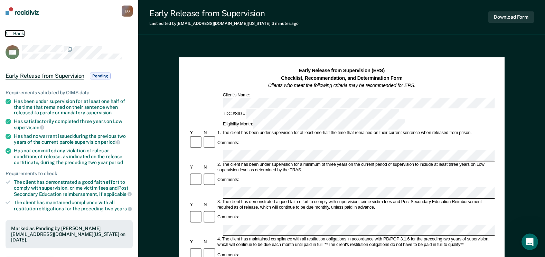
click at [13, 33] on button "Back" at bounding box center [15, 33] width 19 height 6
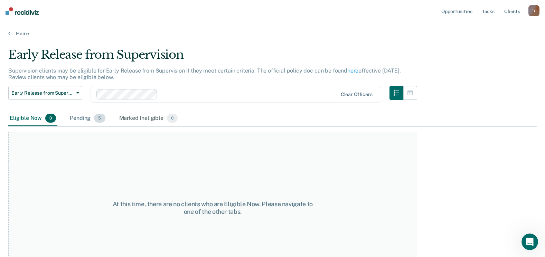
click at [98, 121] on span "5" at bounding box center [99, 118] width 11 height 9
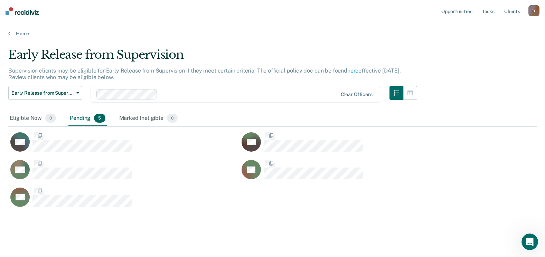
scroll to position [160, 523]
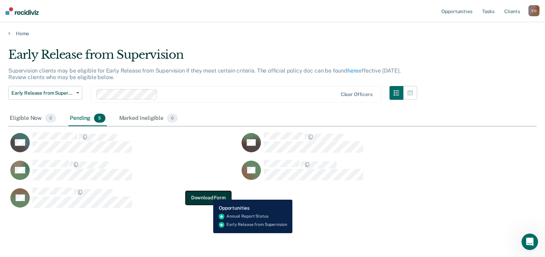
click at [208, 195] on button "Download Form" at bounding box center [208, 198] width 46 height 14
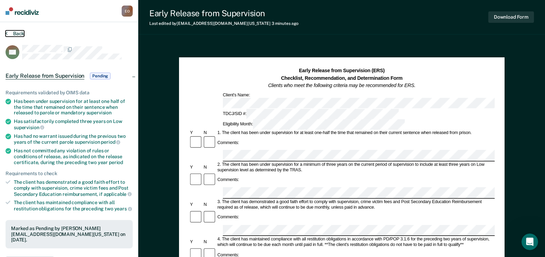
click at [13, 35] on button "Back" at bounding box center [15, 33] width 19 height 6
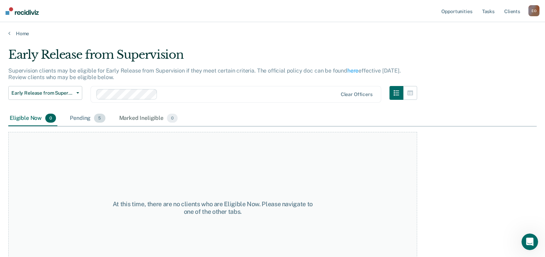
click at [97, 118] on span "5" at bounding box center [99, 118] width 11 height 9
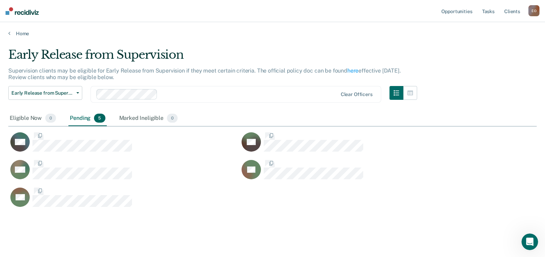
scroll to position [160, 523]
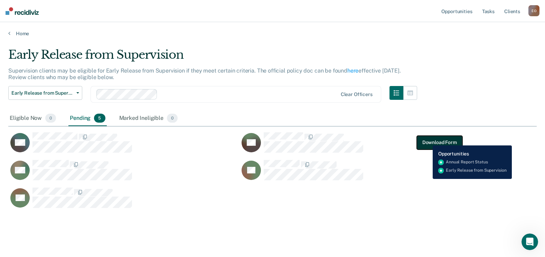
click at [427, 140] on button "Download Form" at bounding box center [439, 142] width 46 height 14
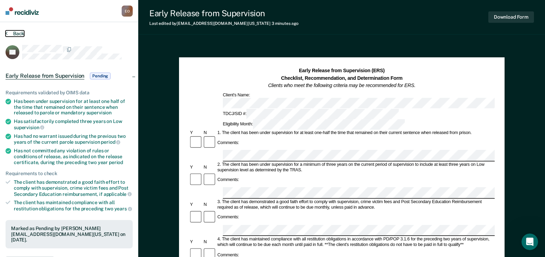
click at [20, 36] on button "Back" at bounding box center [15, 33] width 19 height 6
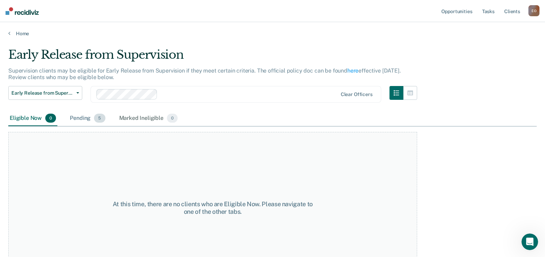
click at [101, 121] on span "5" at bounding box center [99, 118] width 11 height 9
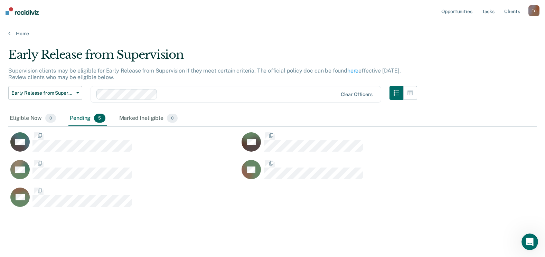
scroll to position [160, 523]
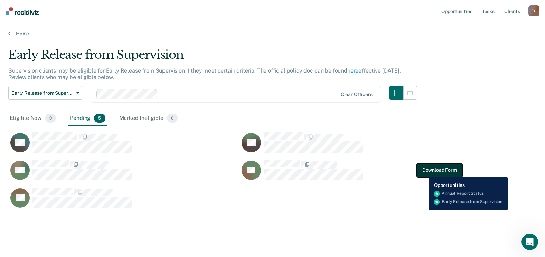
click at [423, 172] on button "Download Form" at bounding box center [439, 170] width 46 height 14
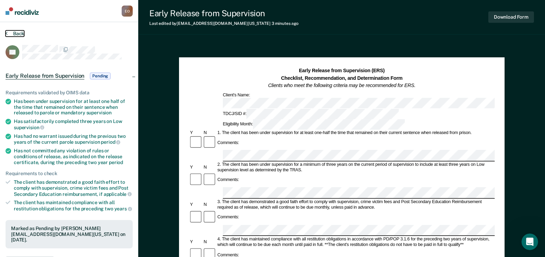
click at [14, 33] on button "Back" at bounding box center [15, 33] width 19 height 6
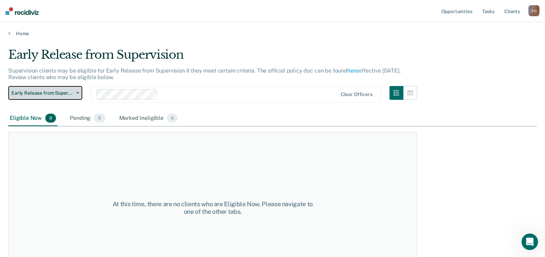
click at [40, 95] on span "Early Release from Supervision" at bounding box center [42, 93] width 62 height 6
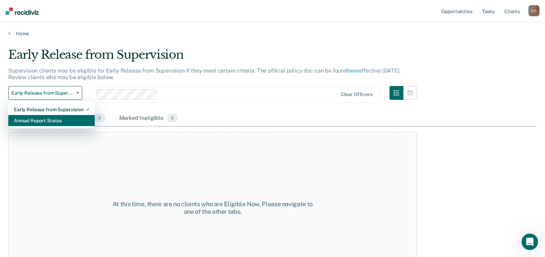
click at [47, 121] on div "Annual Report Status" at bounding box center [51, 120] width 75 height 11
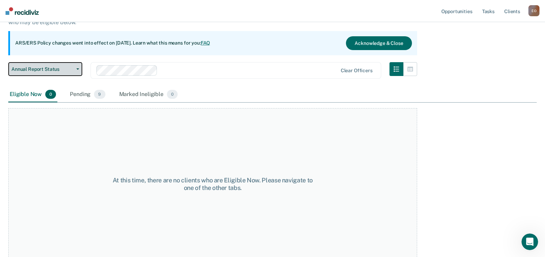
scroll to position [58, 0]
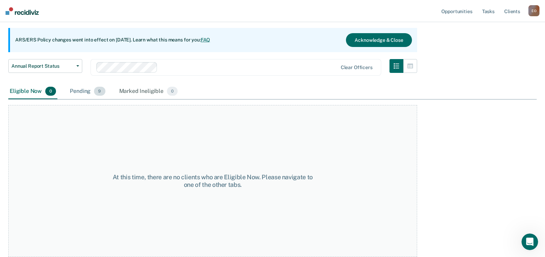
click at [78, 84] on div "Pending 9" at bounding box center [87, 91] width 38 height 15
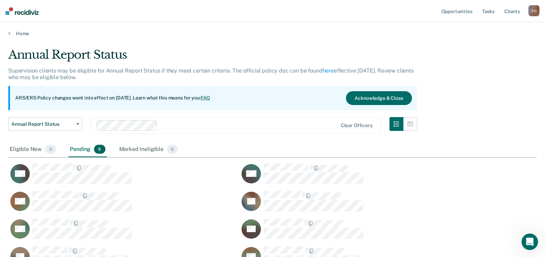
scroll to position [6, 6]
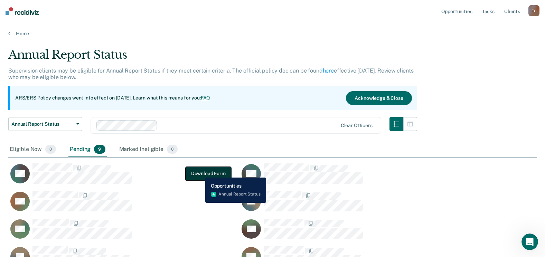
click at [200, 172] on button "Download Form" at bounding box center [208, 173] width 46 height 14
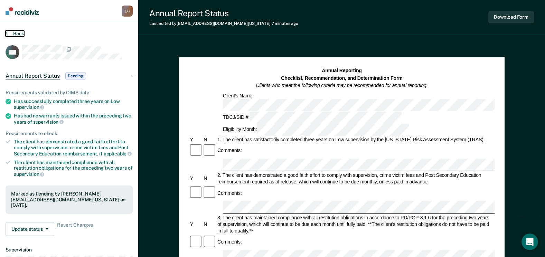
click at [17, 31] on button "Back" at bounding box center [15, 33] width 19 height 6
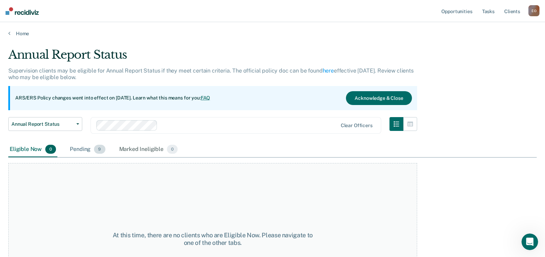
click at [95, 147] on span "9" at bounding box center [99, 149] width 11 height 9
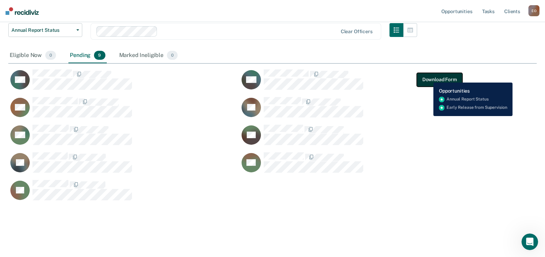
click at [428, 77] on button "Download Form" at bounding box center [439, 80] width 46 height 14
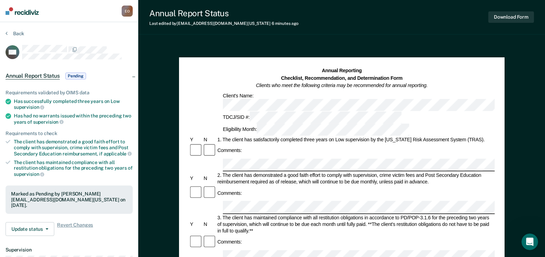
click at [10, 30] on section "Back AM Annual Report Status Pending Requirements validated by OIMS data Has su…" at bounding box center [69, 192] width 138 height 340
click at [15, 33] on button "Back" at bounding box center [15, 33] width 19 height 6
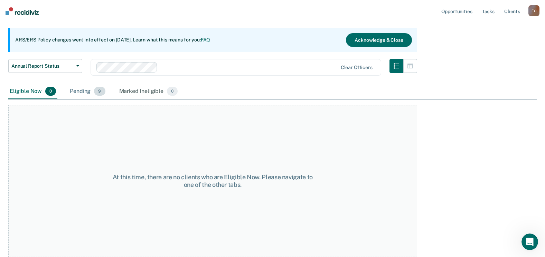
click at [79, 94] on div "Pending 9" at bounding box center [87, 91] width 38 height 15
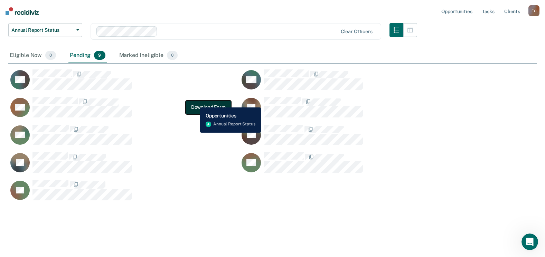
click at [194, 104] on button "Download Form" at bounding box center [208, 107] width 46 height 14
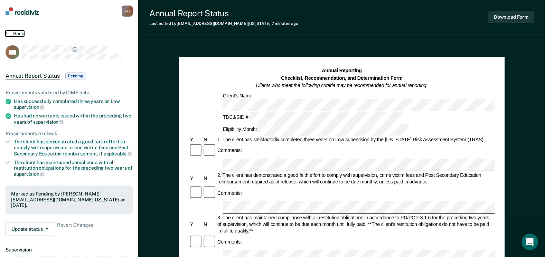
click at [18, 35] on button "Back" at bounding box center [15, 33] width 19 height 6
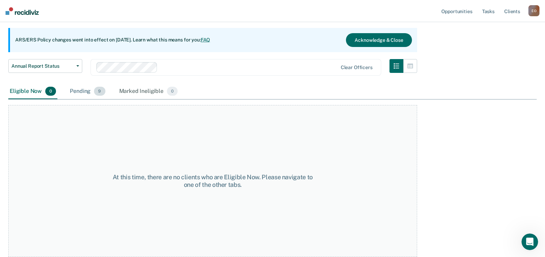
click at [73, 94] on div "Pending 9" at bounding box center [87, 91] width 38 height 15
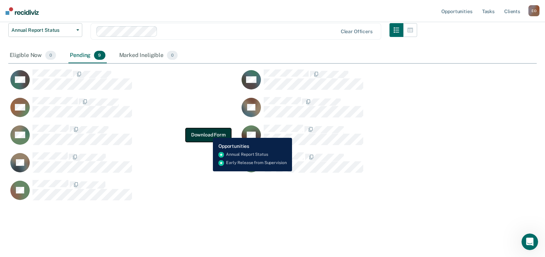
click at [208, 133] on button "Download Form" at bounding box center [208, 135] width 46 height 14
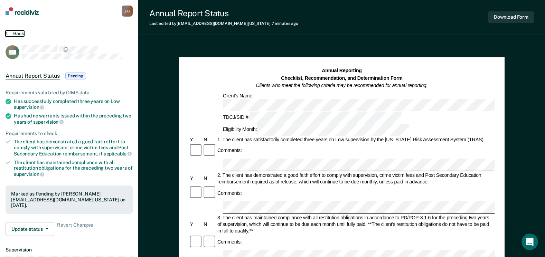
click at [16, 34] on button "Back" at bounding box center [15, 33] width 19 height 6
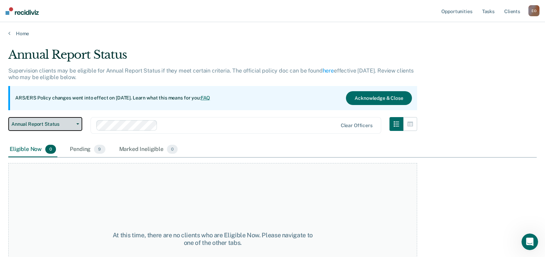
click at [65, 120] on button "Annual Report Status" at bounding box center [45, 124] width 74 height 14
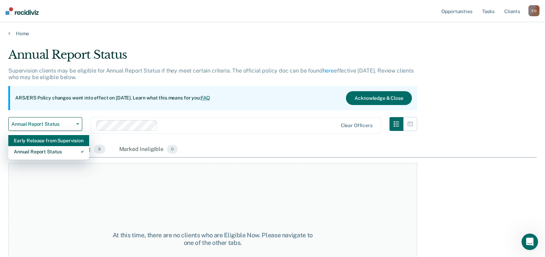
drag, startPoint x: 59, startPoint y: 153, endPoint x: 60, endPoint y: 142, distance: 11.1
click at [60, 142] on div "Early Release from Supervision Annual Report Status" at bounding box center [48, 146] width 81 height 28
click at [60, 142] on div "Early Release from Supervision" at bounding box center [49, 140] width 70 height 11
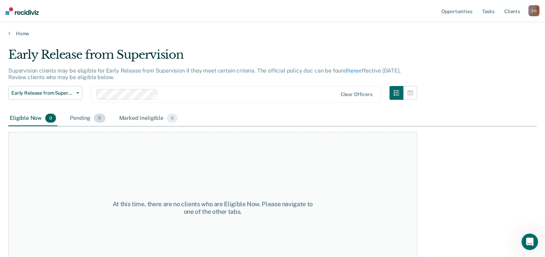
click at [79, 114] on div "Pending 5" at bounding box center [87, 118] width 38 height 15
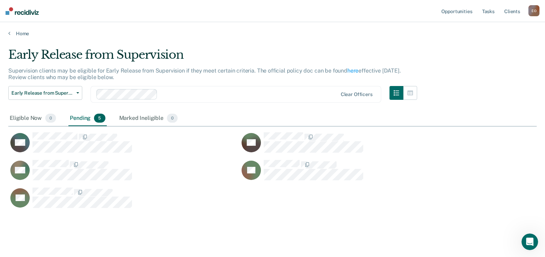
scroll to position [160, 523]
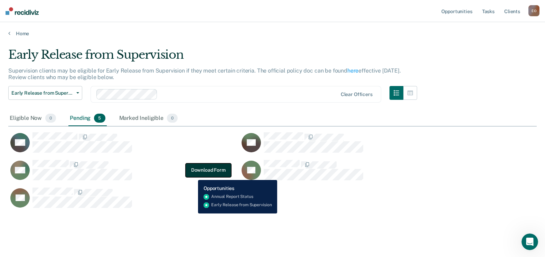
click at [193, 175] on button "Download Form" at bounding box center [208, 170] width 46 height 14
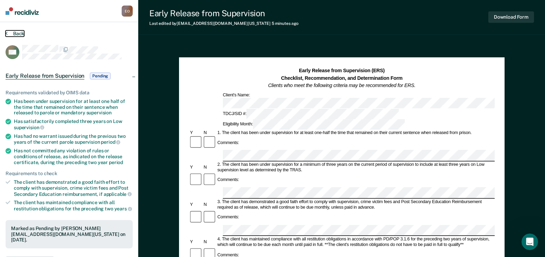
click at [23, 33] on button "Back" at bounding box center [15, 33] width 19 height 6
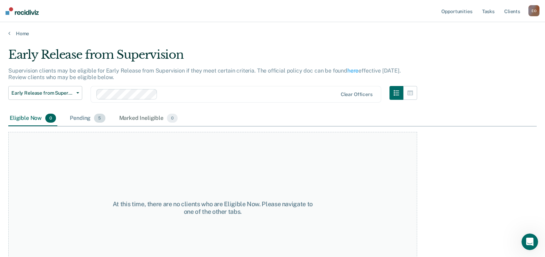
click at [84, 121] on div "Pending 5" at bounding box center [87, 118] width 38 height 15
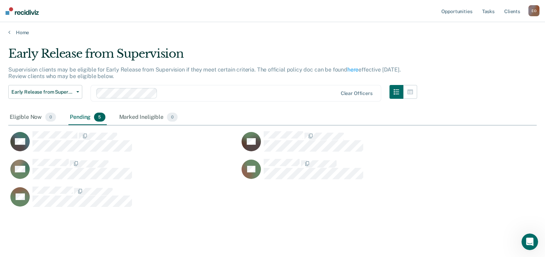
scroll to position [8, 0]
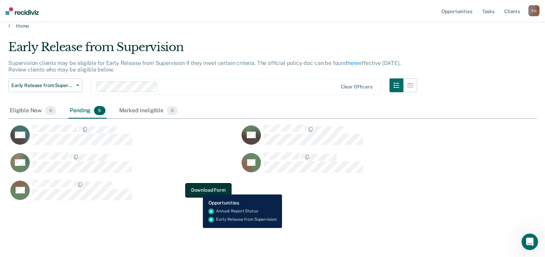
click at [198, 189] on button "Download Form" at bounding box center [208, 190] width 46 height 14
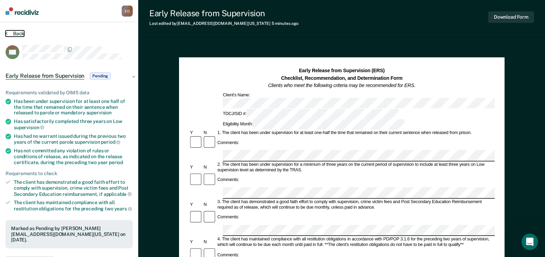
click at [14, 34] on button "Back" at bounding box center [15, 33] width 19 height 6
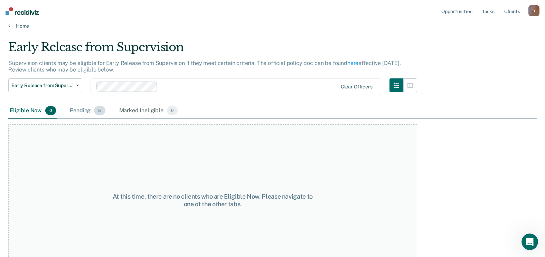
click at [92, 109] on div "Pending 5" at bounding box center [87, 110] width 38 height 15
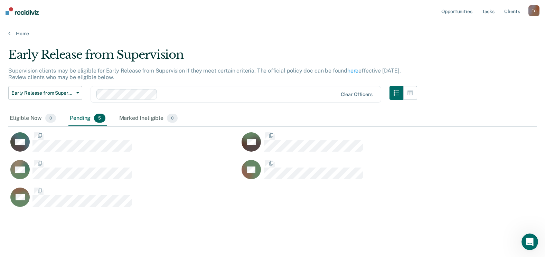
scroll to position [160, 523]
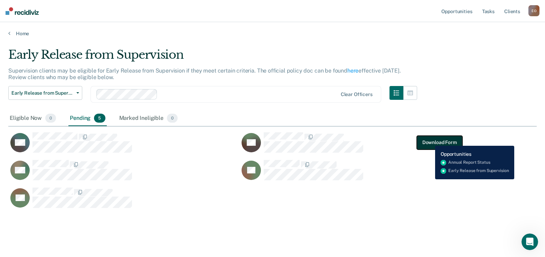
click at [433, 141] on button "Download Form" at bounding box center [439, 142] width 46 height 14
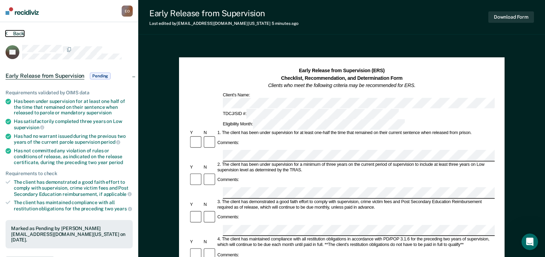
click at [18, 32] on button "Back" at bounding box center [15, 33] width 19 height 6
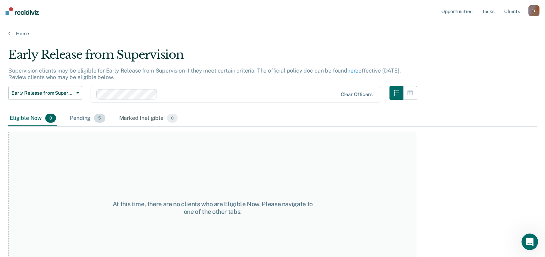
click at [94, 115] on div "Pending 5" at bounding box center [87, 118] width 38 height 15
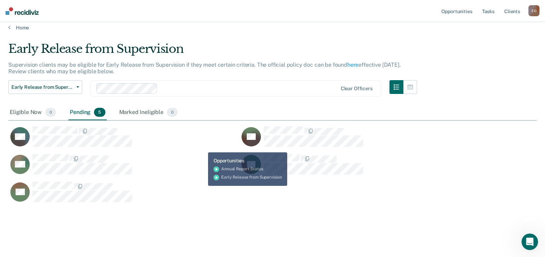
scroll to position [8, 0]
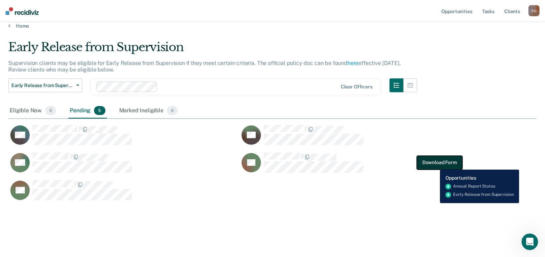
click at [434, 164] on button "Download Form" at bounding box center [439, 162] width 46 height 14
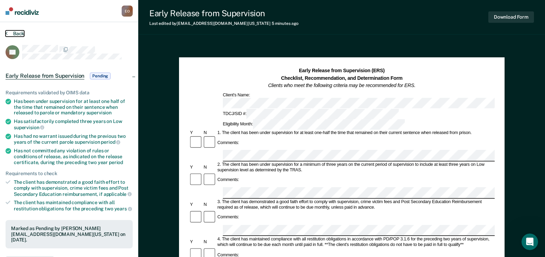
click at [9, 33] on button "Back" at bounding box center [15, 33] width 19 height 6
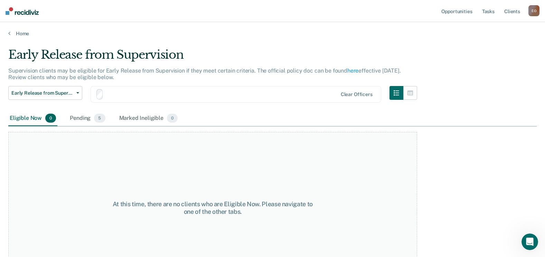
scroll to position [8, 0]
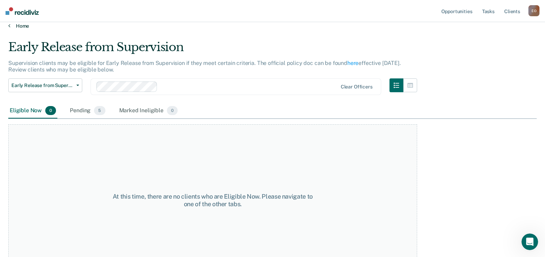
click at [14, 24] on link "Home" at bounding box center [272, 26] width 528 height 6
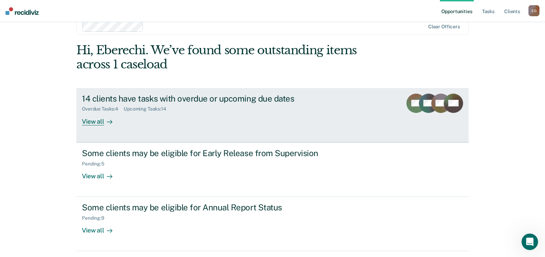
scroll to position [37, 0]
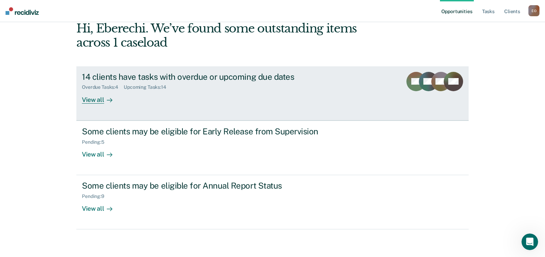
click at [102, 104] on link "14 clients have tasks with overdue or upcoming due dates Overdue Tasks : 4 Upco…" at bounding box center [272, 93] width 392 height 54
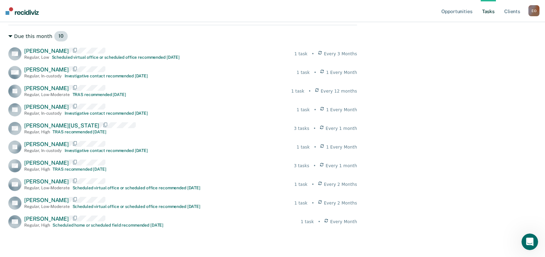
click at [283, 32] on div "Due this month 10 BH Benny Holiday Regular , Low Scheduled virtual office or sc…" at bounding box center [182, 126] width 348 height 203
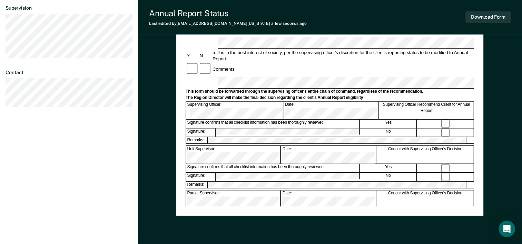
scroll to position [207, 0]
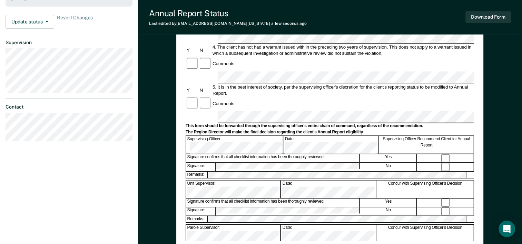
click at [424, 24] on div "Annual Report Status Last edited by [PERSON_NAME][EMAIL_ADDRESS][DOMAIN_NAME][U…" at bounding box center [330, 17] width 384 height 35
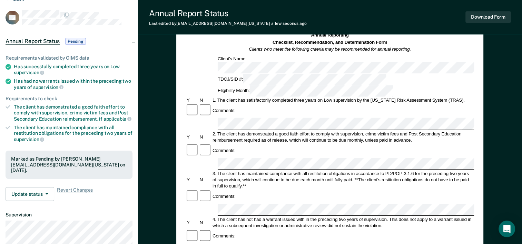
scroll to position [0, 0]
